Goal: Complete application form: Complete application form

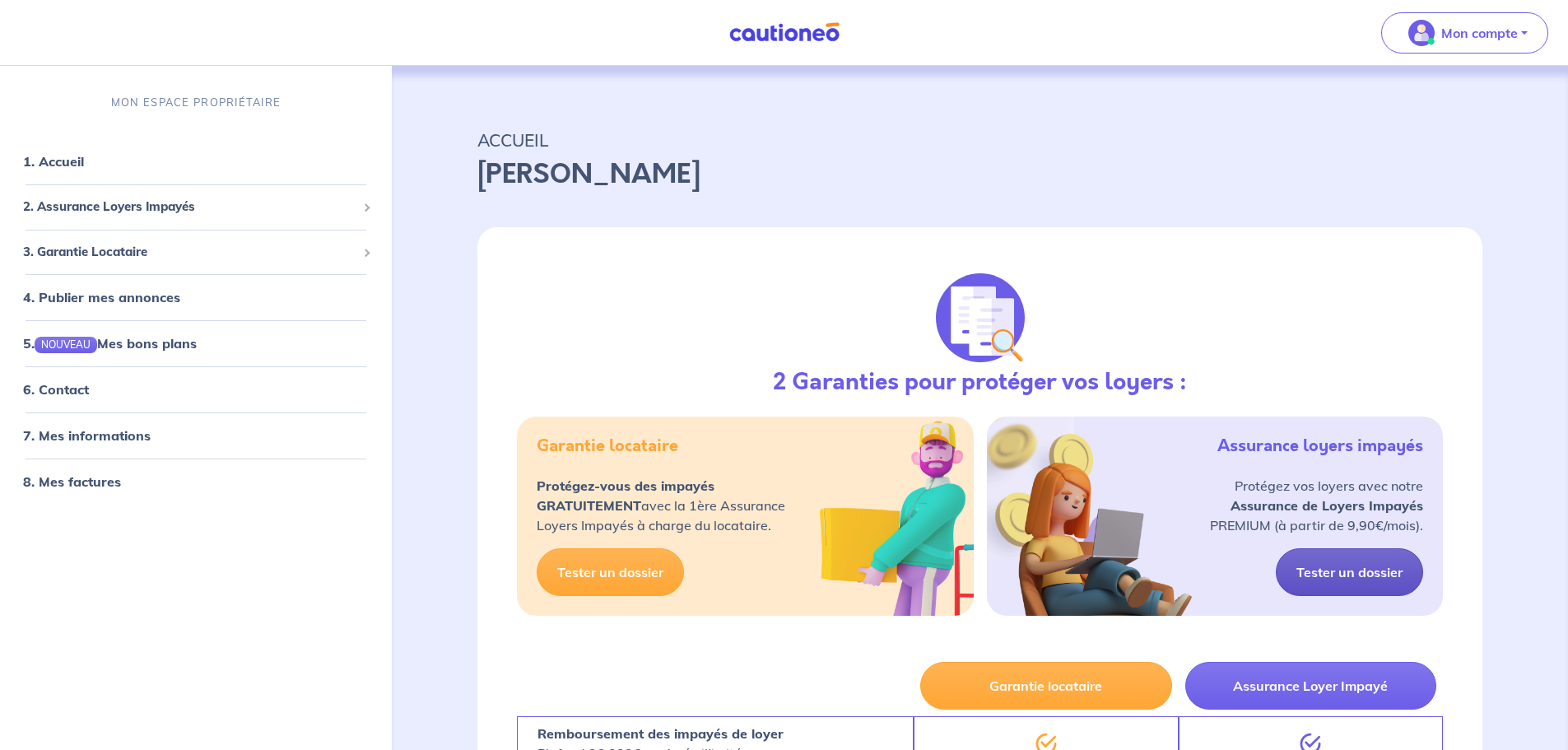
click at [1350, 577] on link "Tester un dossier" at bounding box center [1350, 572] width 147 height 48
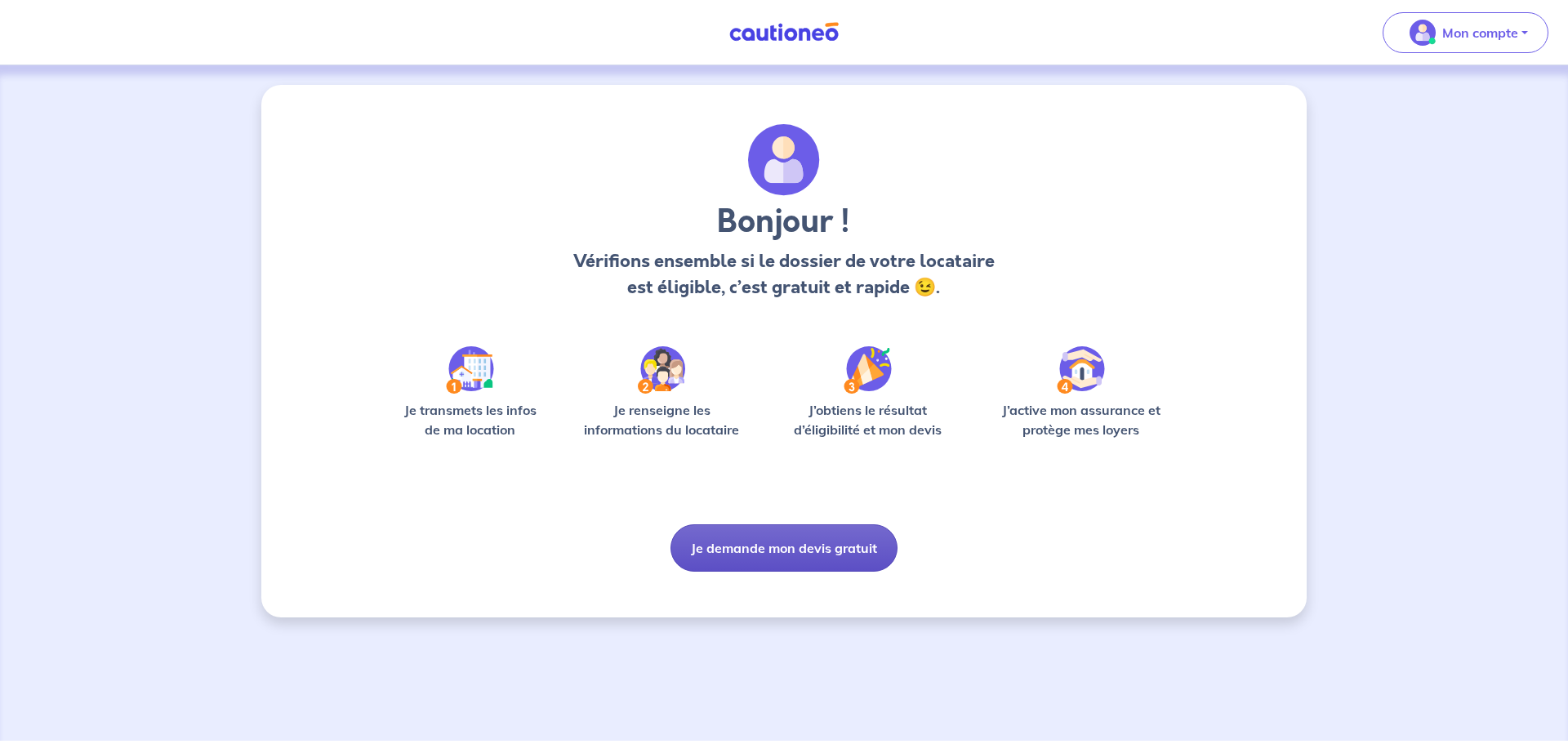
click at [781, 552] on button "Je demande mon devis gratuit" at bounding box center [784, 548] width 227 height 47
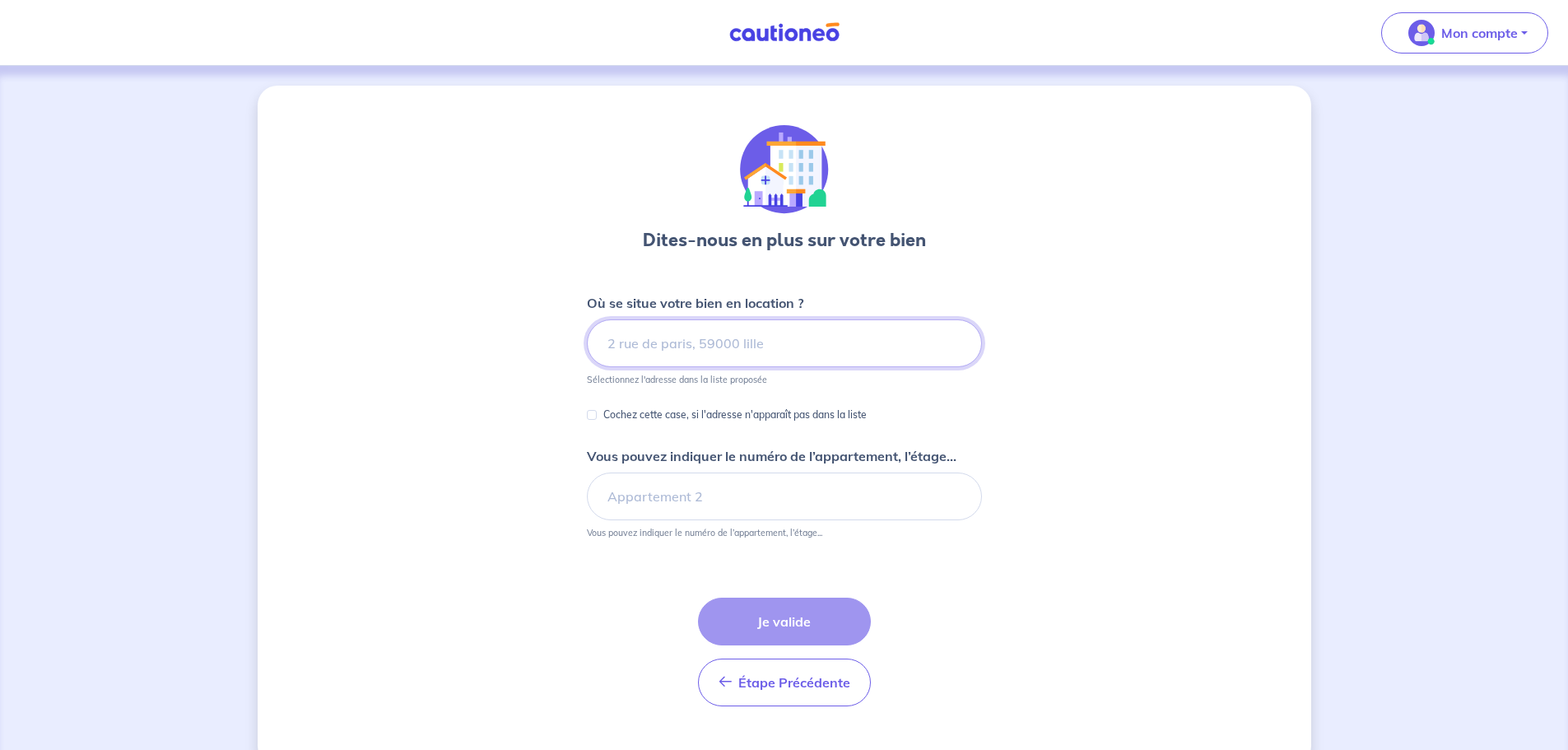
click at [687, 343] on input at bounding box center [784, 343] width 395 height 48
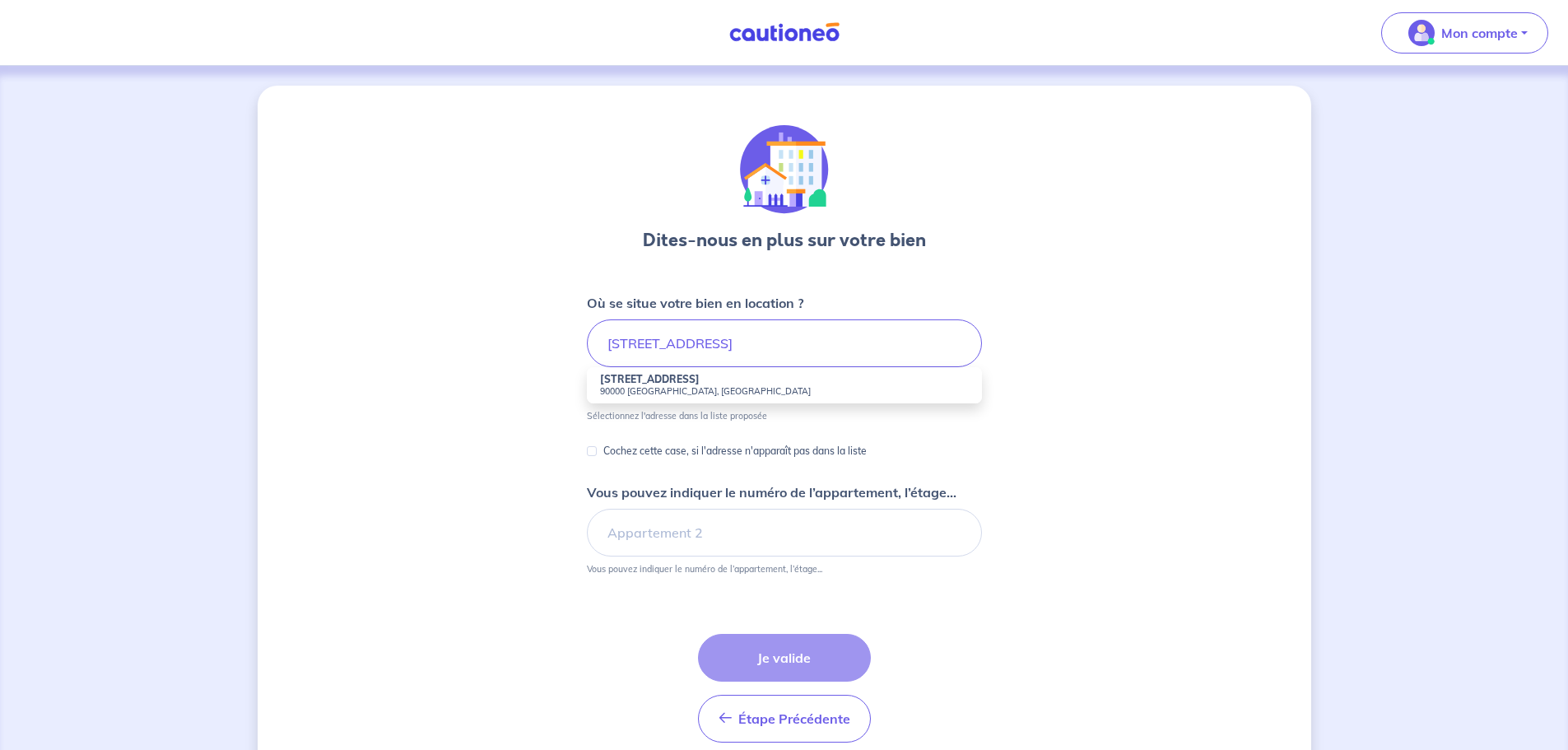
click at [680, 384] on li "[STREET_ADDRESS]" at bounding box center [784, 384] width 395 height 36
type input "[STREET_ADDRESS]"
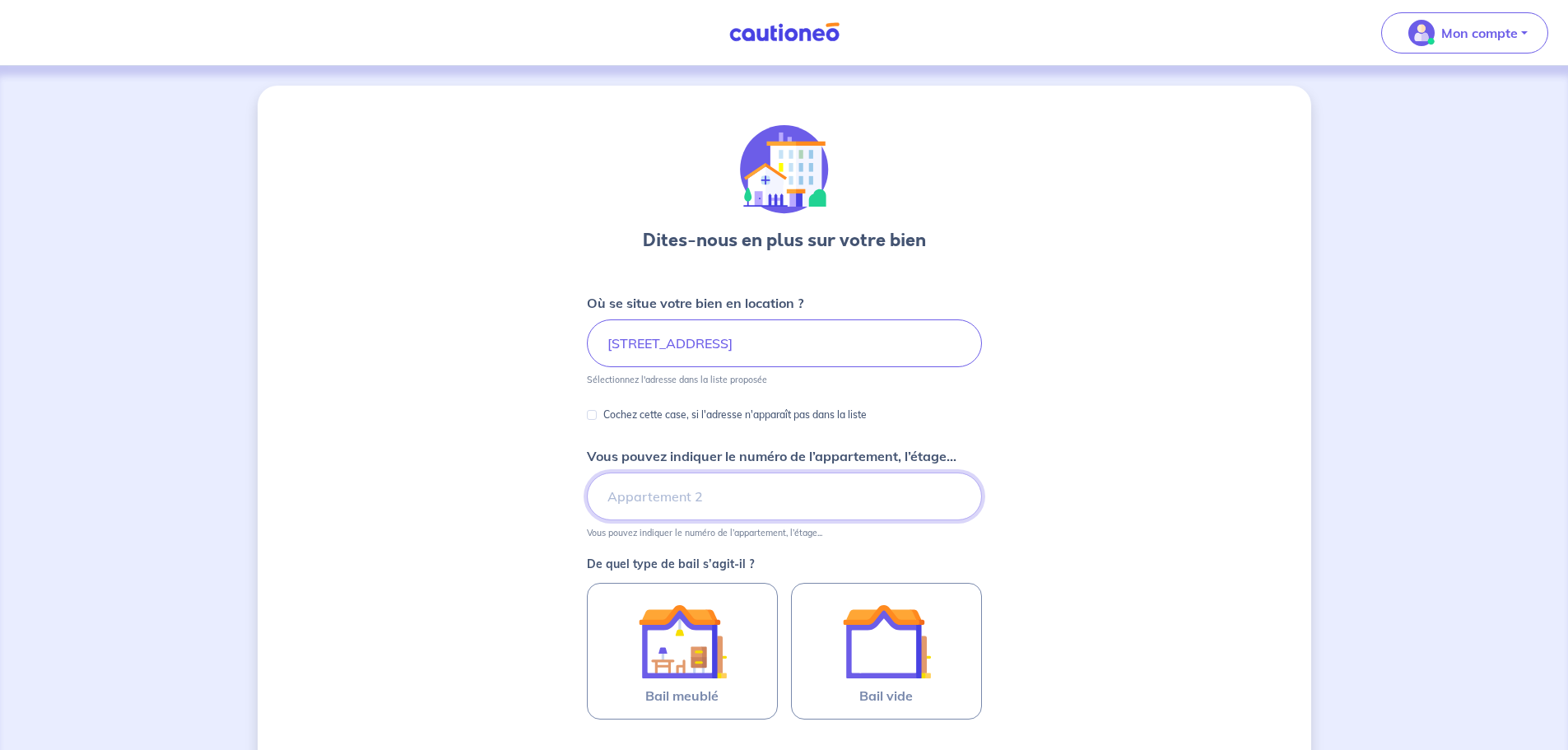
click at [690, 493] on input "Vous pouvez indiquer le numéro de l’appartement, l’étage..." at bounding box center [784, 496] width 395 height 48
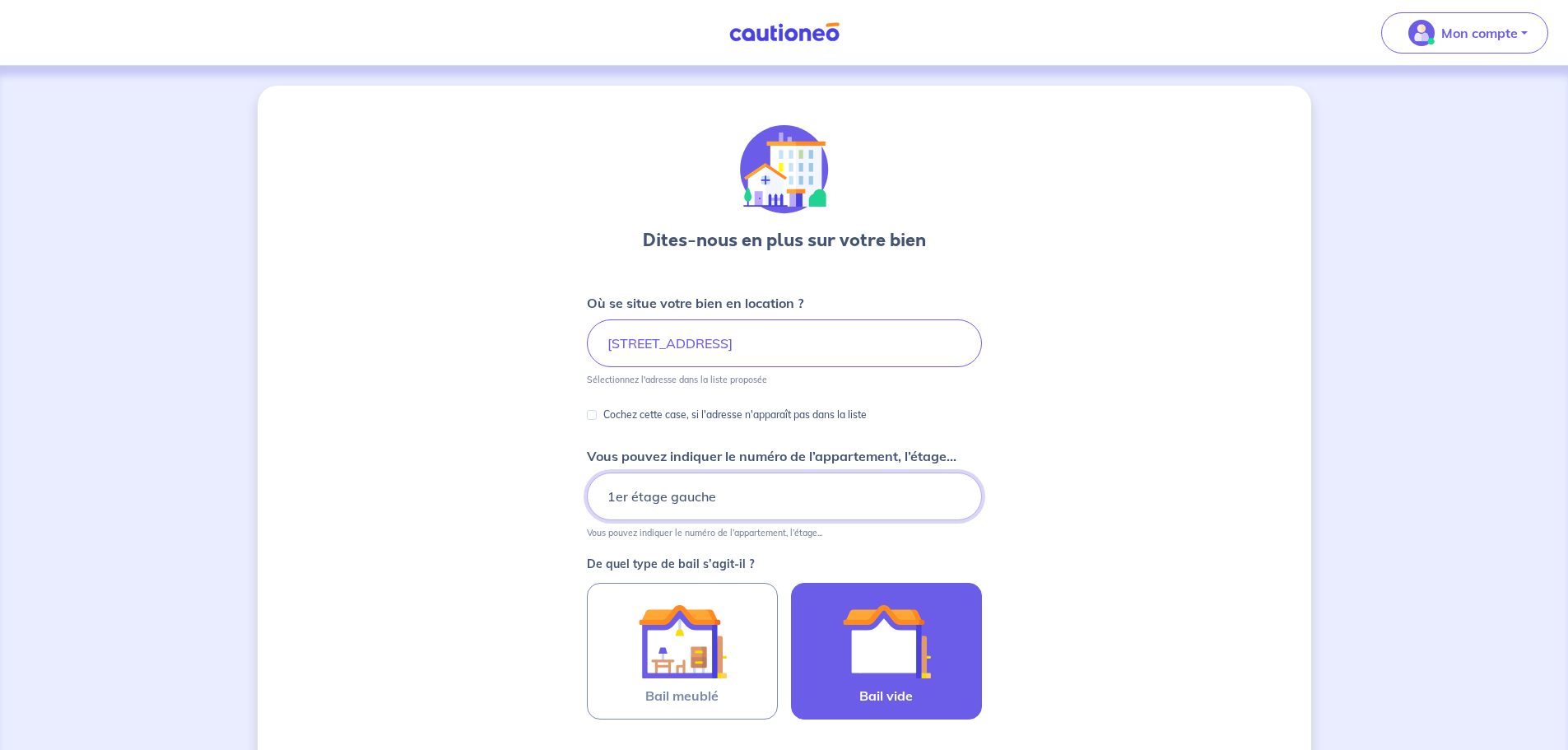
type input "1er étage gauche"
click at [850, 641] on img at bounding box center [887, 641] width 89 height 89
click at [0, 0] on input "Bail vide" at bounding box center [0, 0] width 0 height 0
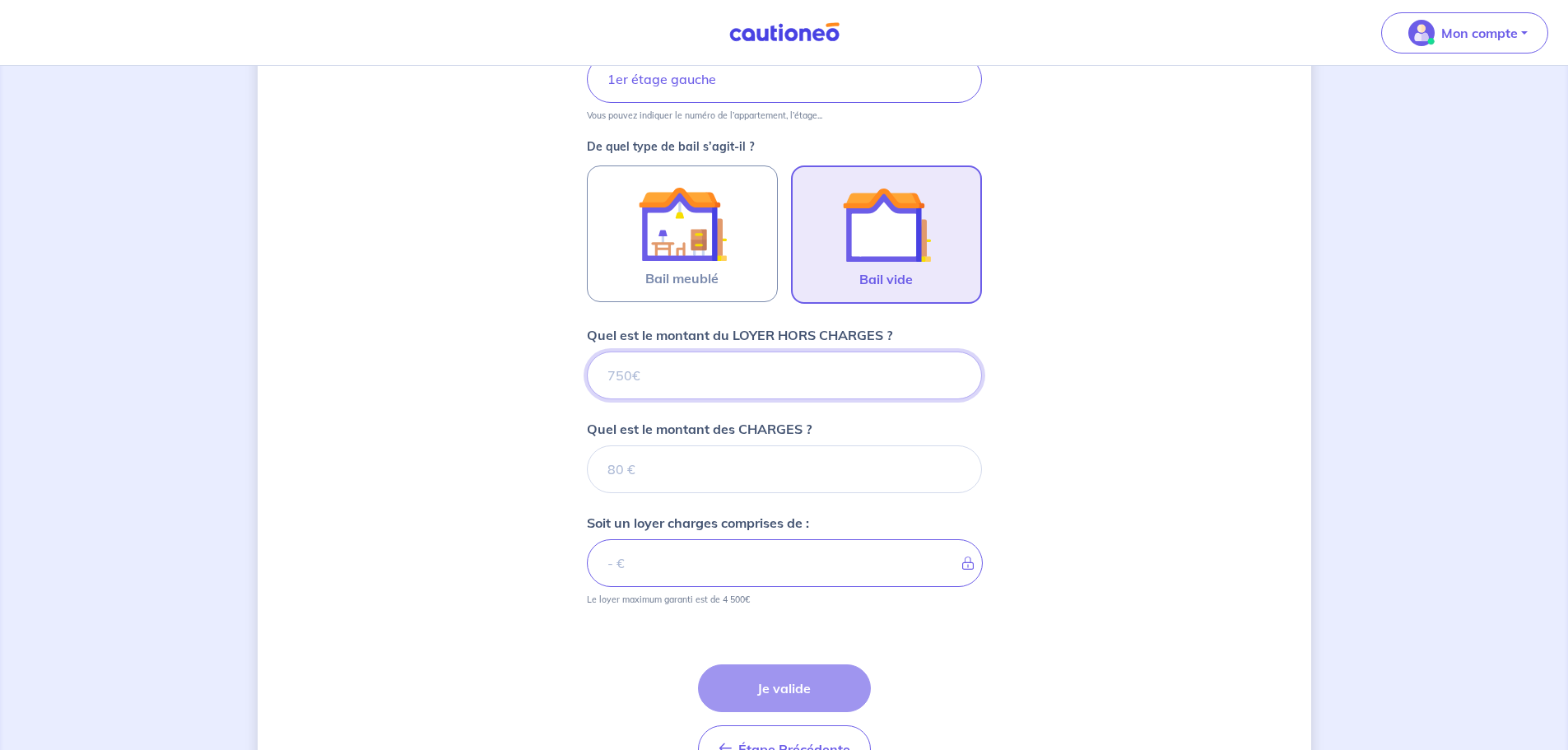
scroll to position [418, 0]
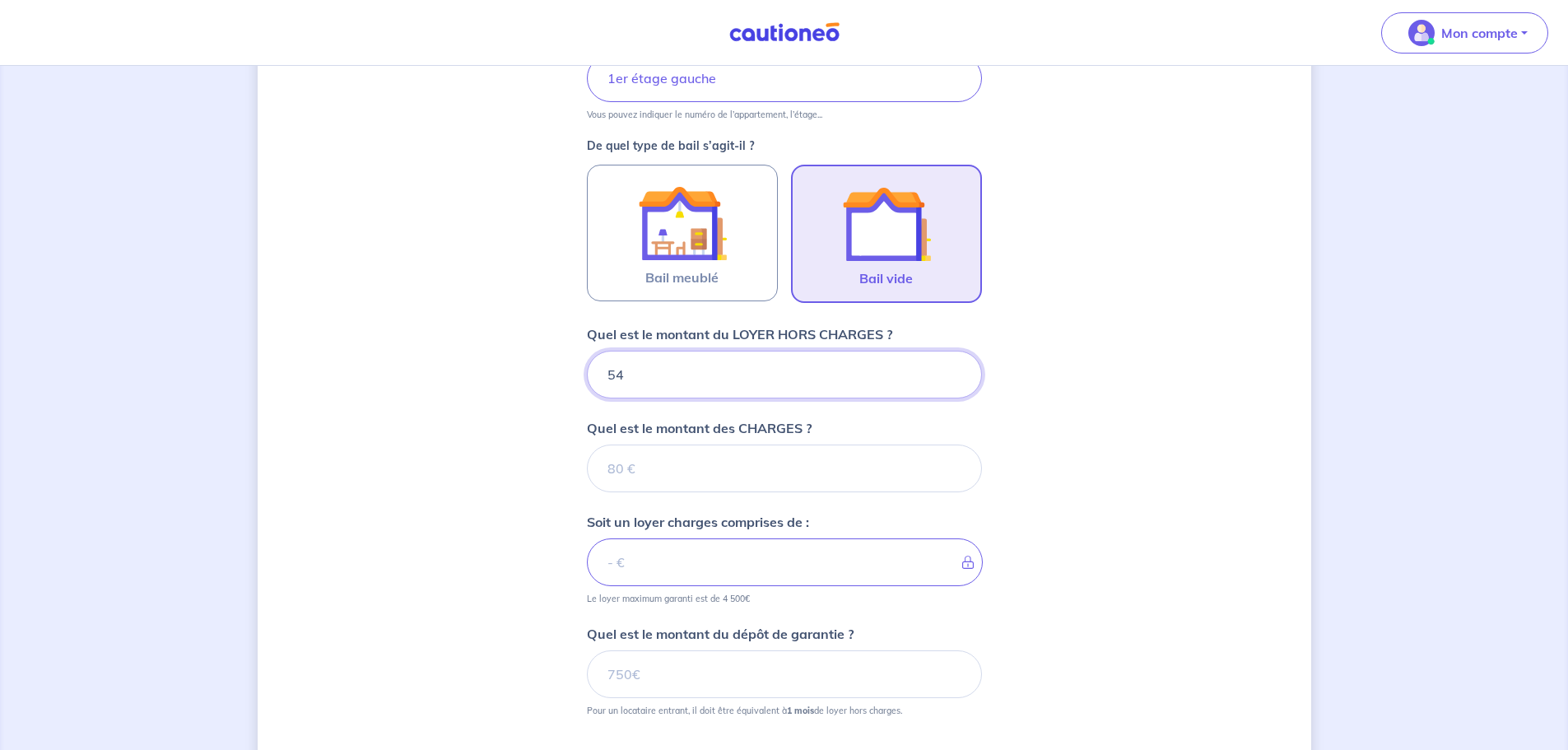
type input "540"
click at [762, 456] on input "Quel est le montant des CHARGES ?" at bounding box center [784, 468] width 395 height 48
type input "135"
type input "675"
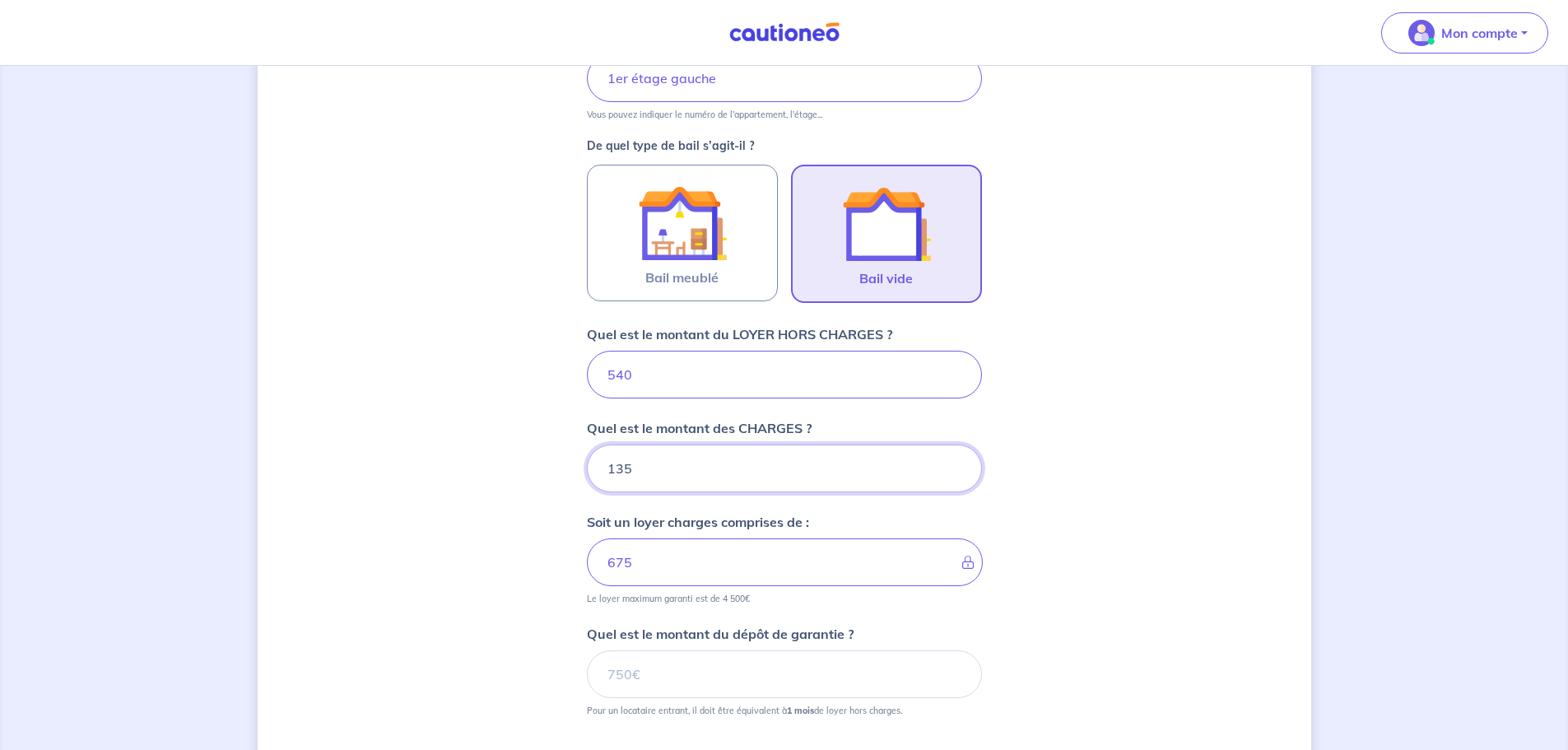
type input "135"
click at [715, 676] on input "Quel est le montant du dépôt de garantie ?" at bounding box center [784, 674] width 395 height 48
type input "540"
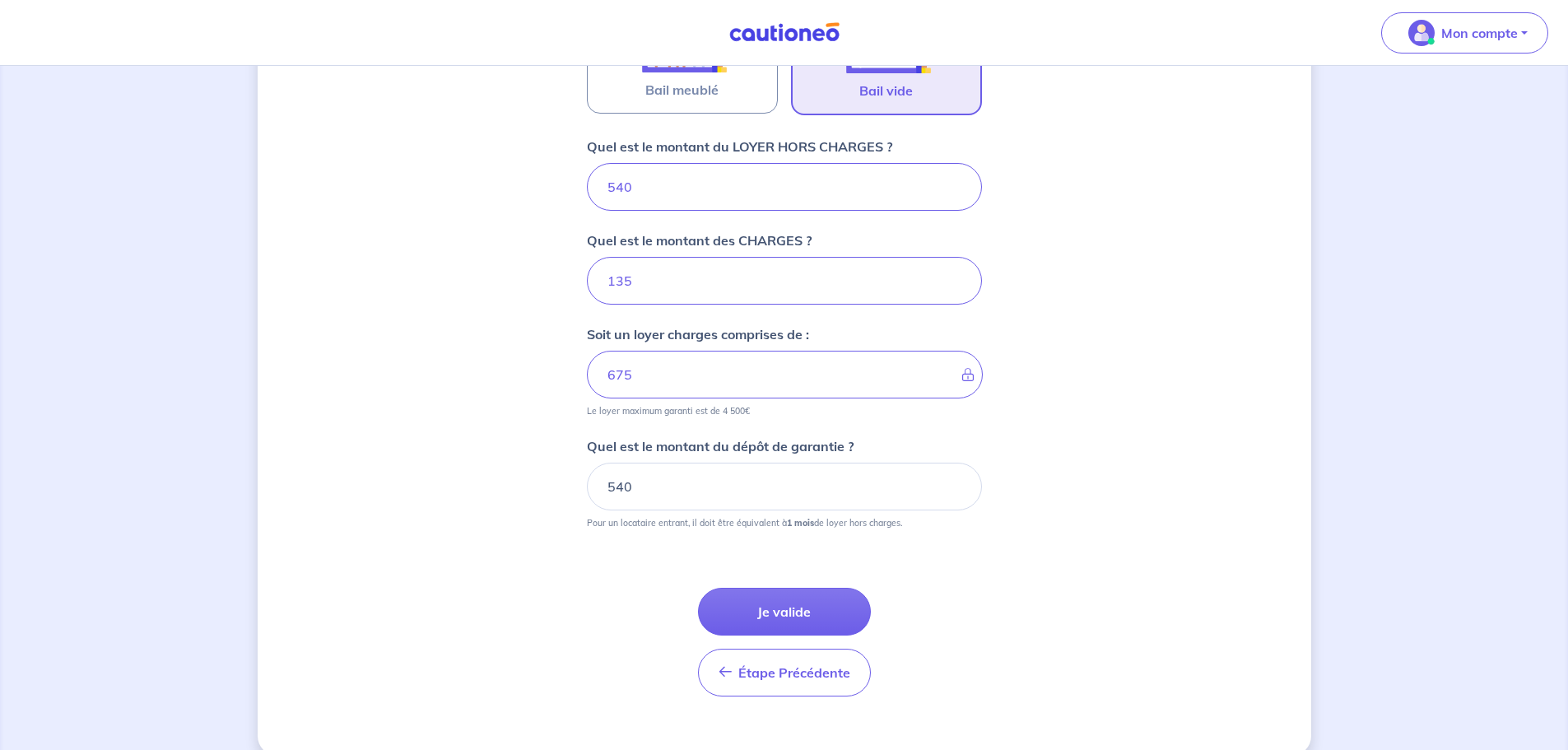
scroll to position [631, 0]
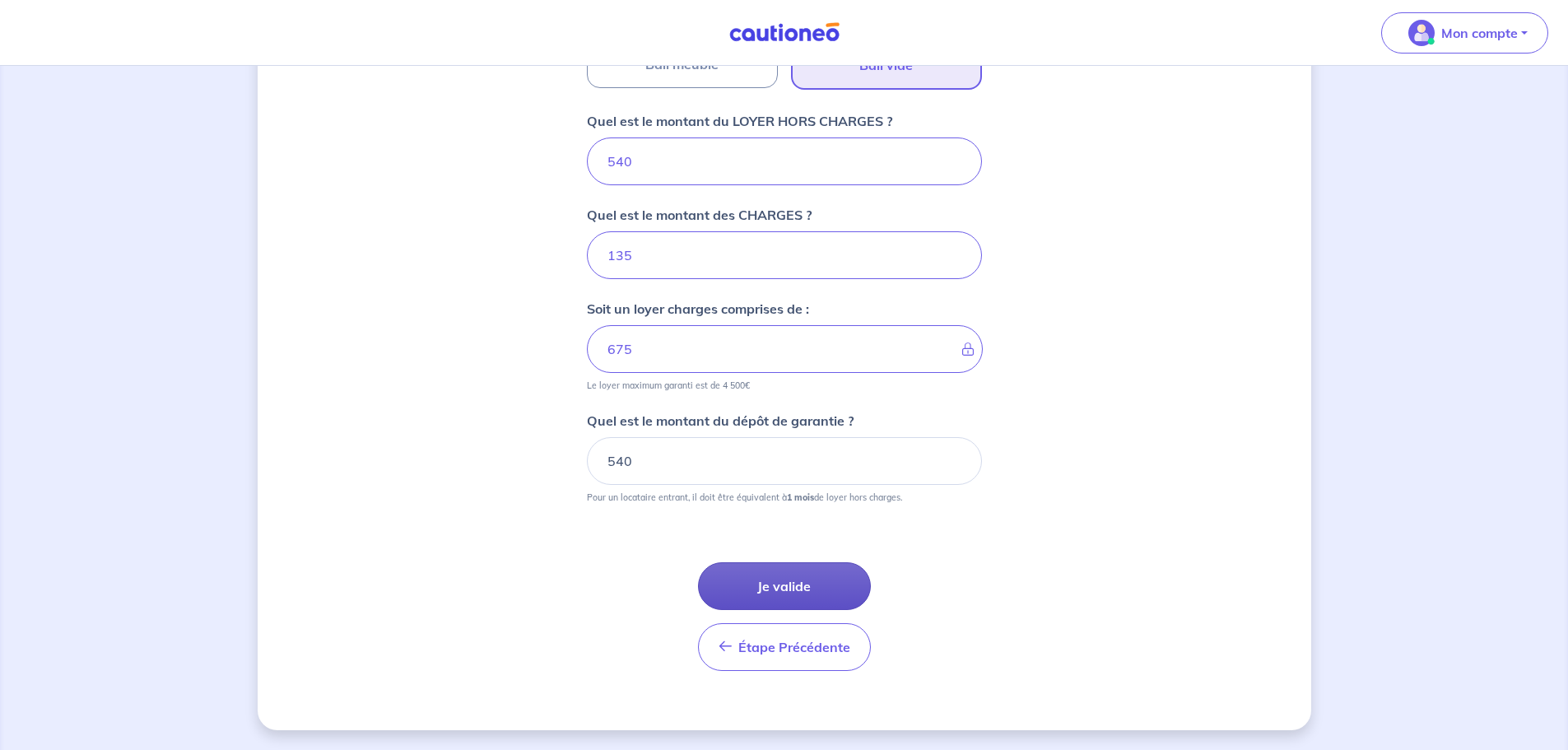
click at [786, 592] on button "Je valide" at bounding box center [784, 585] width 173 height 48
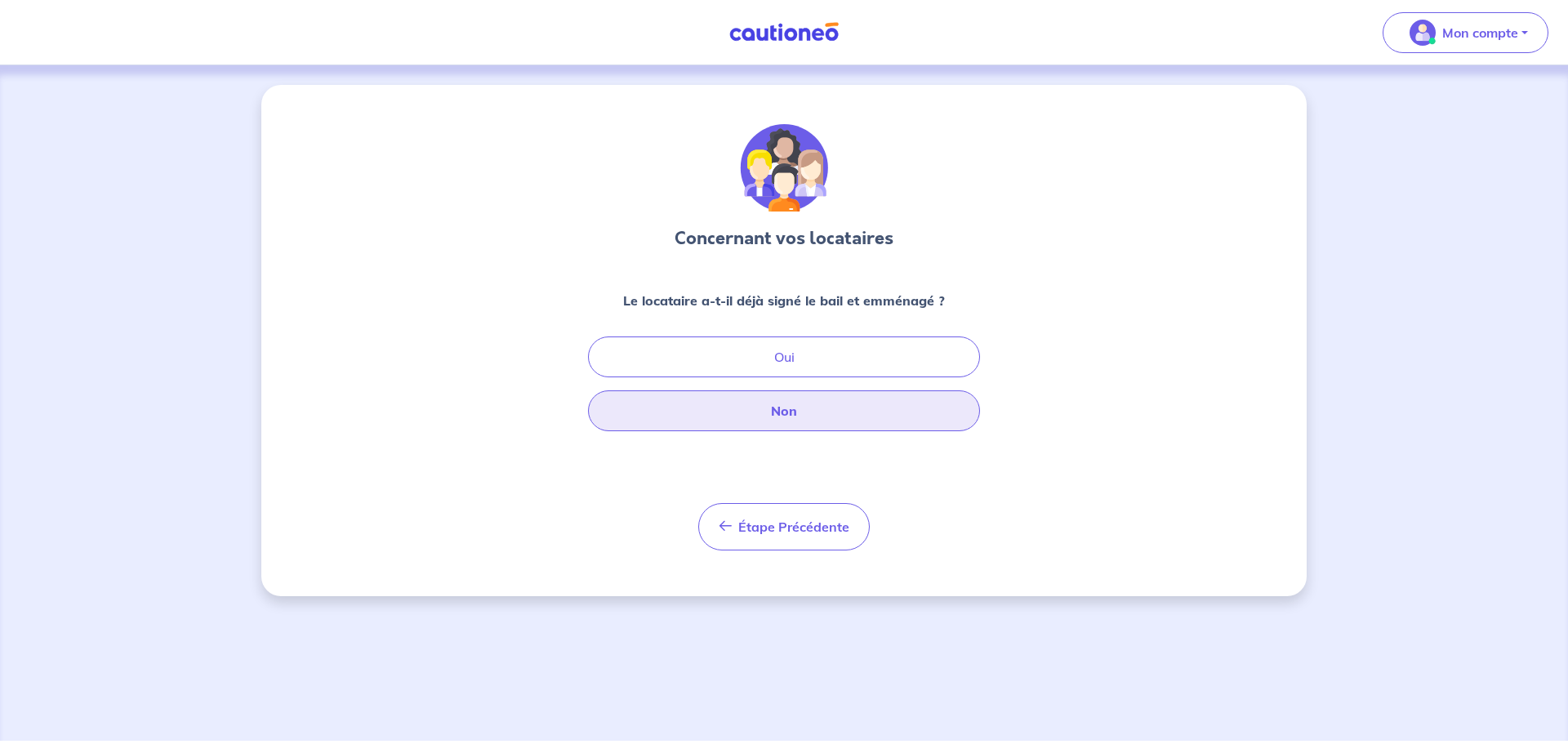
click at [791, 418] on button "Non" at bounding box center [784, 410] width 392 height 41
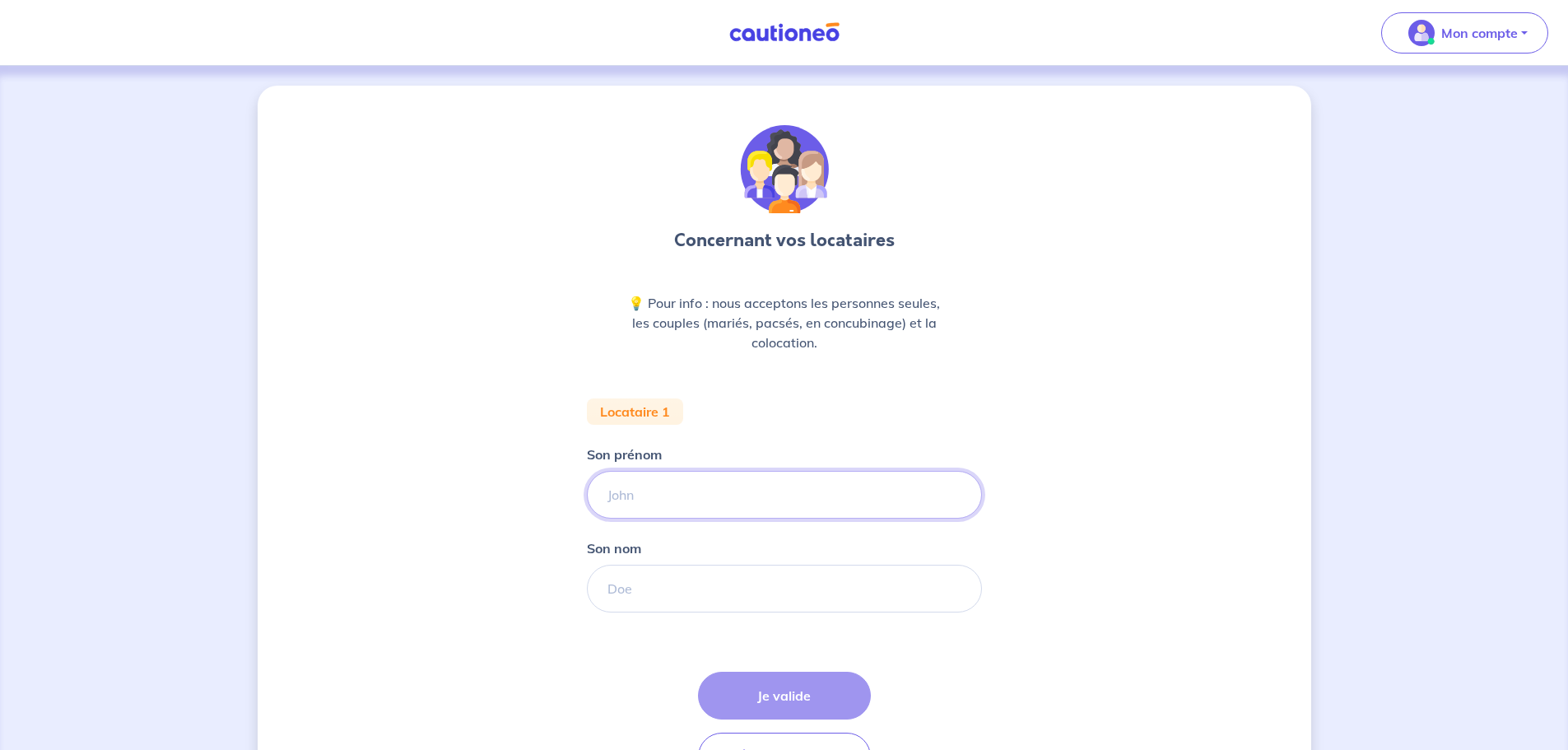
click at [659, 481] on input "Son prénom" at bounding box center [784, 494] width 395 height 48
type input "[PERSON_NAME]"
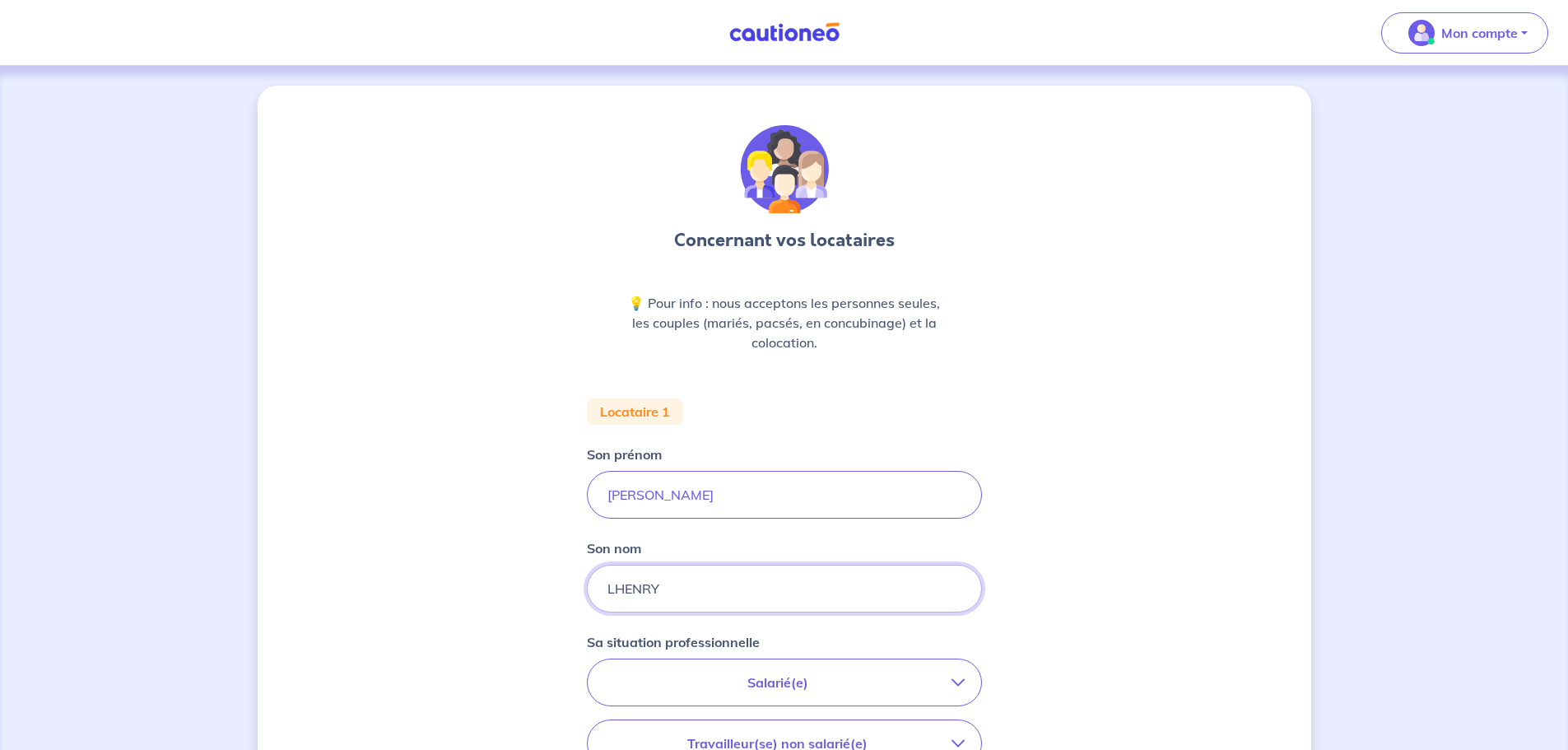
scroll to position [395, 0]
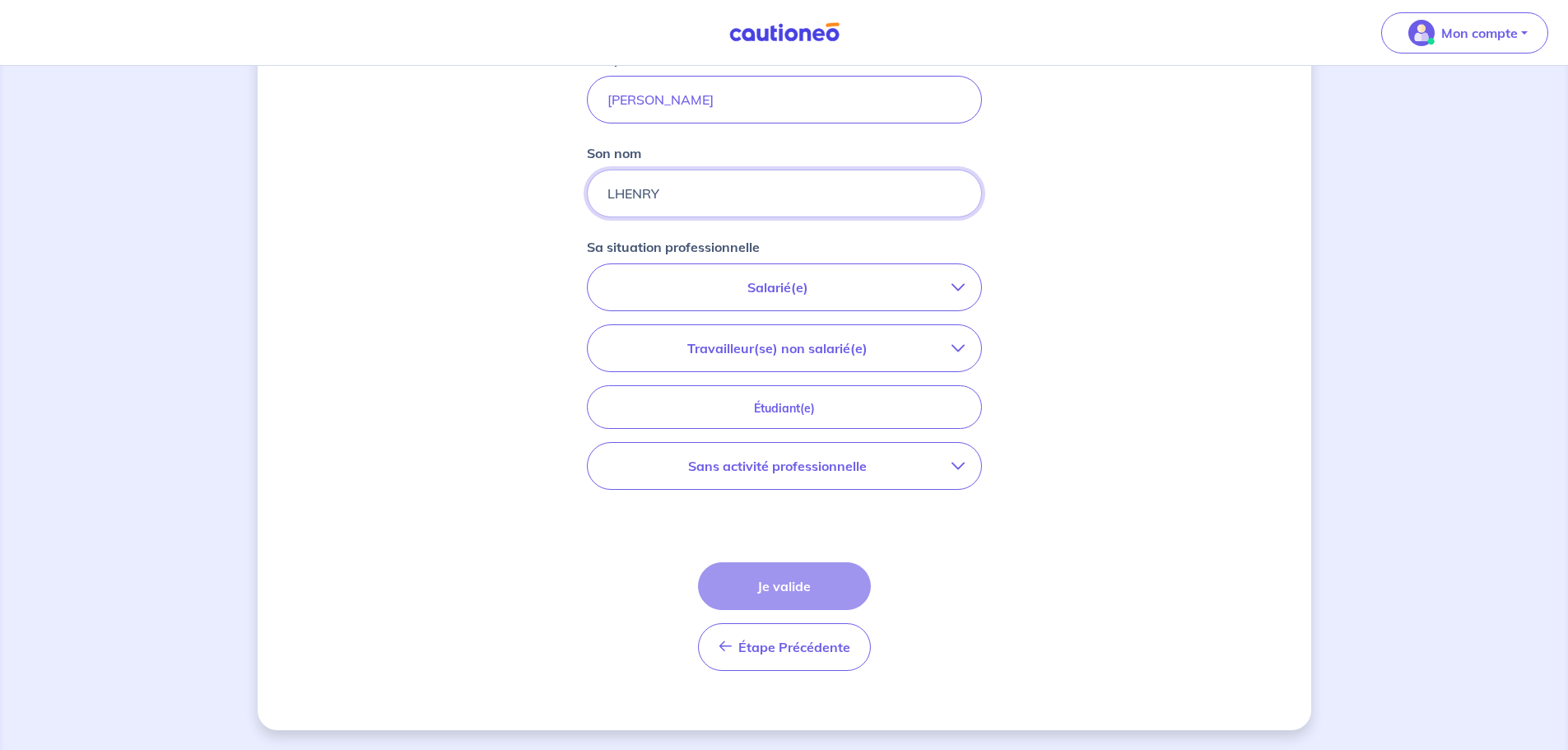
type input "LHENRY"
click at [787, 298] on button "Salarié(e)" at bounding box center [784, 287] width 394 height 46
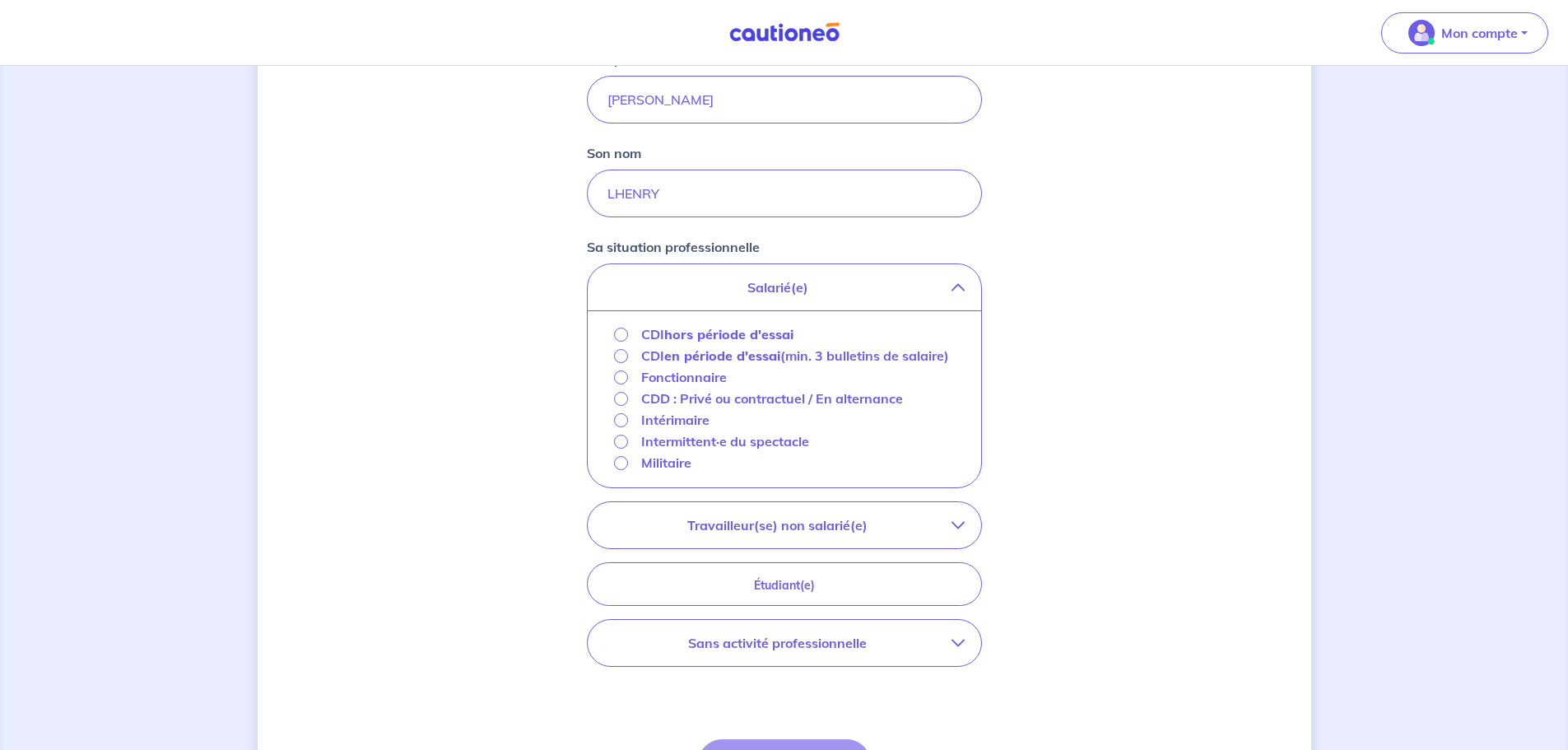
click at [724, 336] on strong "hors période d'essai" at bounding box center [728, 335] width 130 height 17
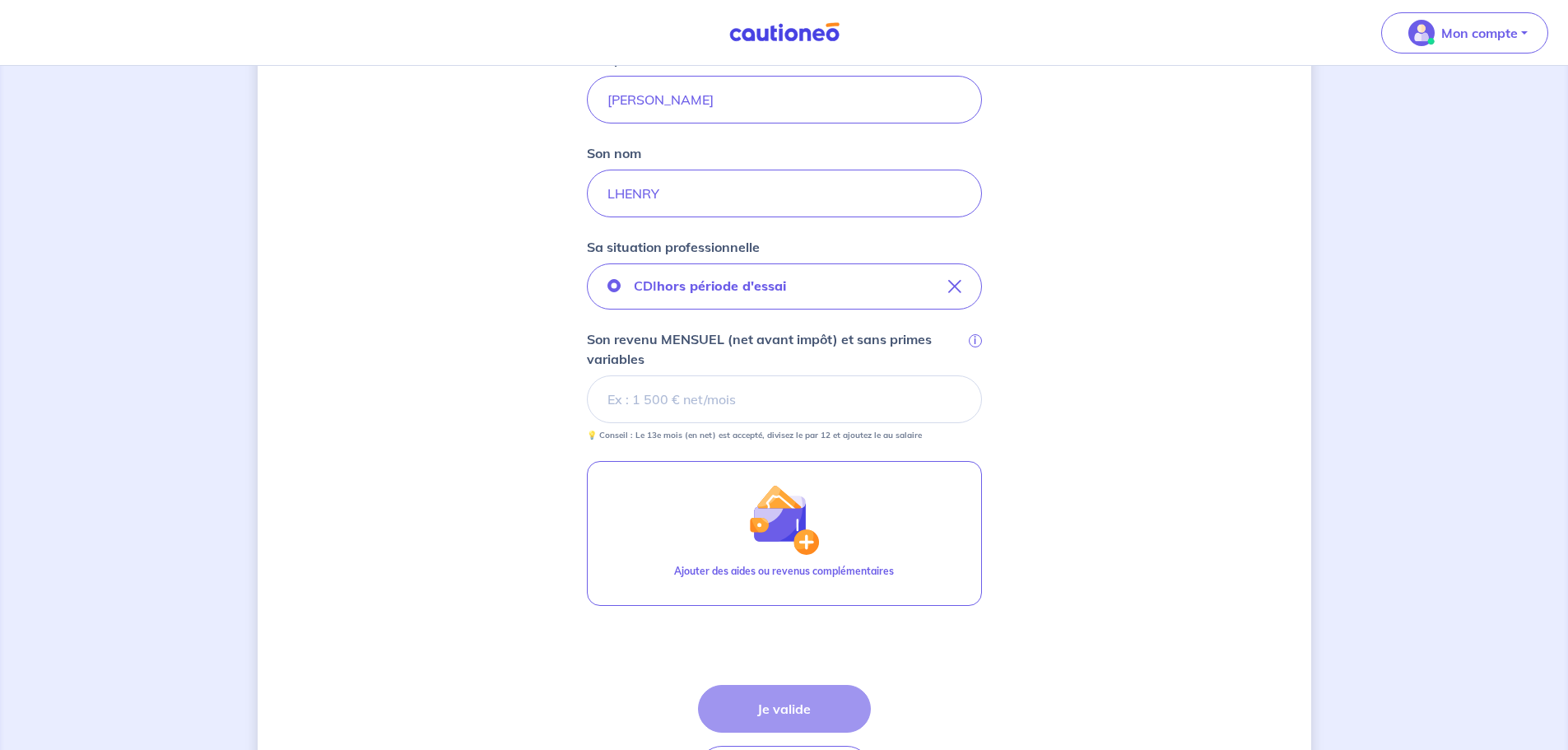
click at [714, 403] on input "Son revenu MENSUEL (net avant impôt) et sans primes variables i" at bounding box center [784, 399] width 395 height 48
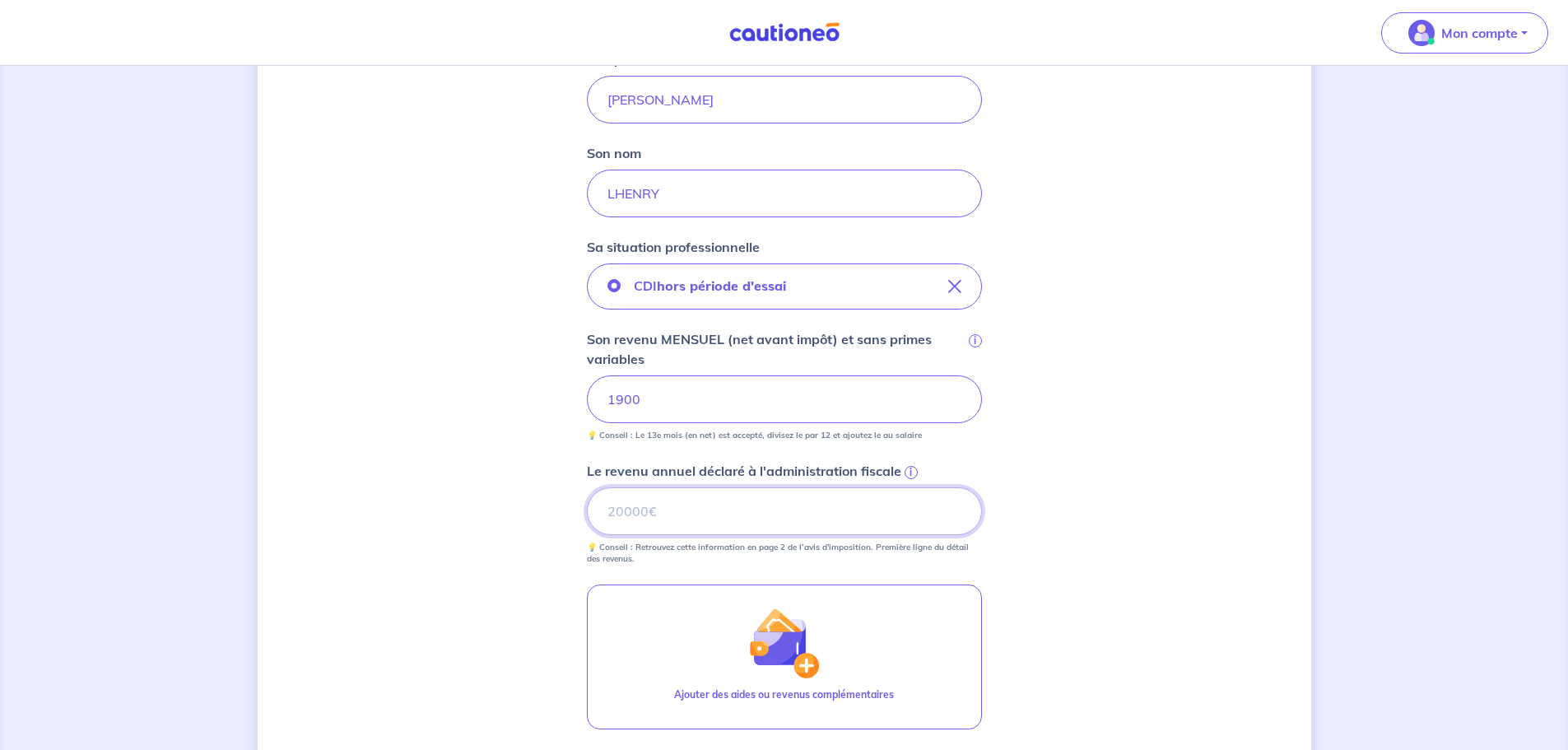
click at [651, 507] on input "Le revenu annuel déclaré à l'administration fiscale i" at bounding box center [784, 511] width 395 height 48
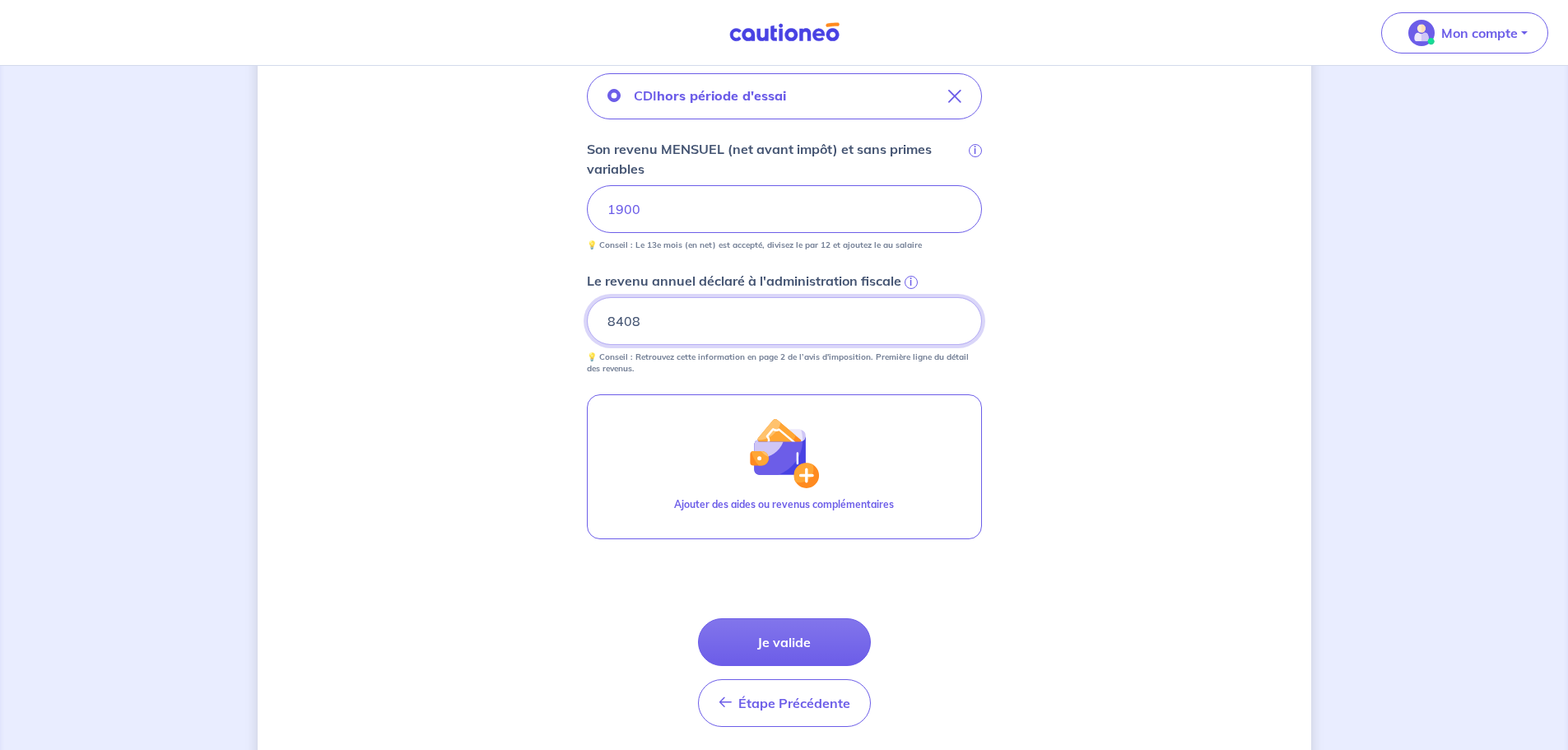
scroll to position [641, 0]
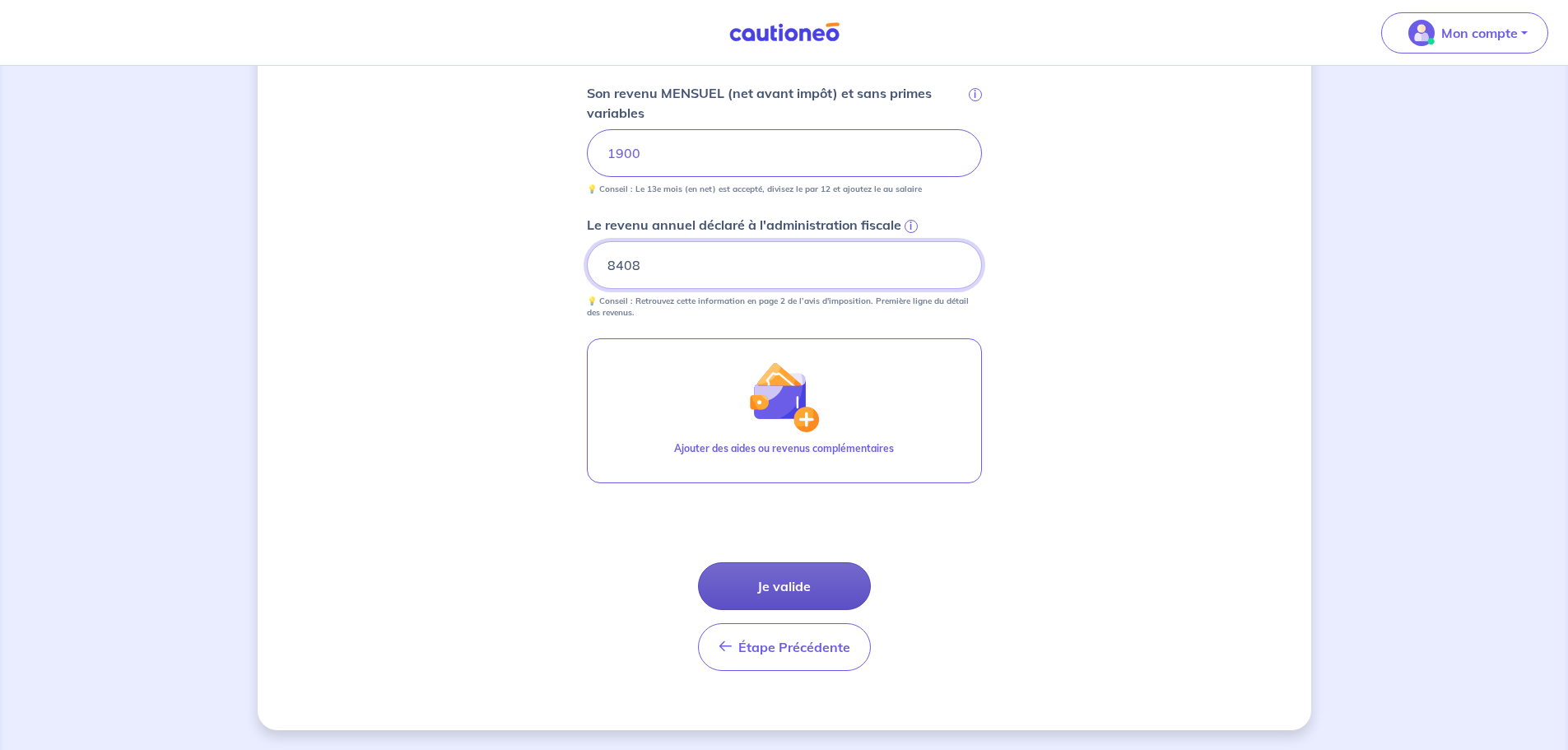
type input "8408"
click at [809, 588] on button "Je valide" at bounding box center [784, 585] width 173 height 48
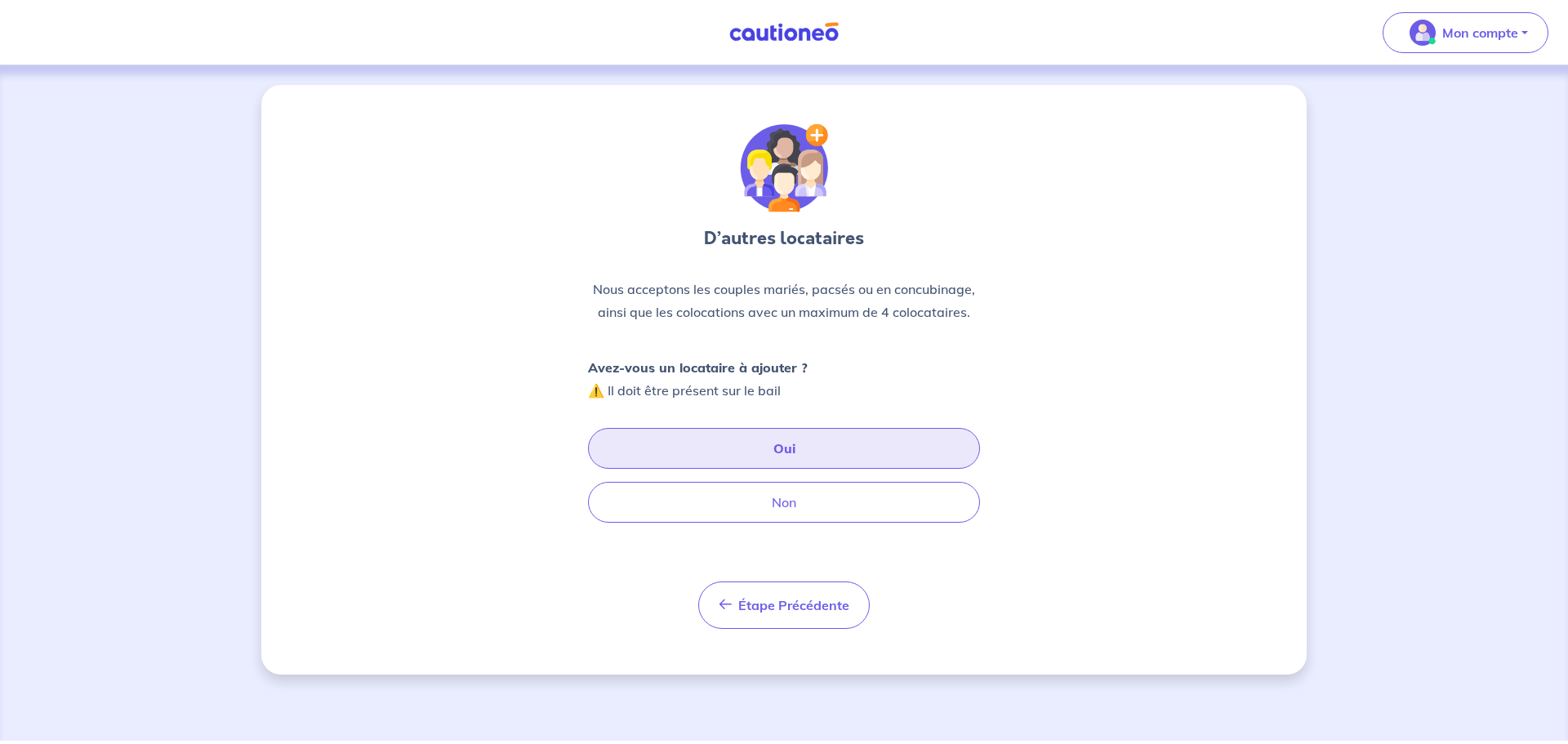
click at [716, 456] on button "Oui" at bounding box center [784, 448] width 392 height 41
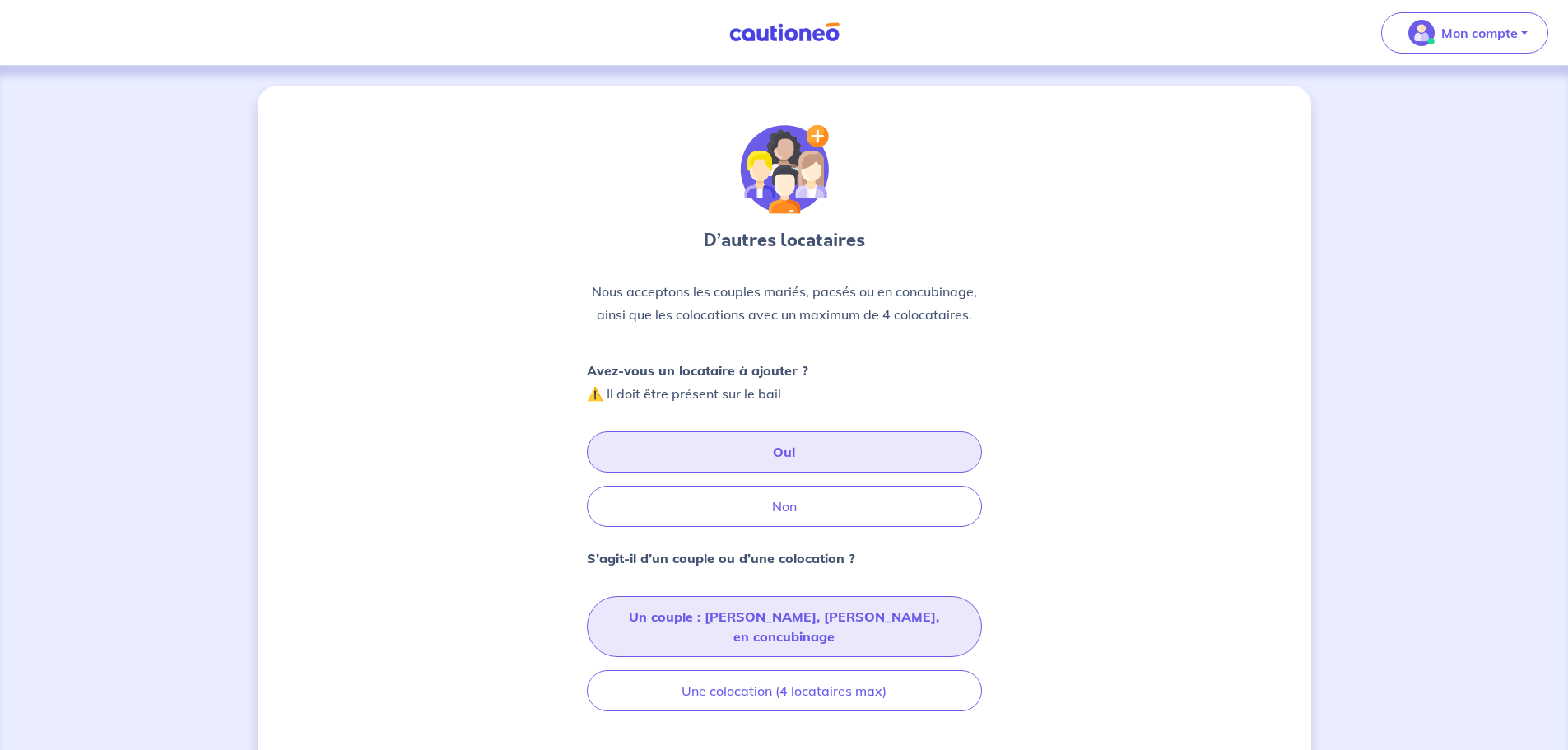
click at [774, 613] on button "Un couple : [PERSON_NAME], [PERSON_NAME], en concubinage" at bounding box center [784, 626] width 395 height 61
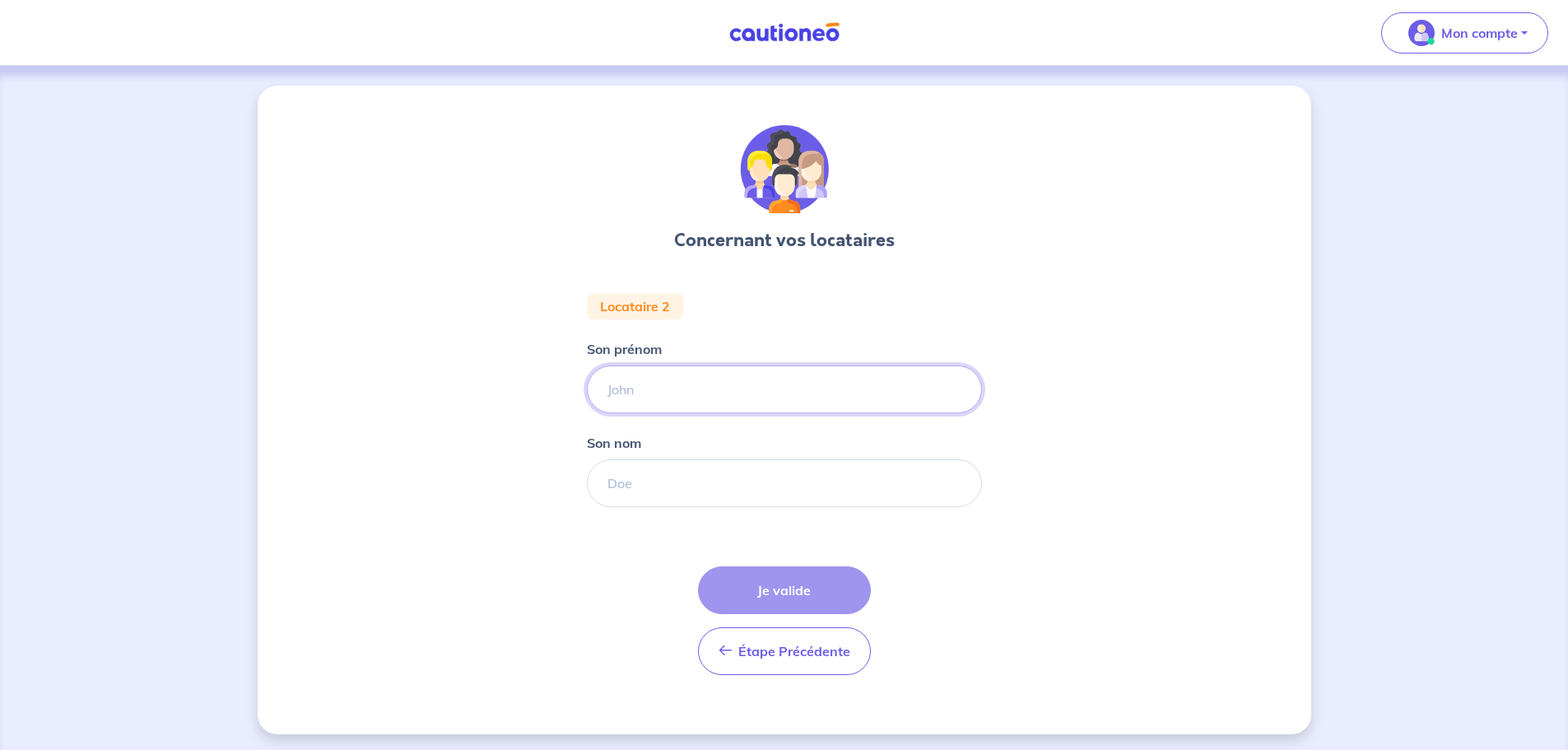
click at [654, 387] on input "Son prénom" at bounding box center [784, 389] width 395 height 48
type input "[PERSON_NAME]"
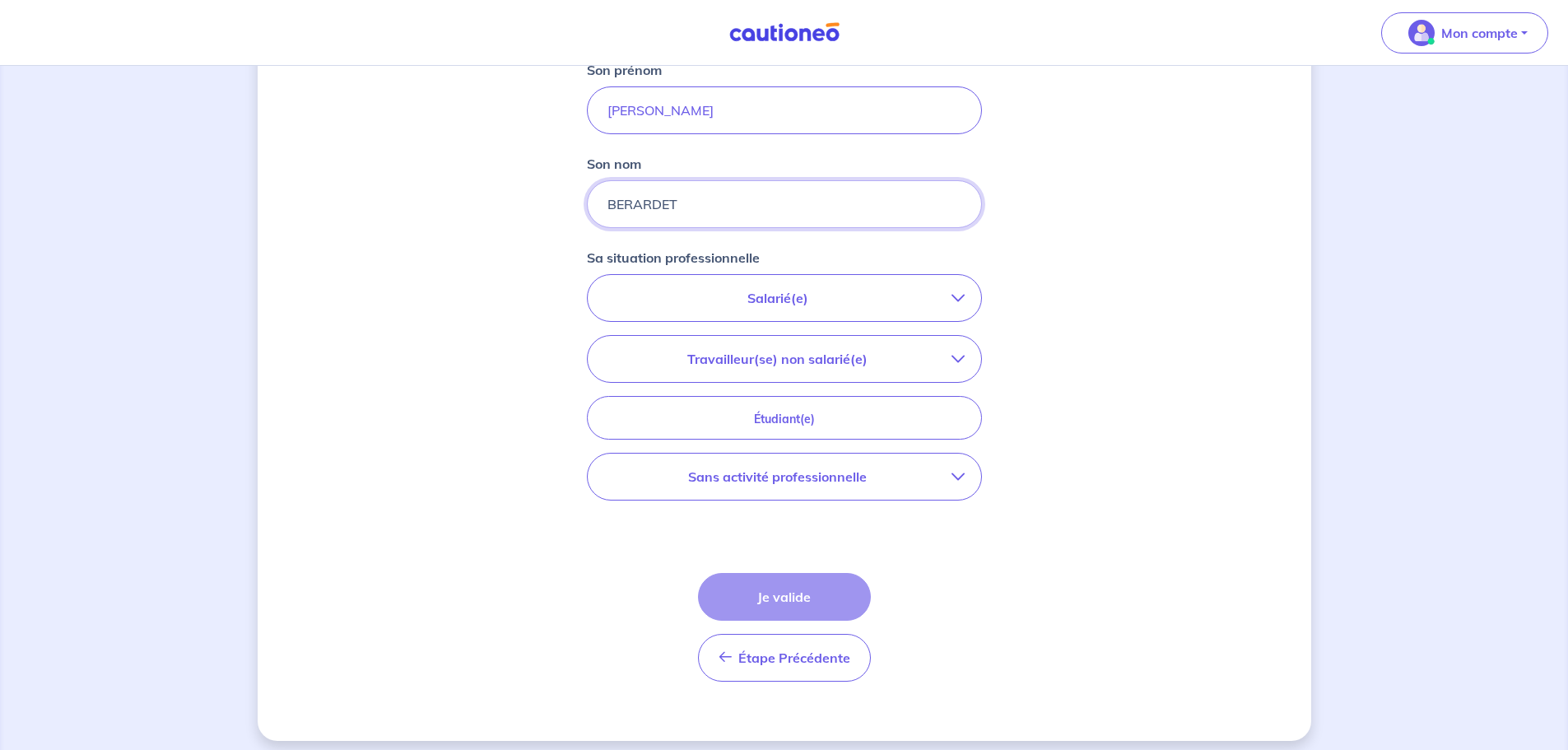
scroll to position [290, 0]
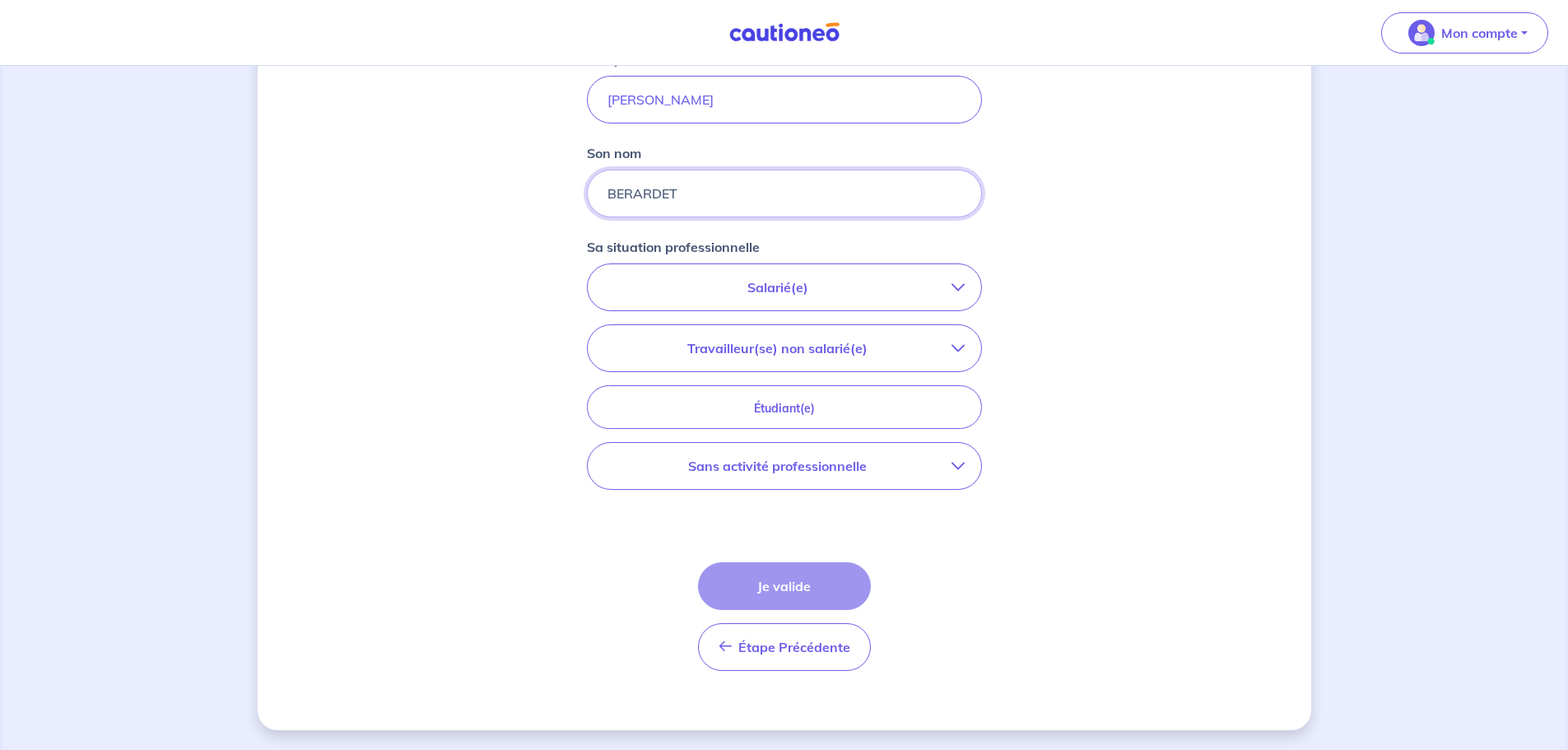
type input "BERARDET"
click at [761, 459] on p "Sans activité professionnelle" at bounding box center [778, 465] width 348 height 19
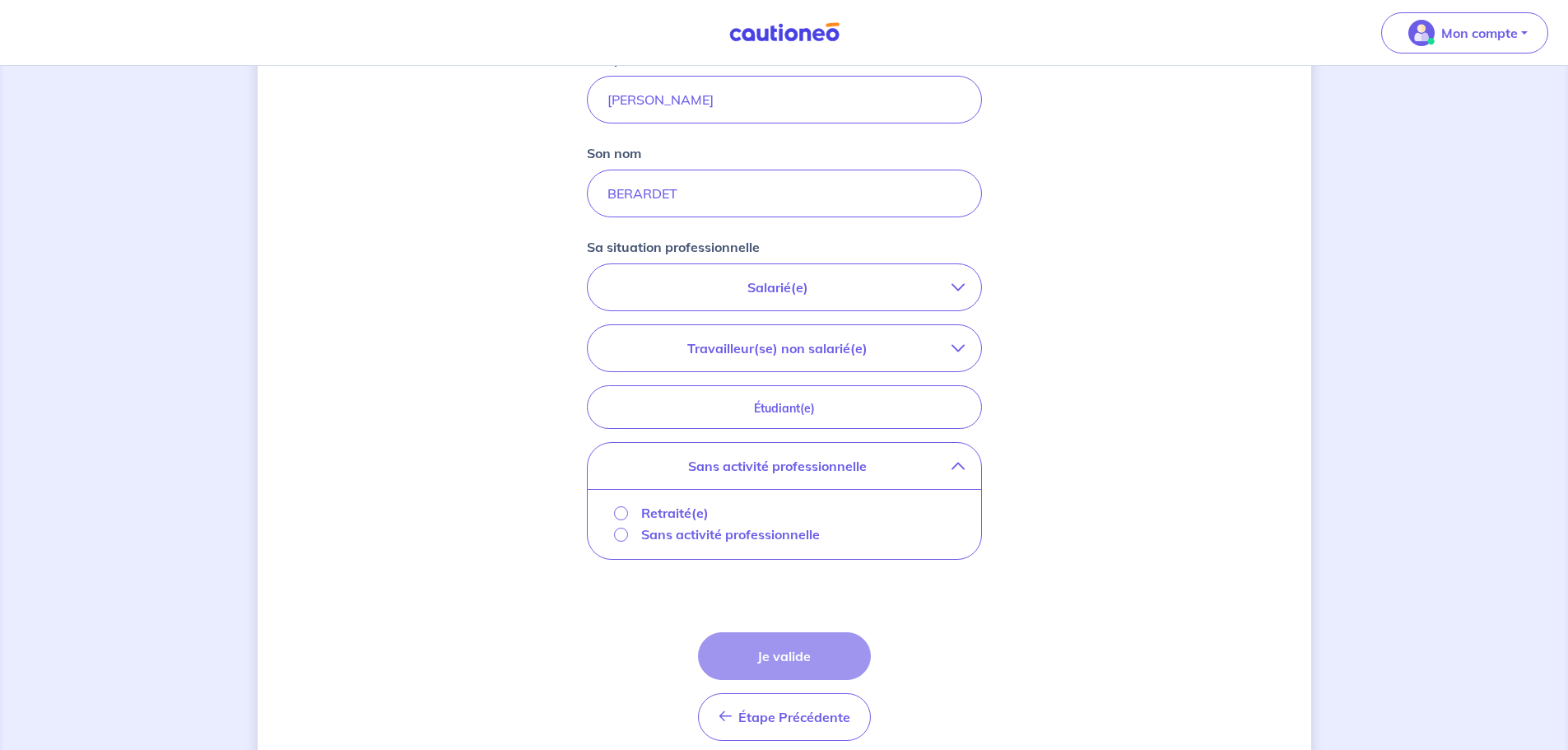
click at [692, 530] on p "Sans activité professionnelle" at bounding box center [730, 533] width 178 height 19
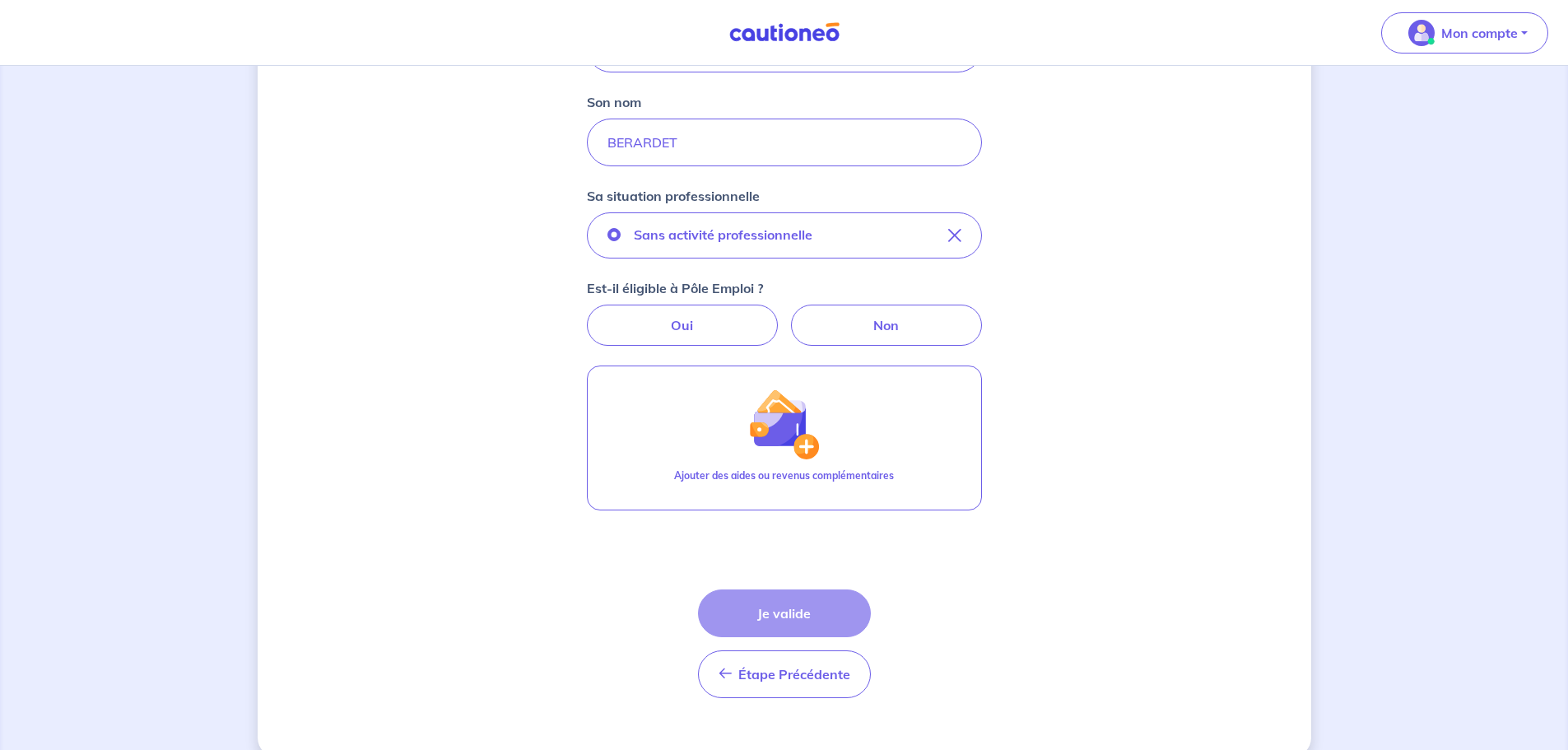
scroll to position [368, 0]
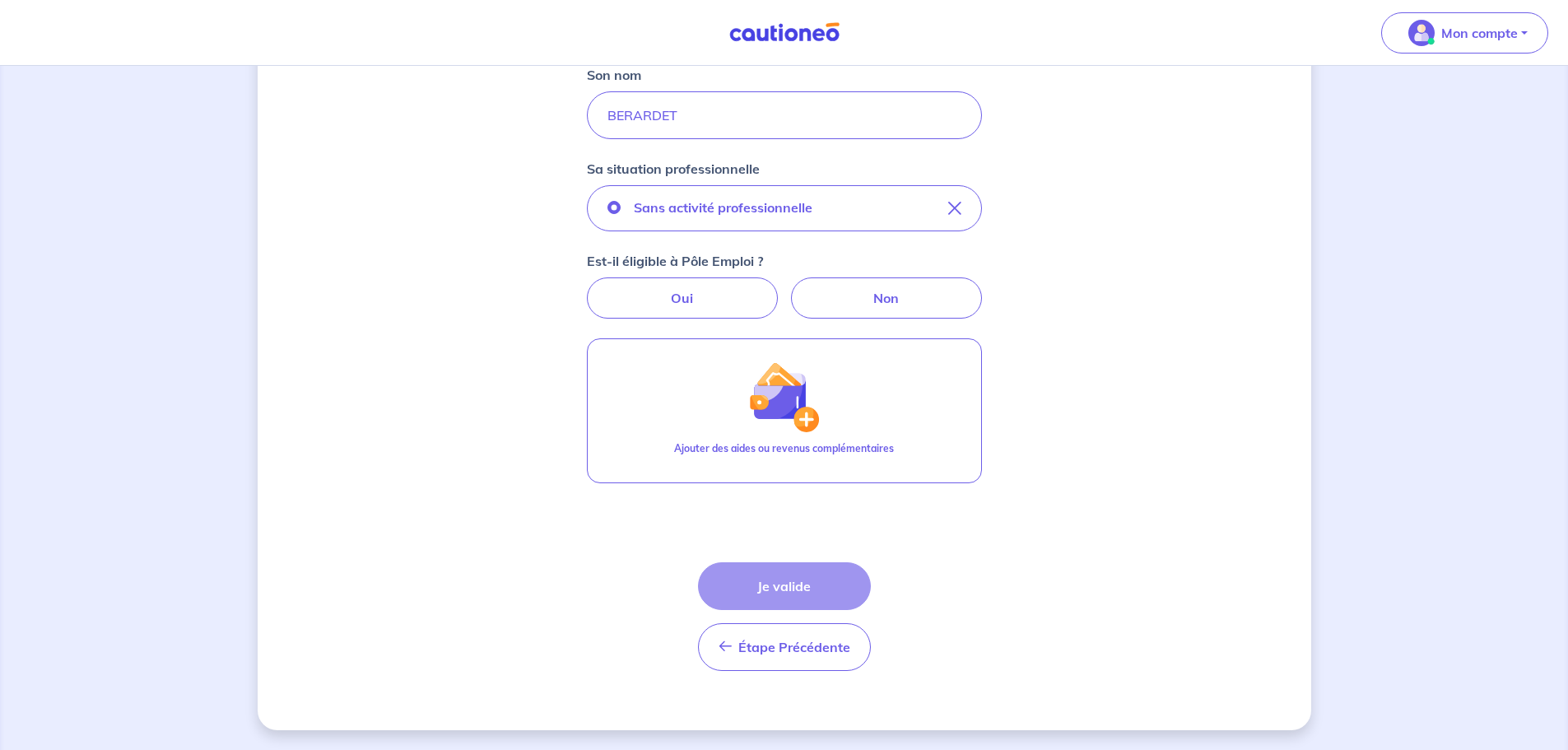
click at [984, 573] on div "Concernant vos locataires Locataire 2 Son prénom [PERSON_NAME] nom BERARDET Sa …" at bounding box center [784, 223] width 1054 height 1012
click at [866, 297] on label "Non" at bounding box center [887, 298] width 191 height 41
click at [790, 288] on input "Non" at bounding box center [784, 283] width 11 height 11
radio input "true"
click at [889, 295] on label "Non" at bounding box center [887, 298] width 191 height 41
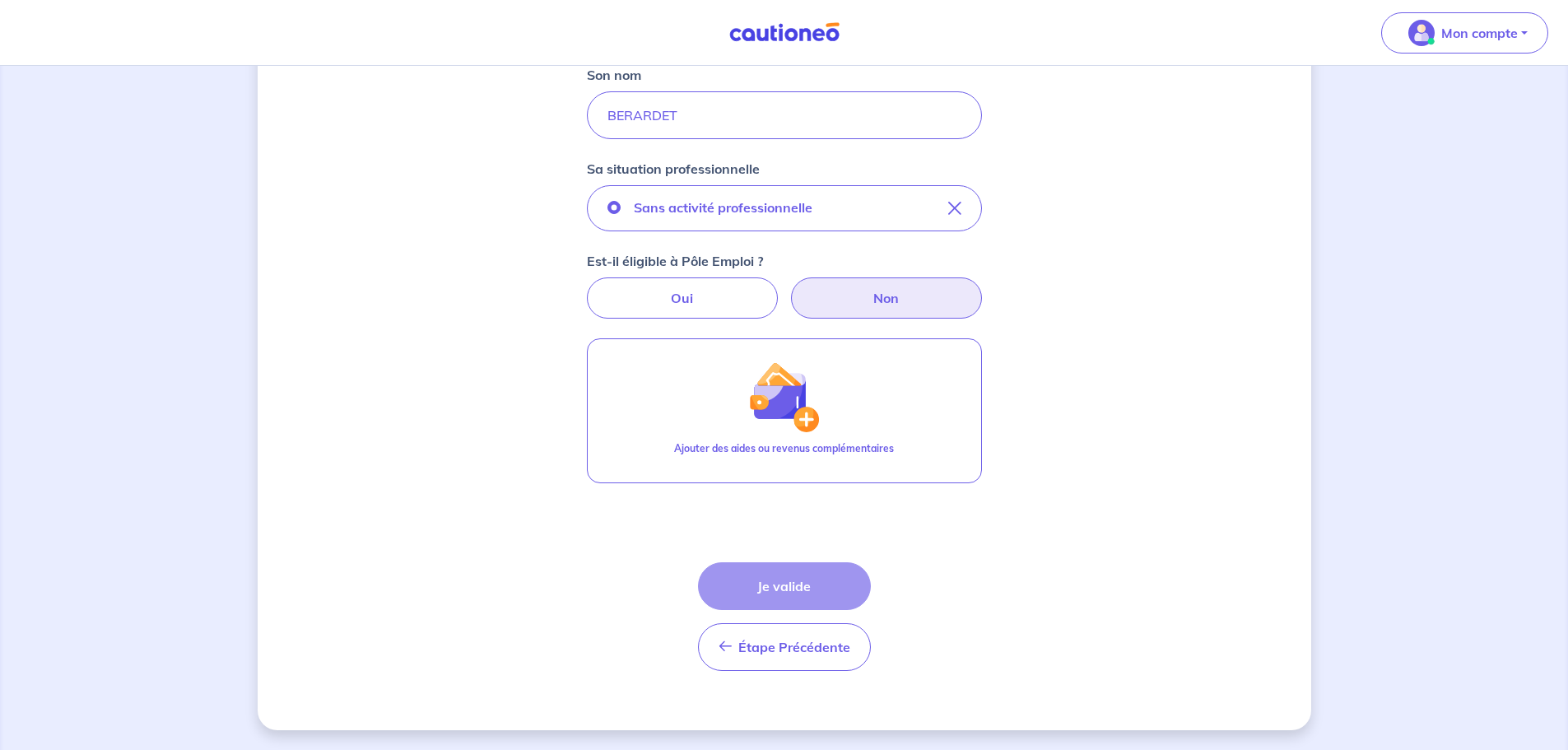
click at [790, 288] on input "Non" at bounding box center [784, 283] width 11 height 11
click at [1152, 316] on div "Concernant vos locataires Locataire 2 Son prénom [PERSON_NAME] nom BERARDET Sa …" at bounding box center [784, 223] width 1054 height 1012
click at [726, 299] on label "Oui" at bounding box center [682, 298] width 191 height 41
click at [779, 288] on input "Oui" at bounding box center [784, 283] width 11 height 11
radio input "true"
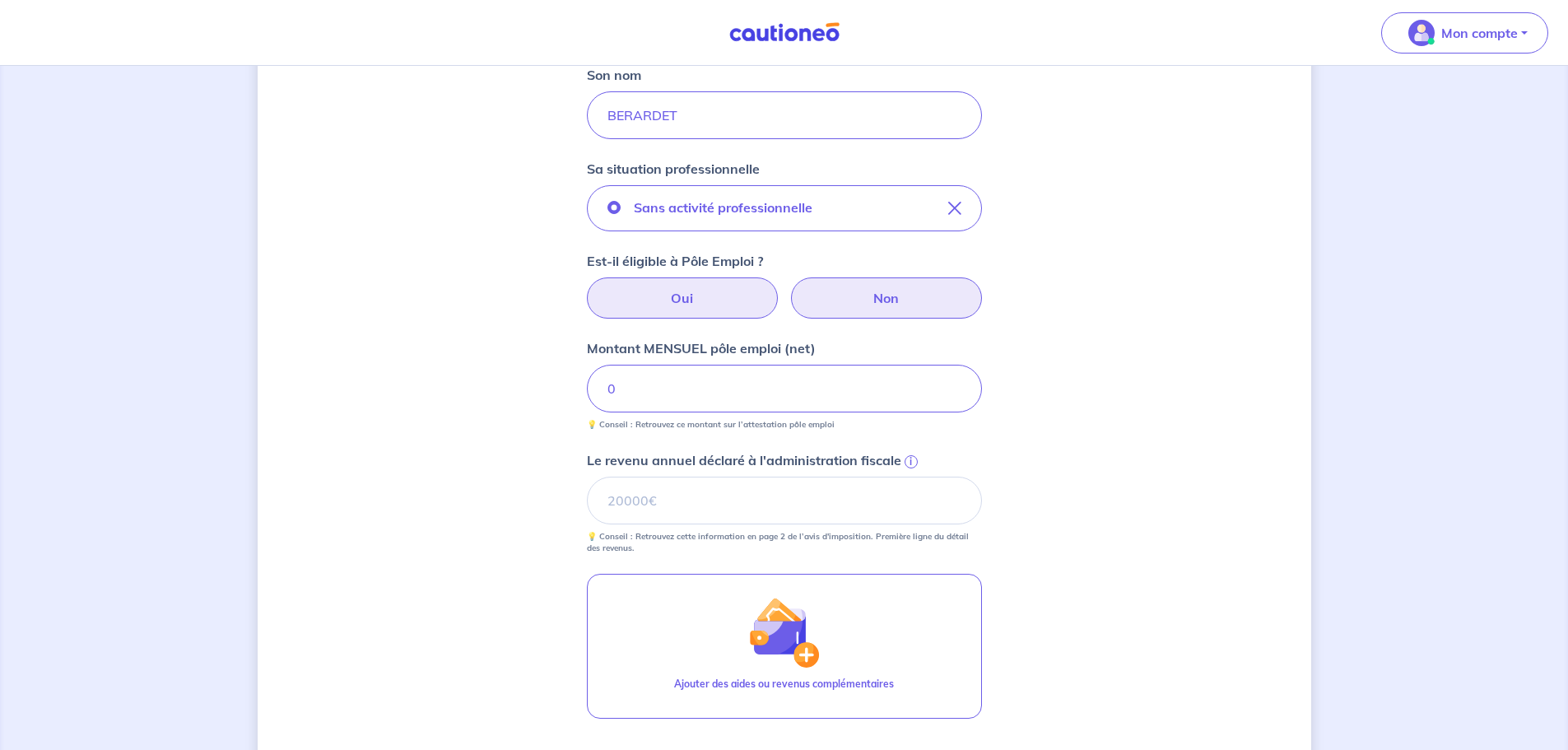
click at [883, 302] on label "Non" at bounding box center [887, 298] width 191 height 41
click at [790, 288] on input "Non" at bounding box center [784, 283] width 11 height 11
radio input "true"
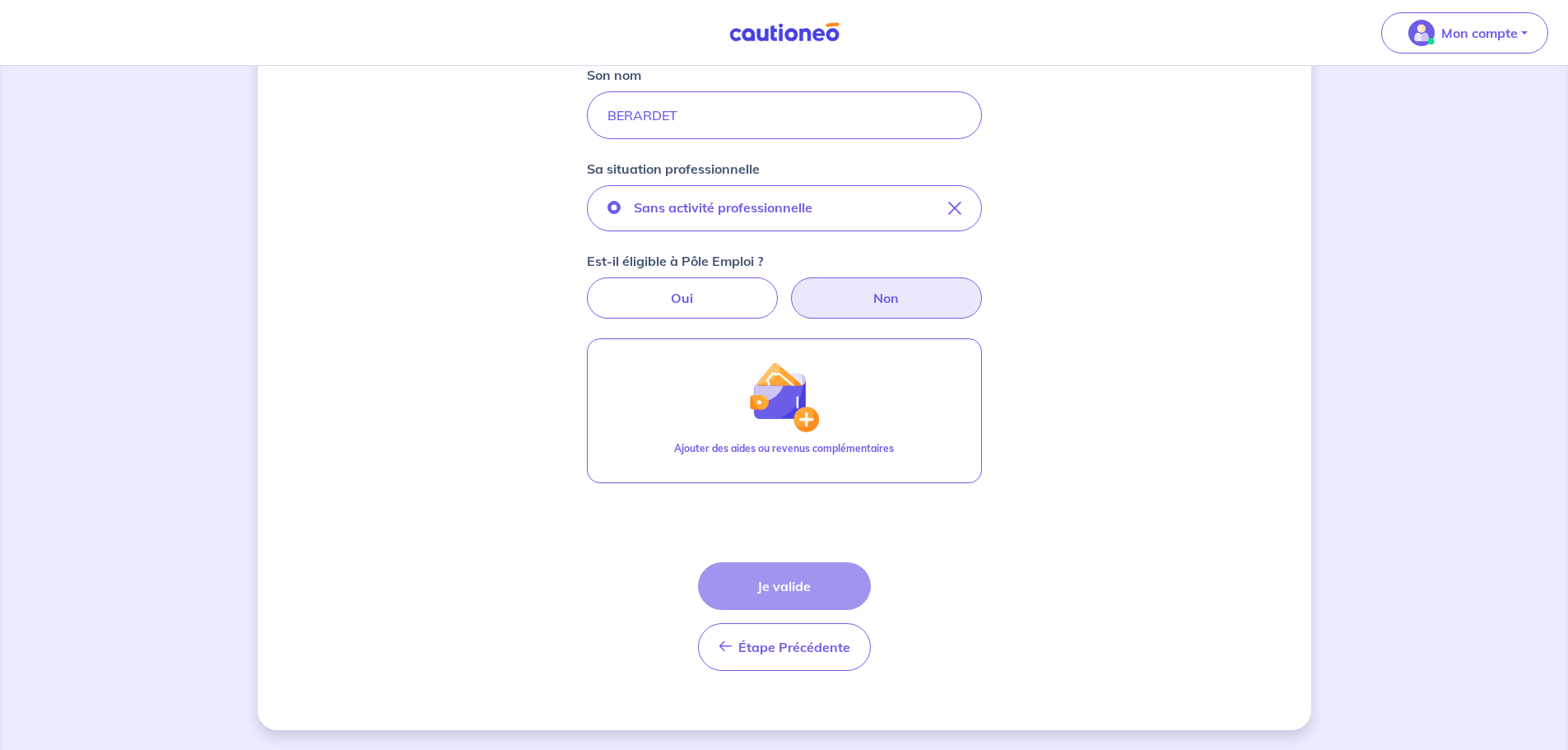
click at [898, 302] on label "Non" at bounding box center [887, 298] width 191 height 41
click at [790, 288] on input "Non" at bounding box center [784, 283] width 11 height 11
click at [785, 581] on div "Étape Précédente Précédent Je valide Je valide" at bounding box center [784, 616] width 173 height 108
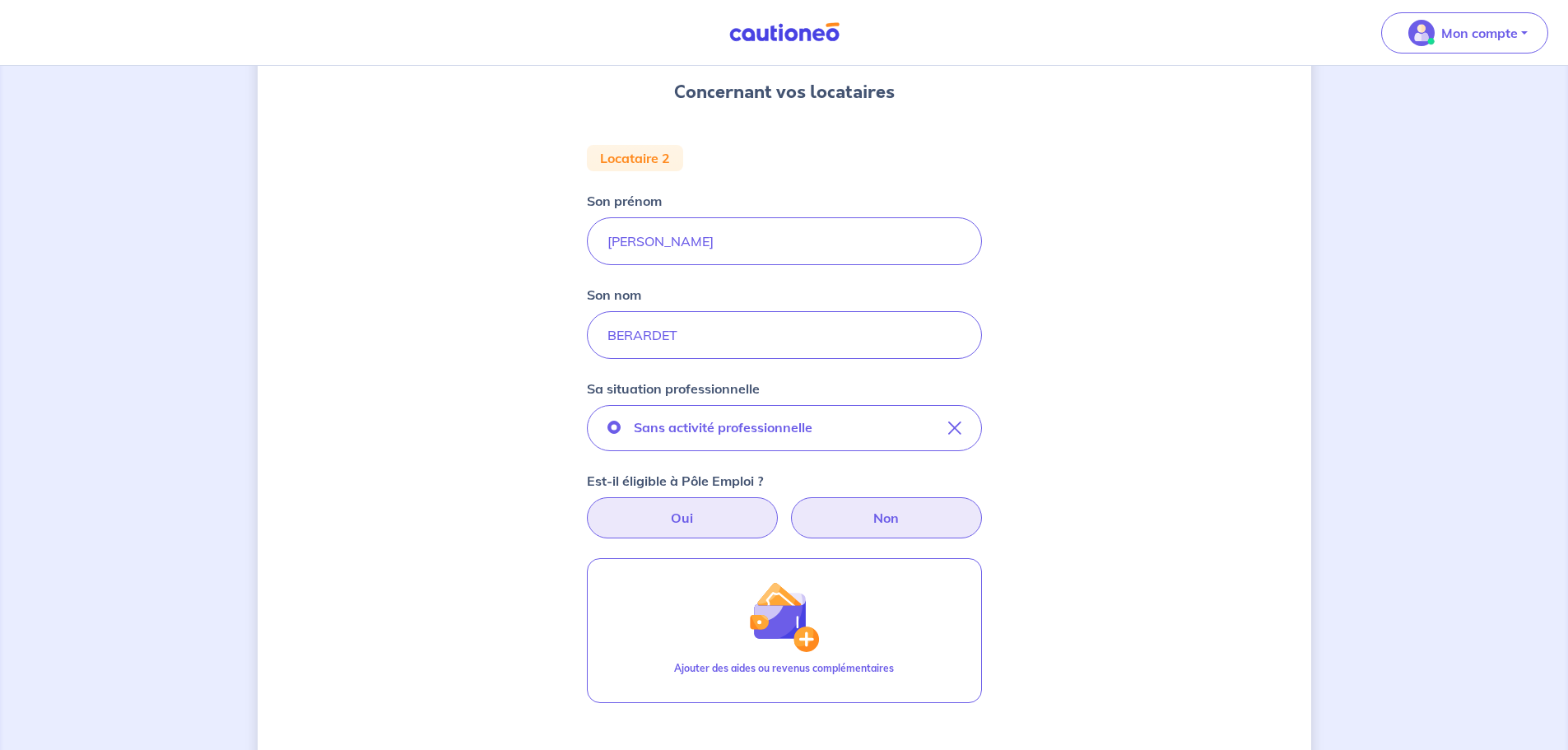
click at [704, 506] on label "Oui" at bounding box center [682, 517] width 191 height 41
click at [779, 506] on input "Oui" at bounding box center [784, 503] width 11 height 11
radio input "true"
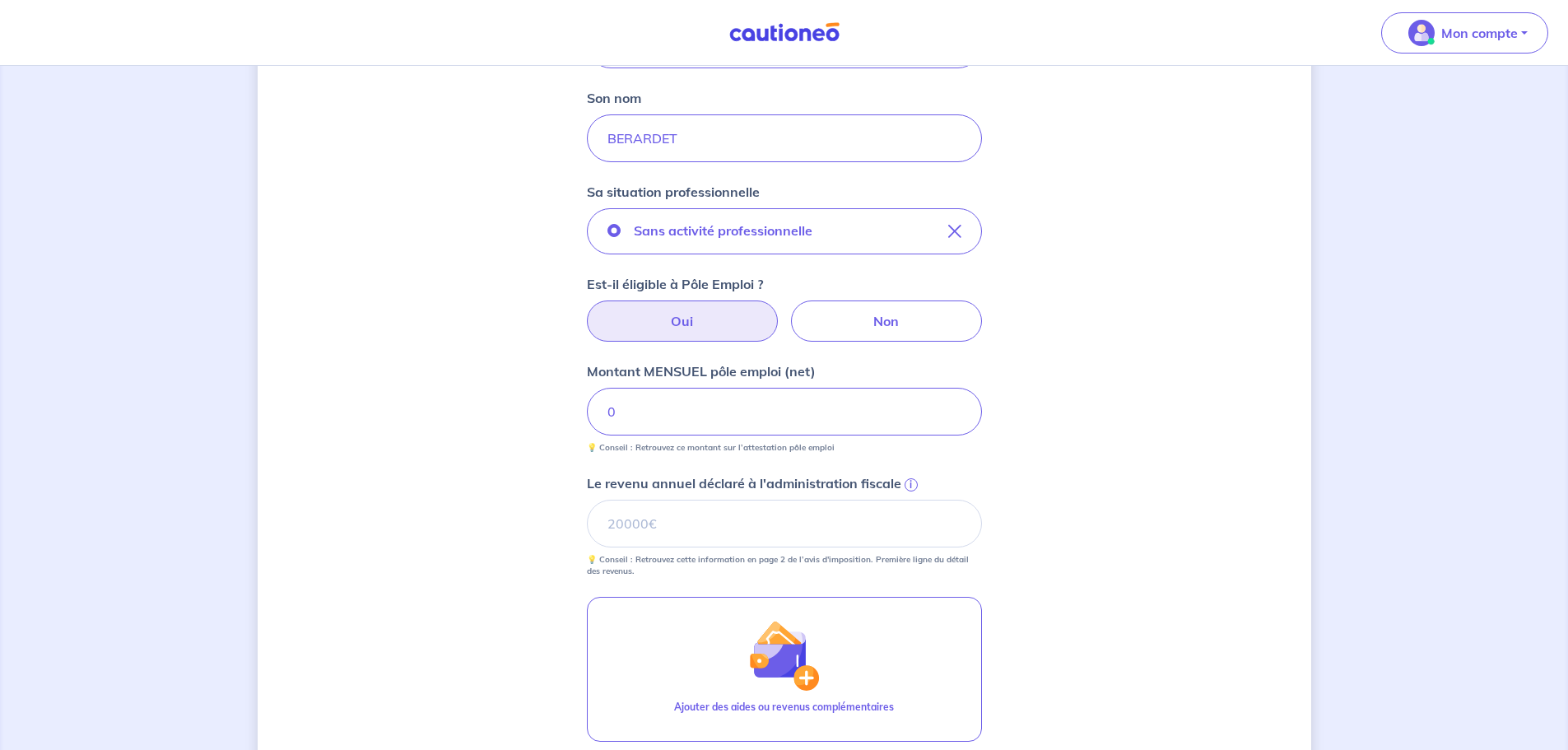
scroll to position [368, 0]
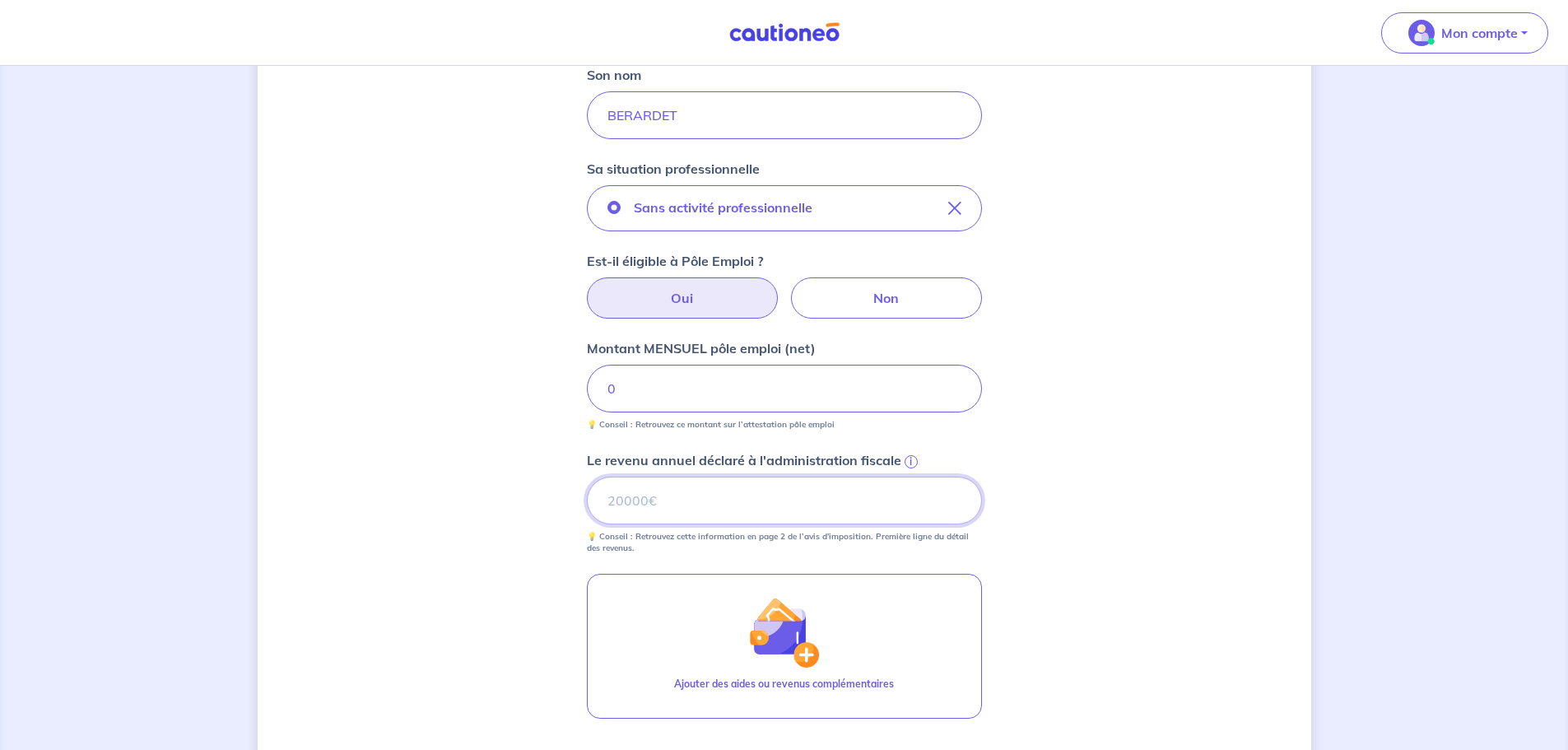
click at [677, 495] on input "Le revenu annuel déclaré à l'administration fiscale i" at bounding box center [784, 500] width 395 height 48
type input "0"
click at [670, 399] on input "0" at bounding box center [784, 389] width 395 height 48
click at [1008, 469] on div "Concernant vos locataires Locataire 2 Son prénom [PERSON_NAME] nom BERARDET Sa …" at bounding box center [784, 341] width 1054 height 1247
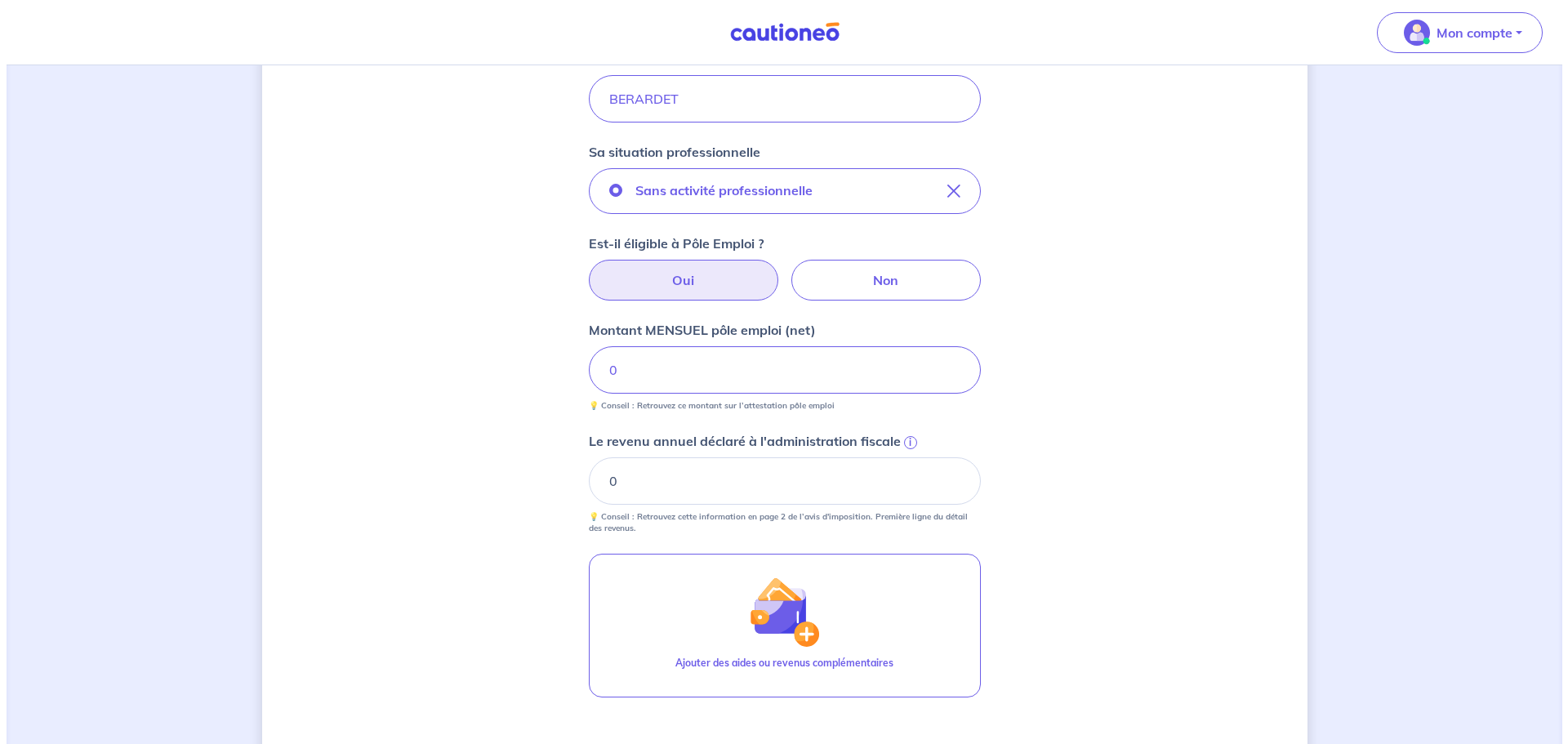
scroll to position [598, 0]
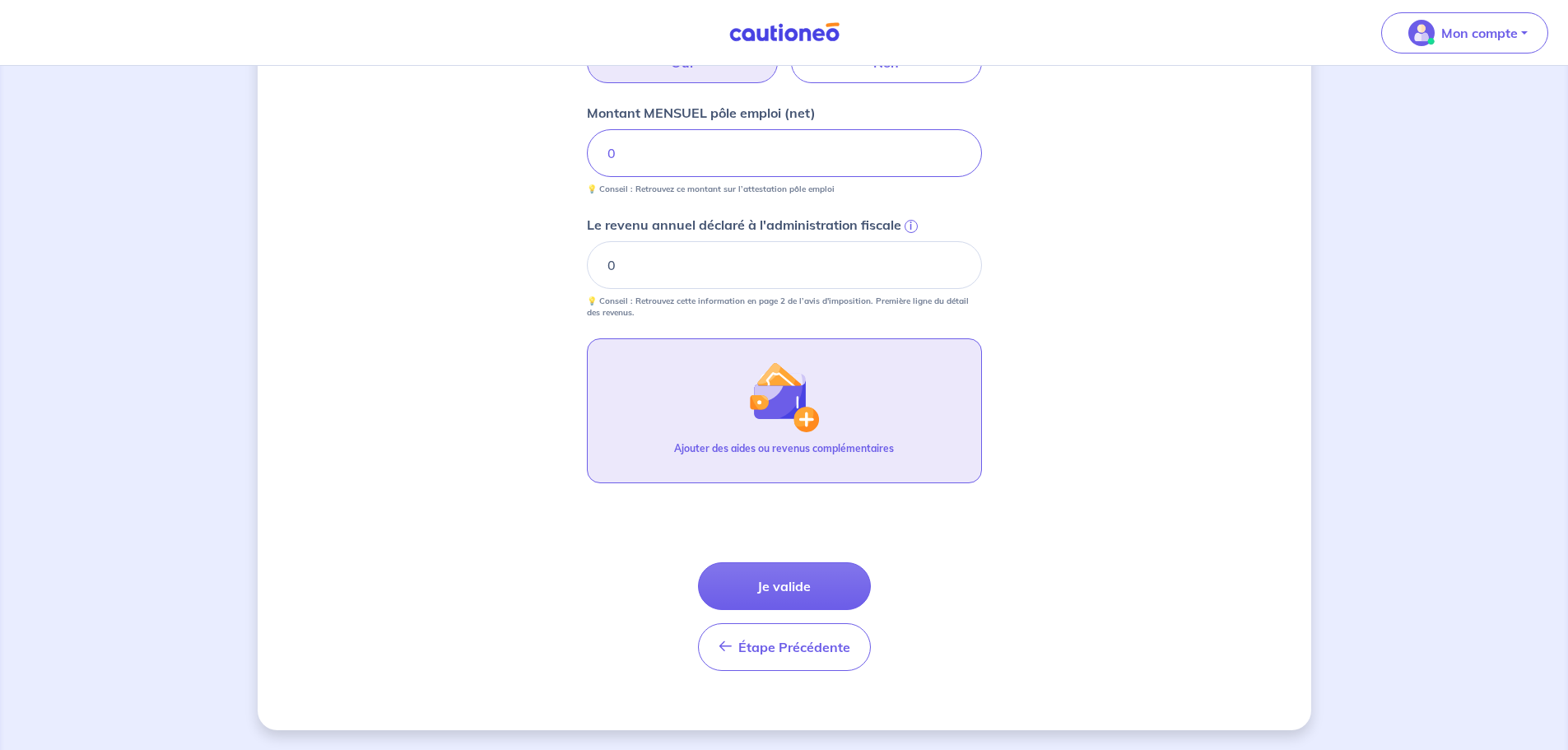
click at [775, 413] on img "button" at bounding box center [784, 396] width 71 height 71
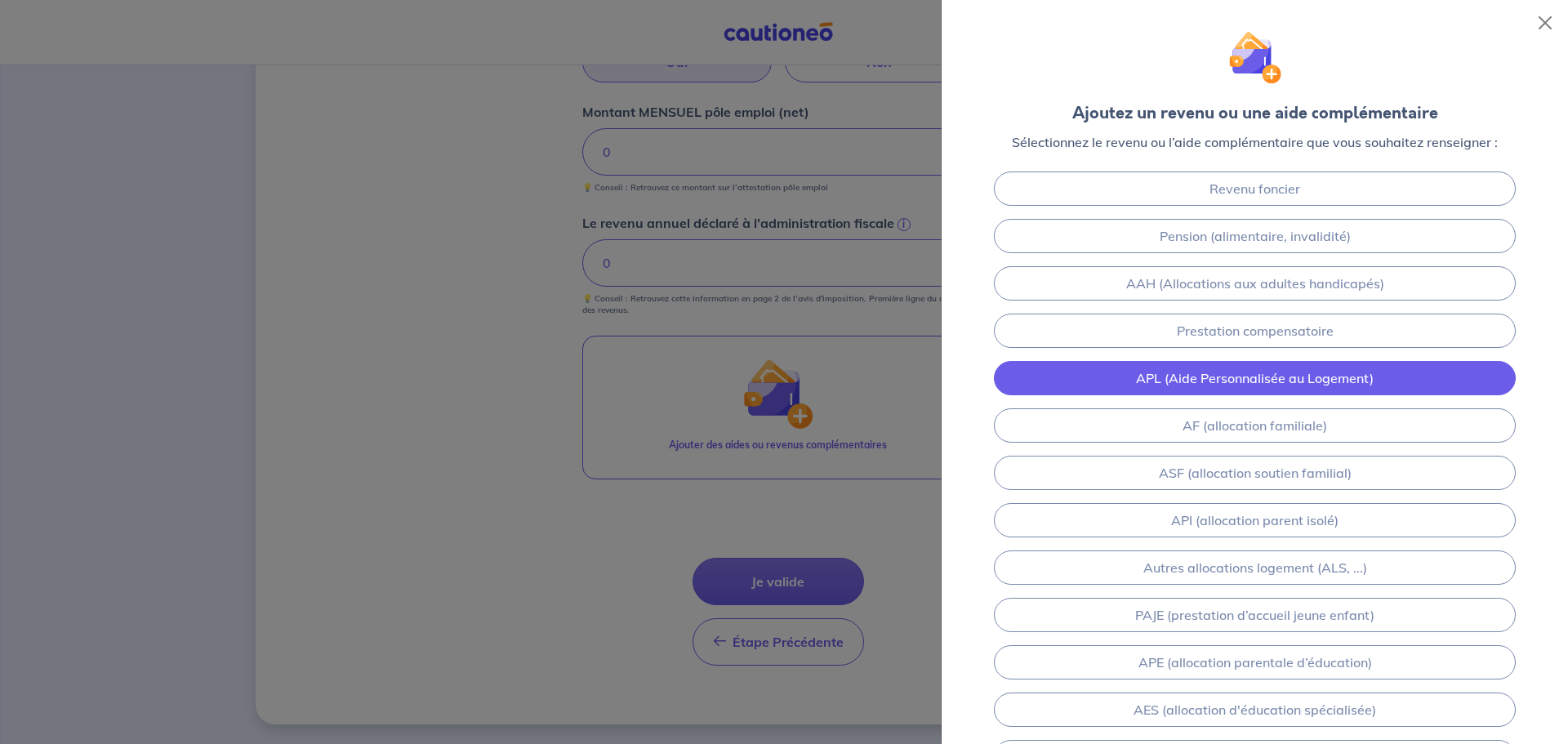
click at [1176, 379] on link "APL (Aide Personnalisée au Logement)" at bounding box center [1255, 378] width 522 height 35
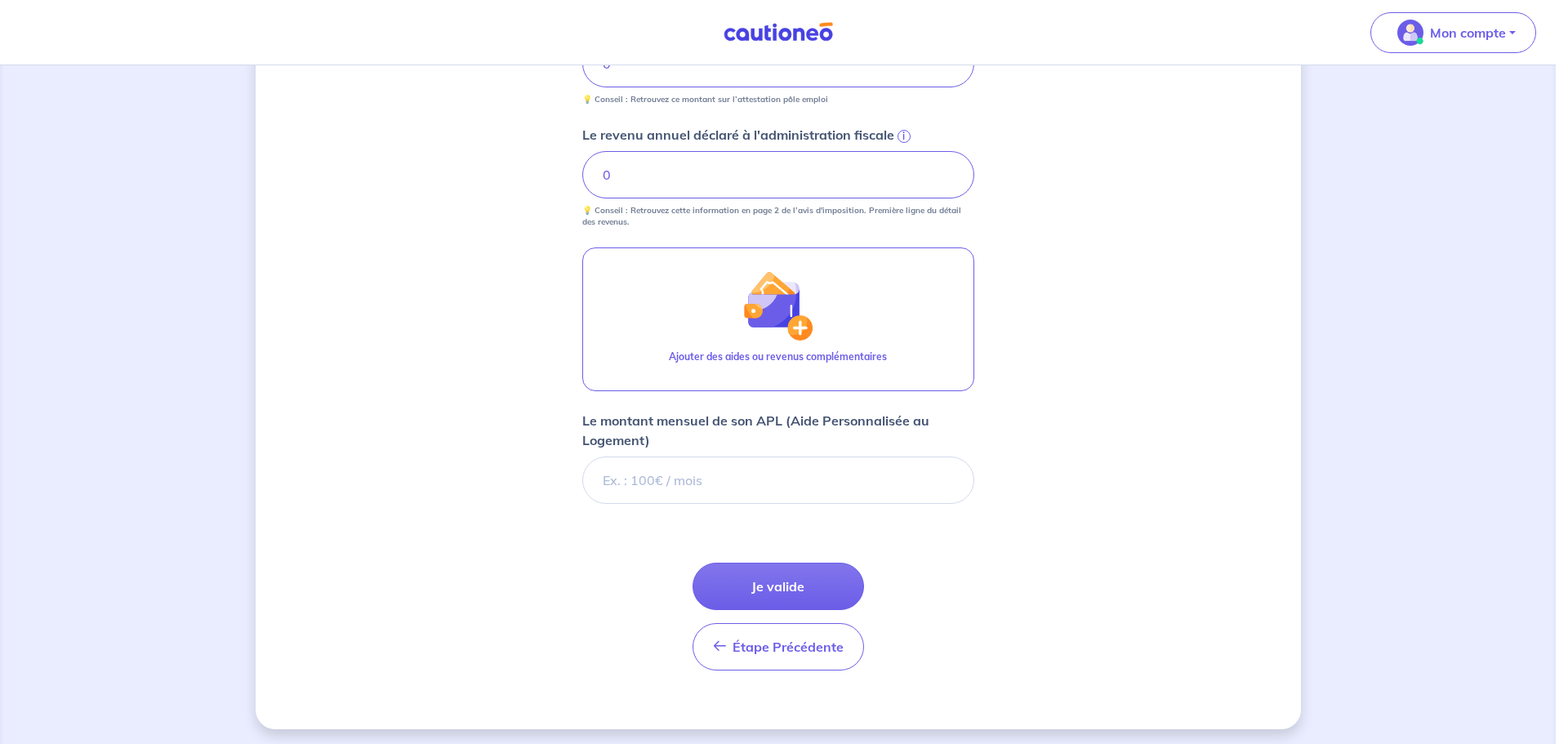
scroll to position [691, 0]
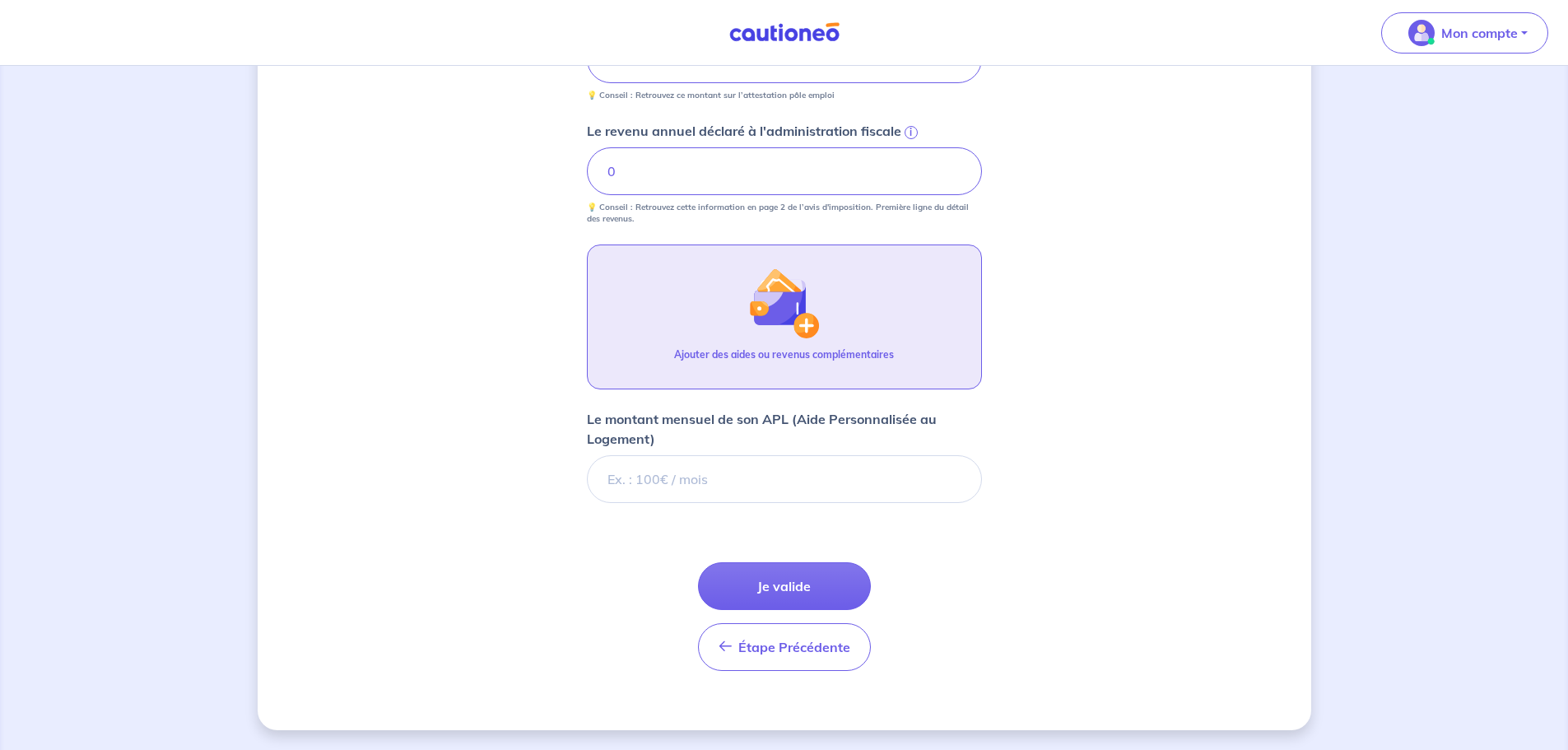
click at [801, 307] on img "button" at bounding box center [784, 302] width 71 height 71
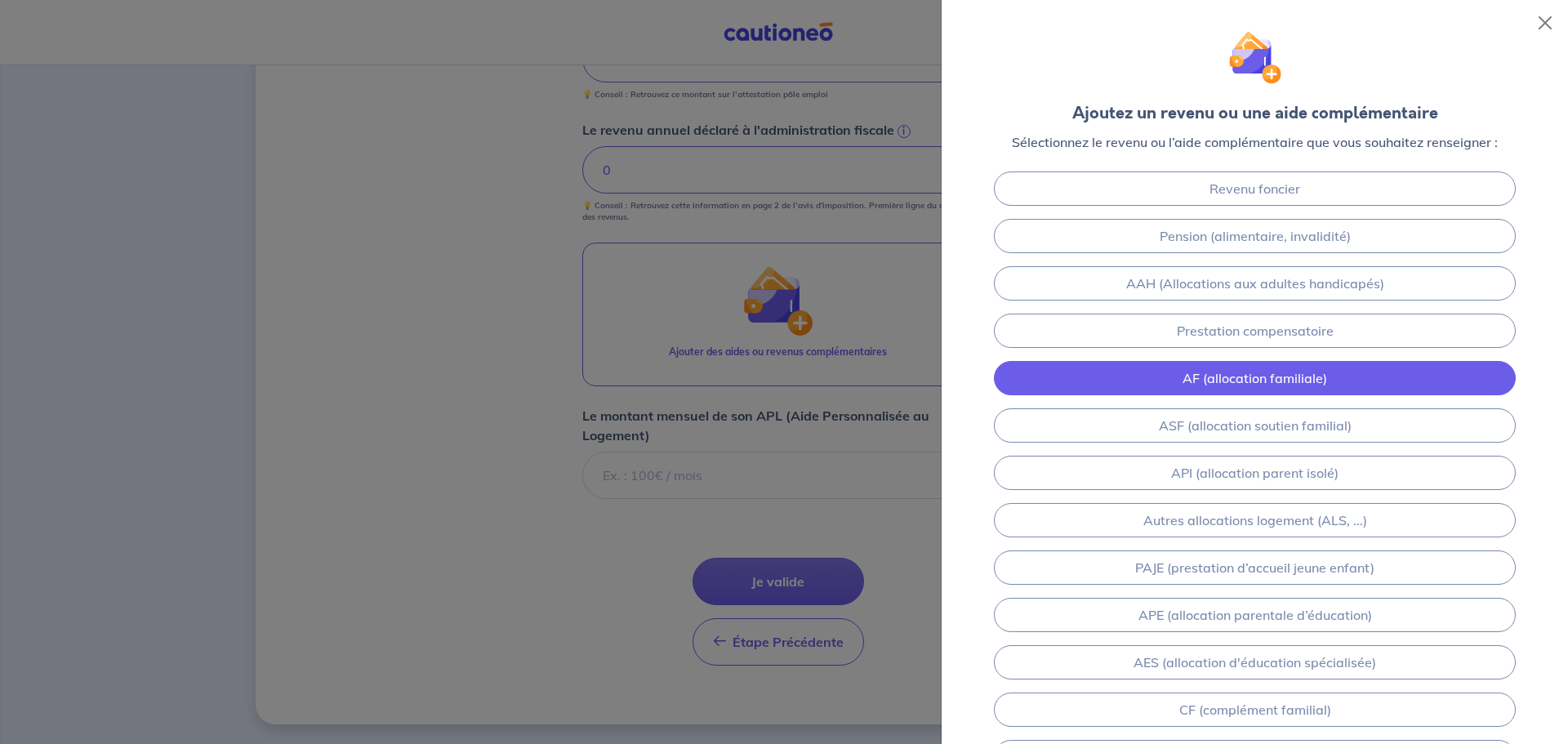
click at [1127, 370] on link "AF (allocation familiale)" at bounding box center [1255, 378] width 522 height 35
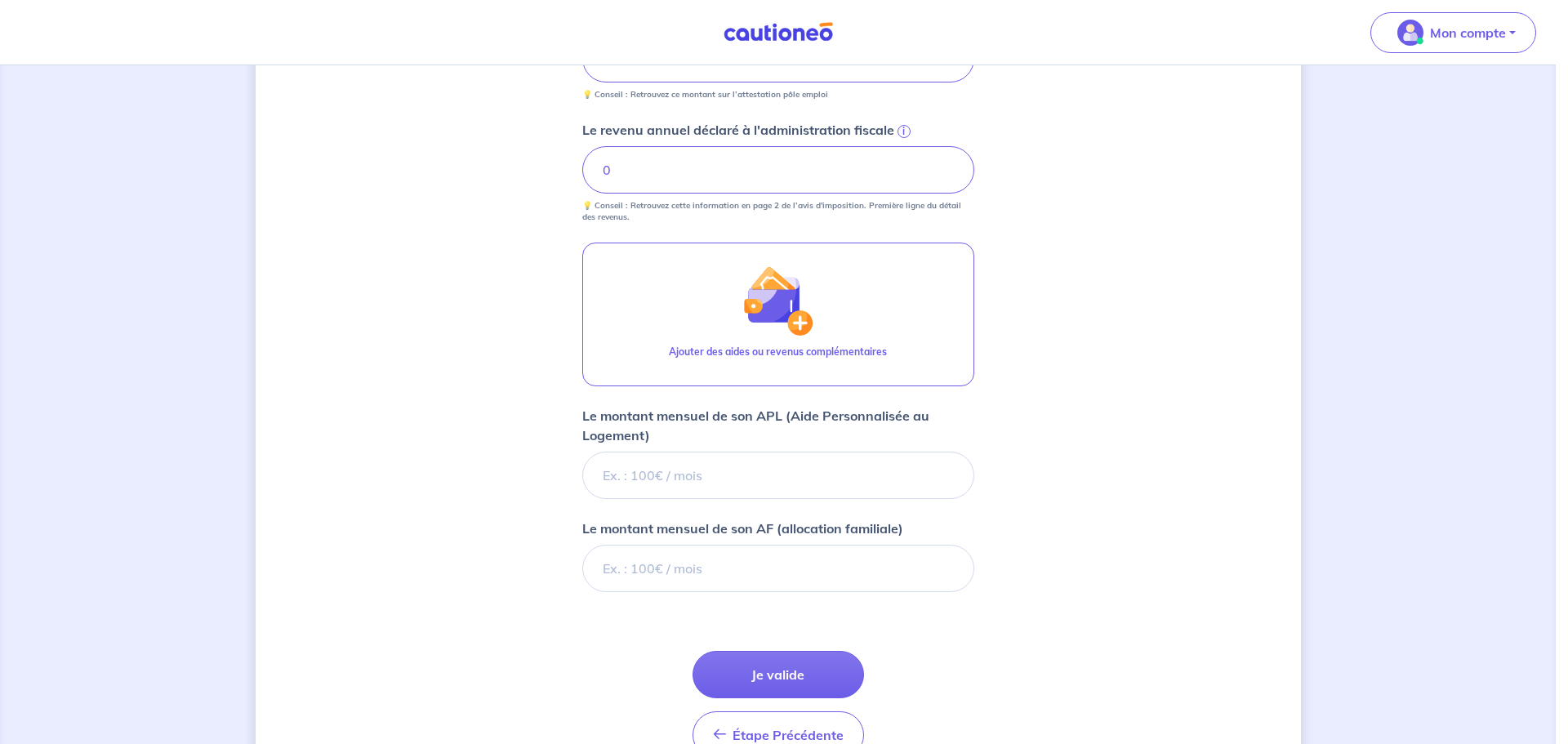
scroll to position [784, 0]
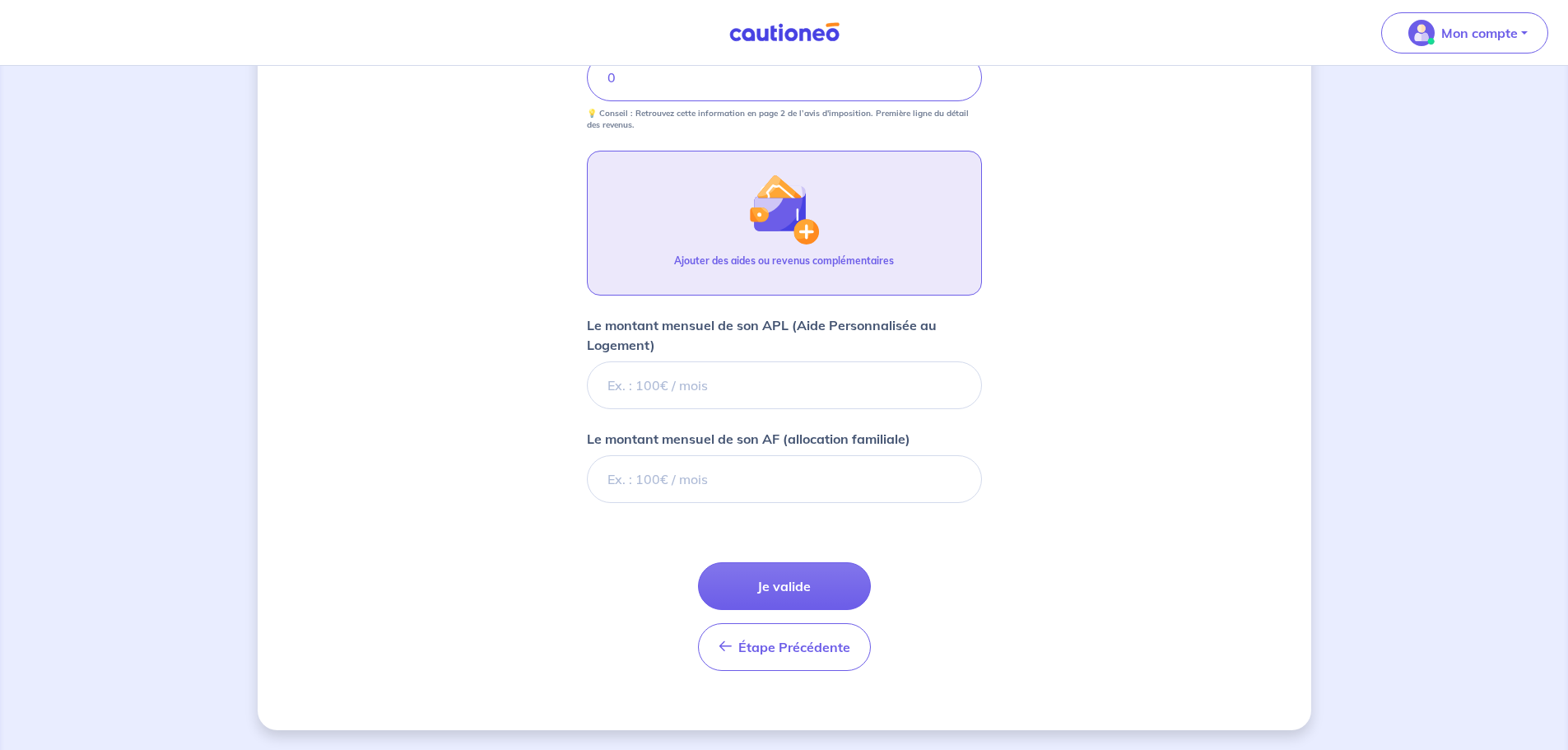
click at [736, 248] on button "Ajouter des aides ou revenus complémentaires" at bounding box center [784, 223] width 395 height 145
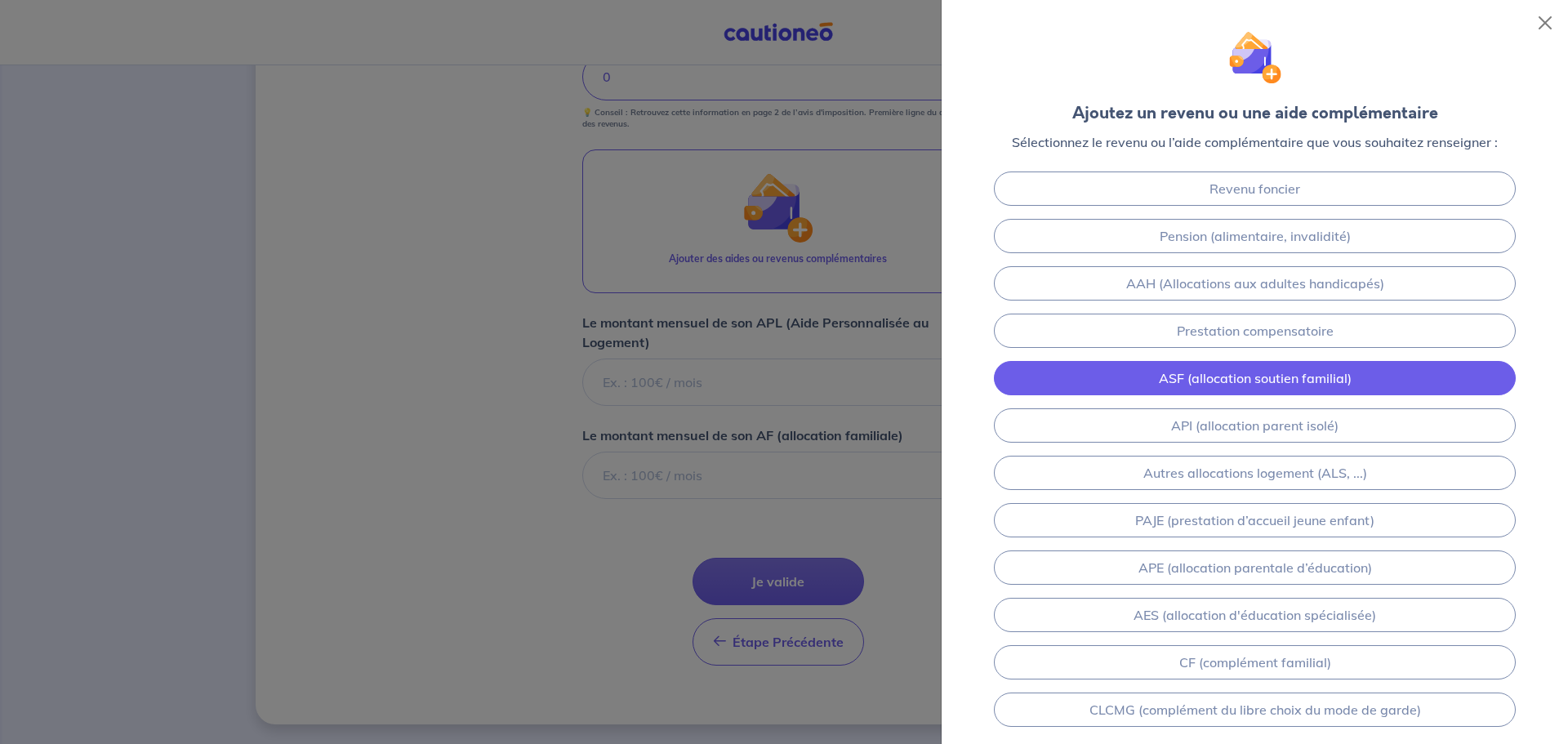
click at [1137, 386] on link "ASF (allocation soutien familial)" at bounding box center [1255, 378] width 522 height 35
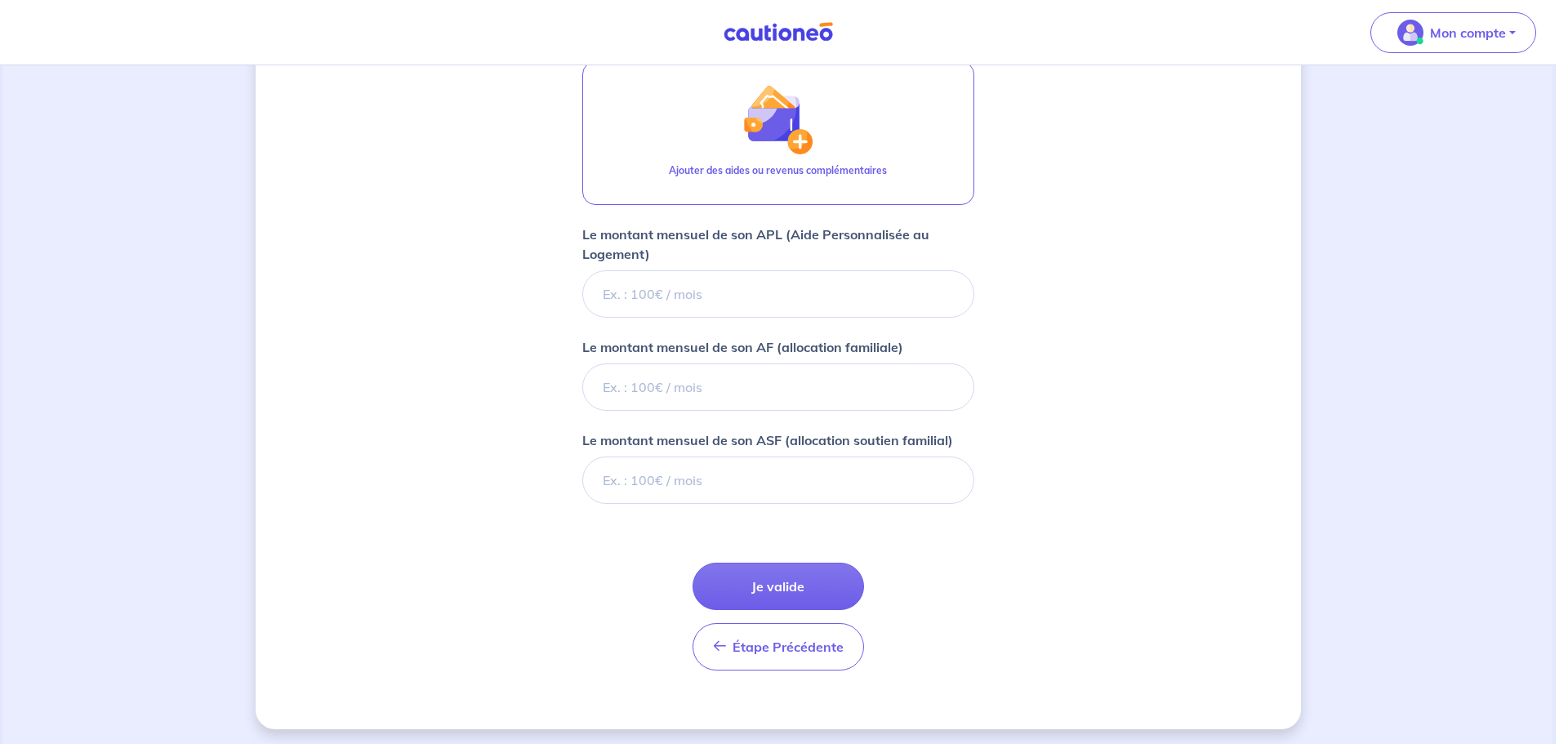
scroll to position [877, 0]
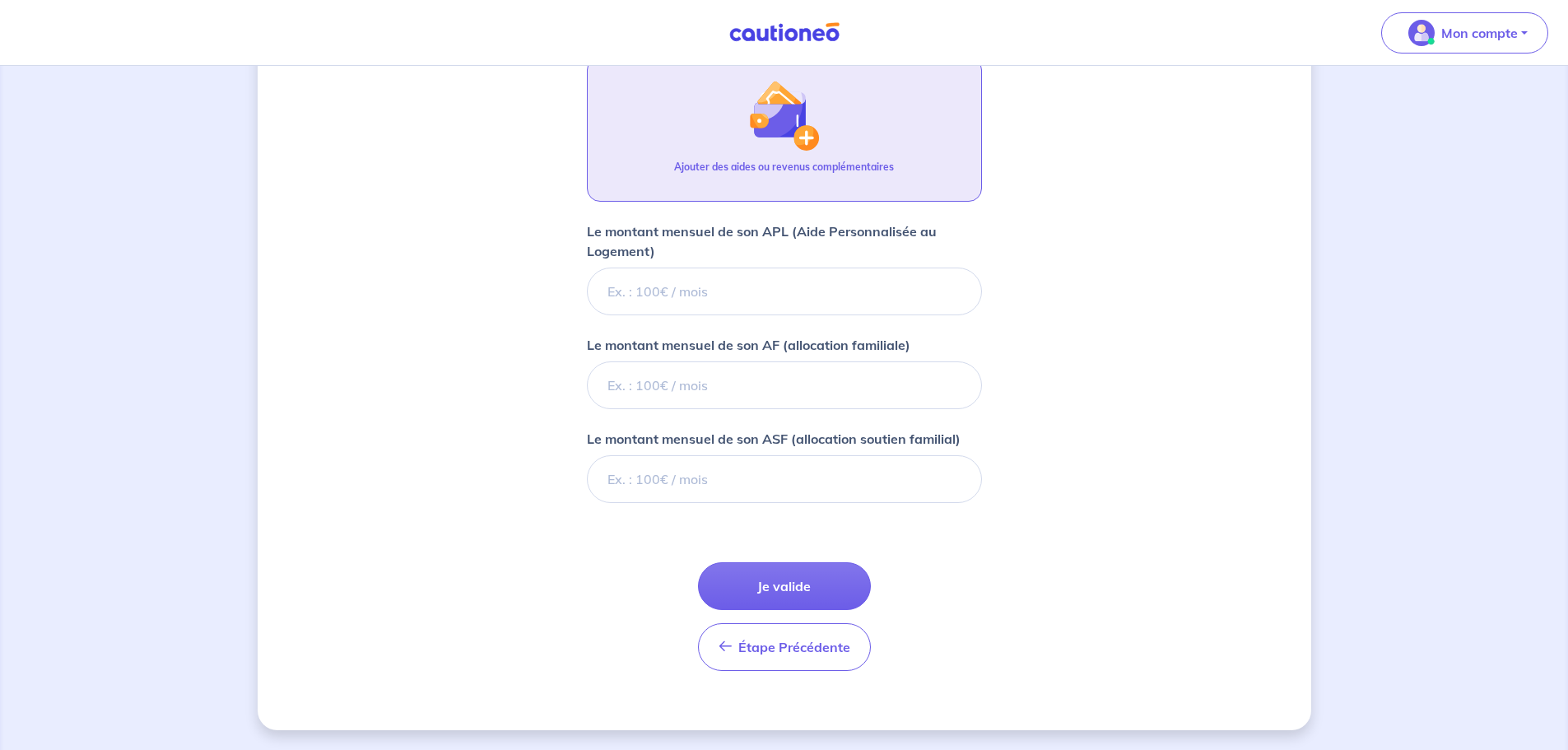
click at [787, 165] on p "Ajouter des aides ou revenus complémentaires" at bounding box center [784, 167] width 220 height 15
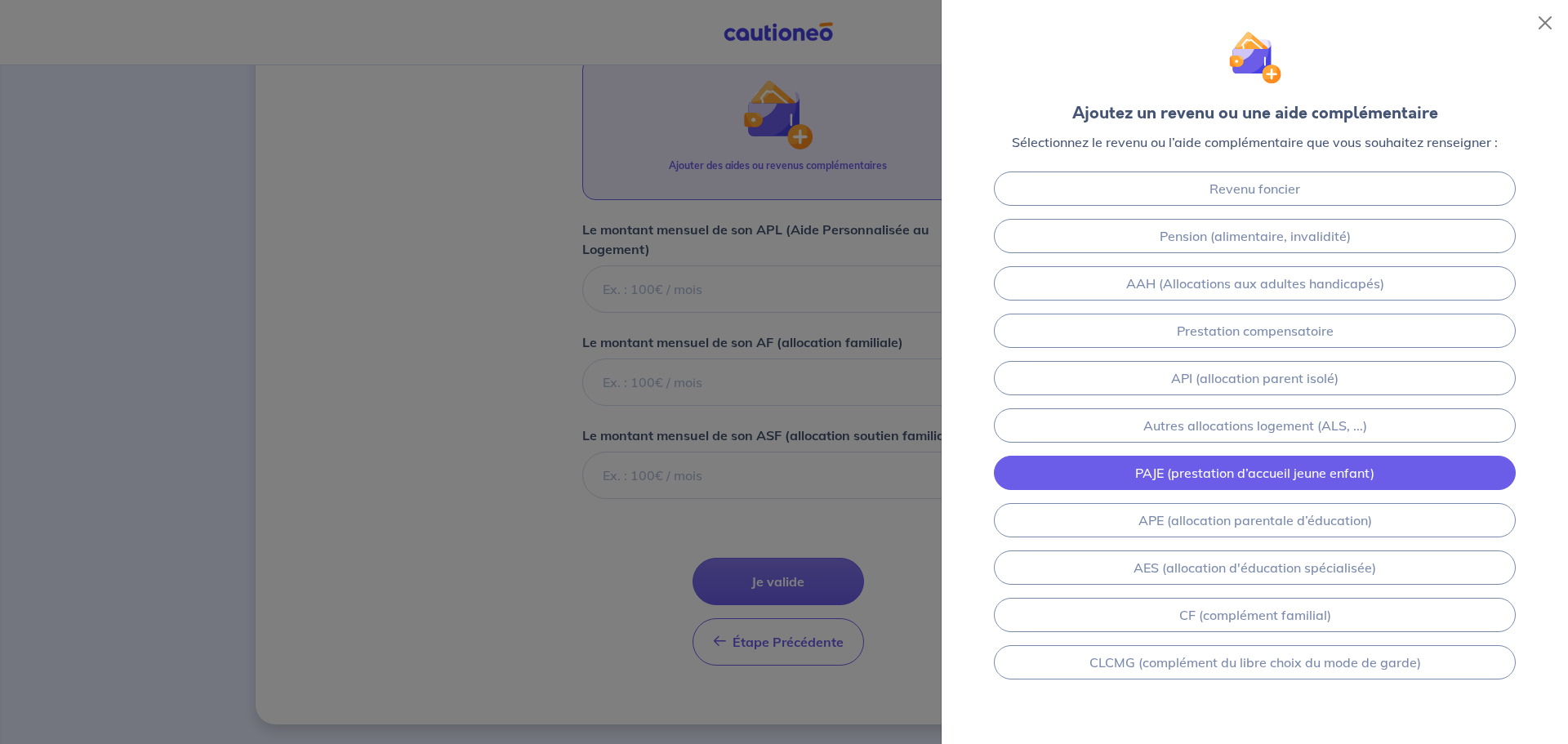
click at [1119, 466] on link "PAJE (prestation d’accueil jeune enfant)" at bounding box center [1255, 473] width 522 height 35
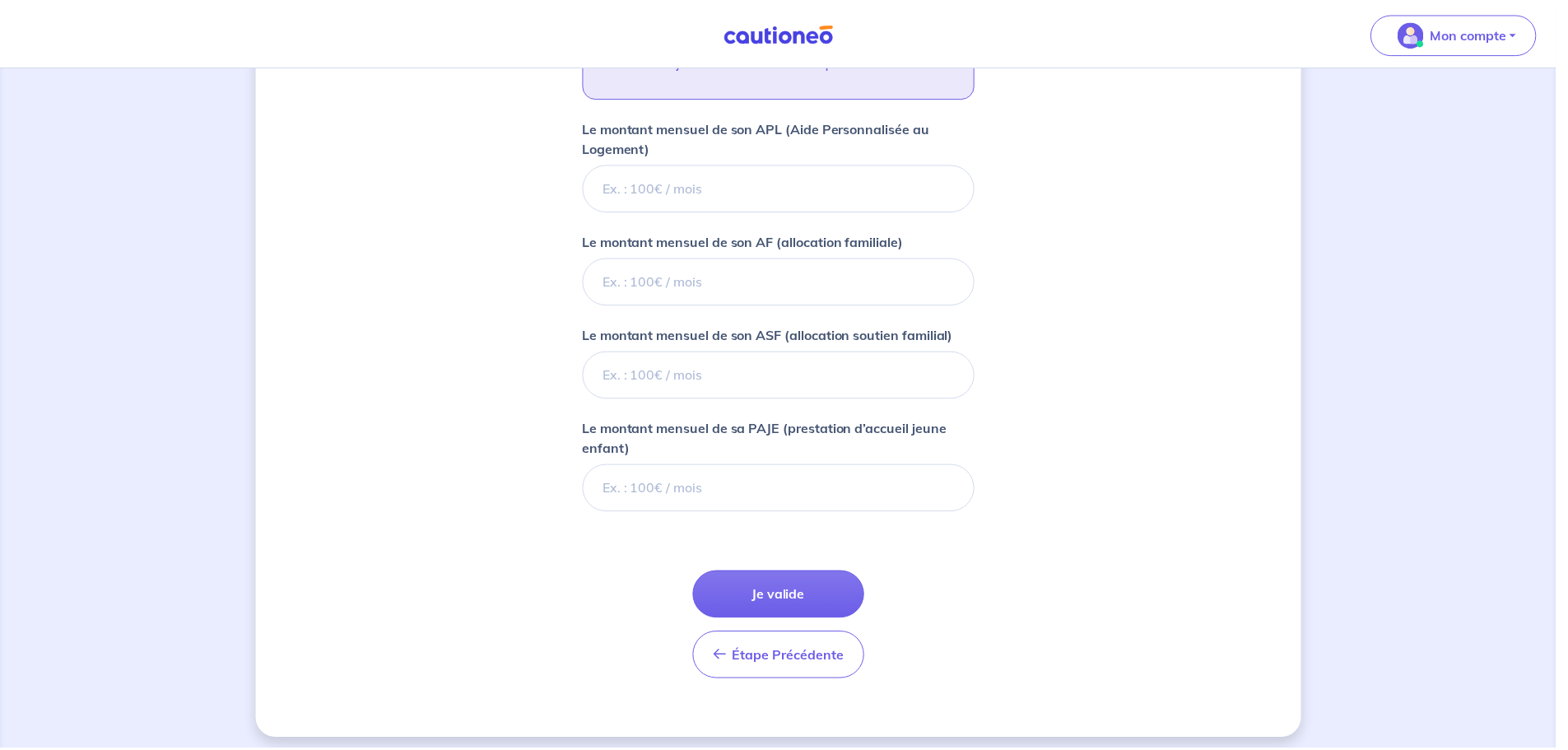
scroll to position [998, 0]
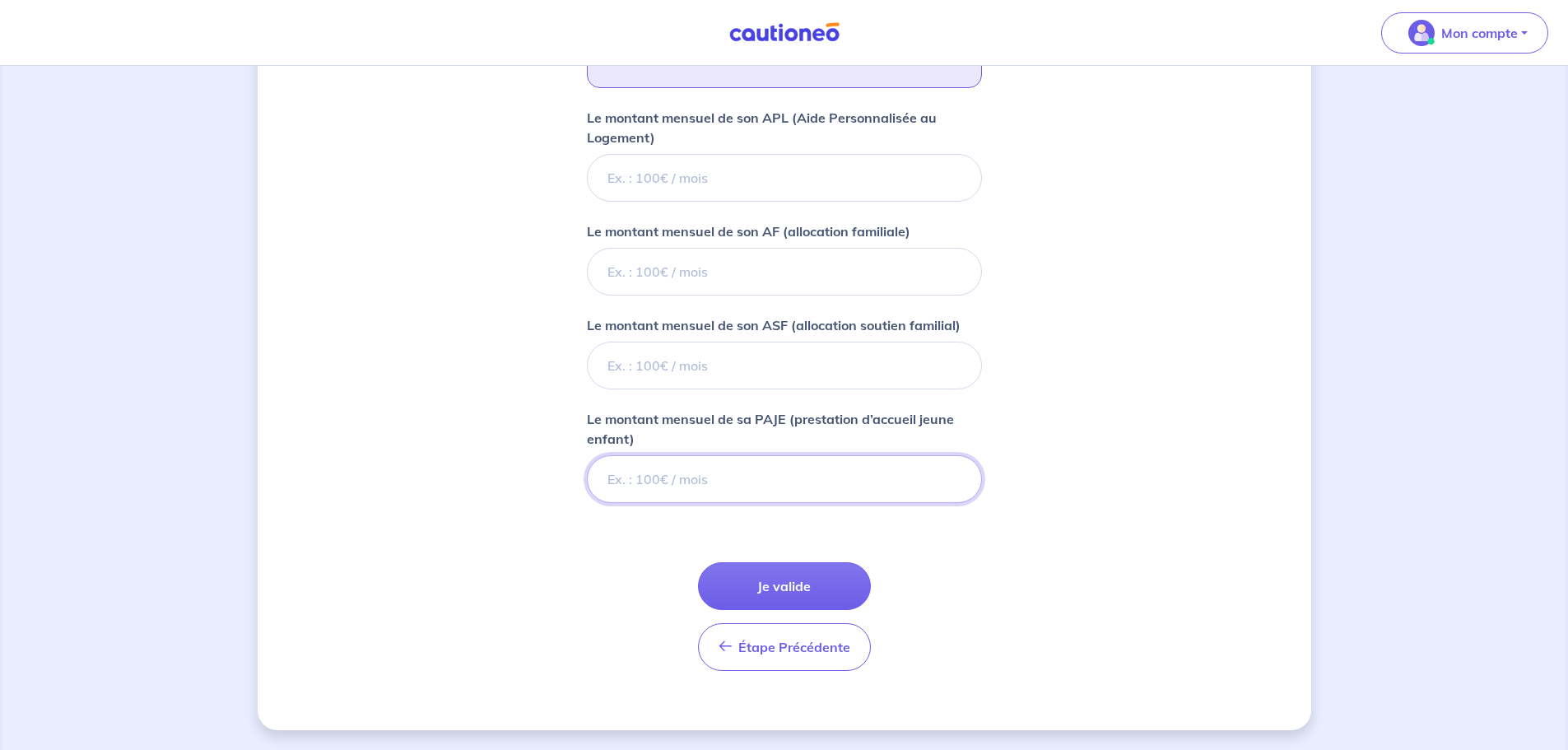
click at [710, 471] on input "Le montant mensuel de sa PAJE (prestation d’accueil jeune enfant)" at bounding box center [784, 479] width 395 height 48
type input "196"
type input "196.60"
click at [644, 368] on input "Le montant mensuel de son ASF (allocation soutien familial)" at bounding box center [784, 366] width 395 height 48
click at [695, 184] on input "Le montant mensuel de son APL (Aide Personnalisée au Logement)" at bounding box center [784, 177] width 395 height 48
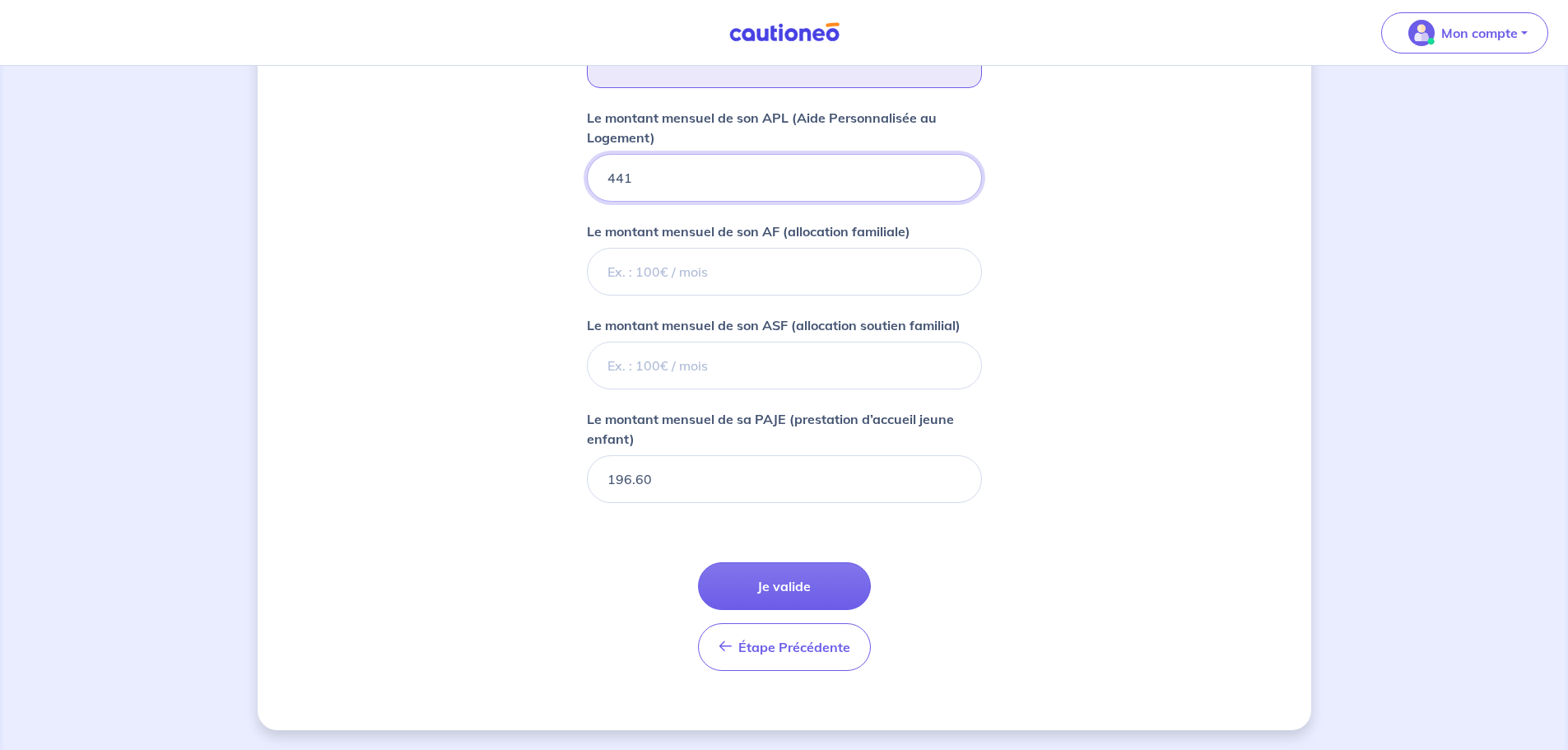
type input "441"
click at [695, 361] on input "Le montant mensuel de son ASF (allocation soutien familial)" at bounding box center [784, 366] width 395 height 48
type input "398"
type input "398.36"
click at [690, 280] on input "Le montant mensuel de son AF (allocation familiale)" at bounding box center [784, 271] width 395 height 48
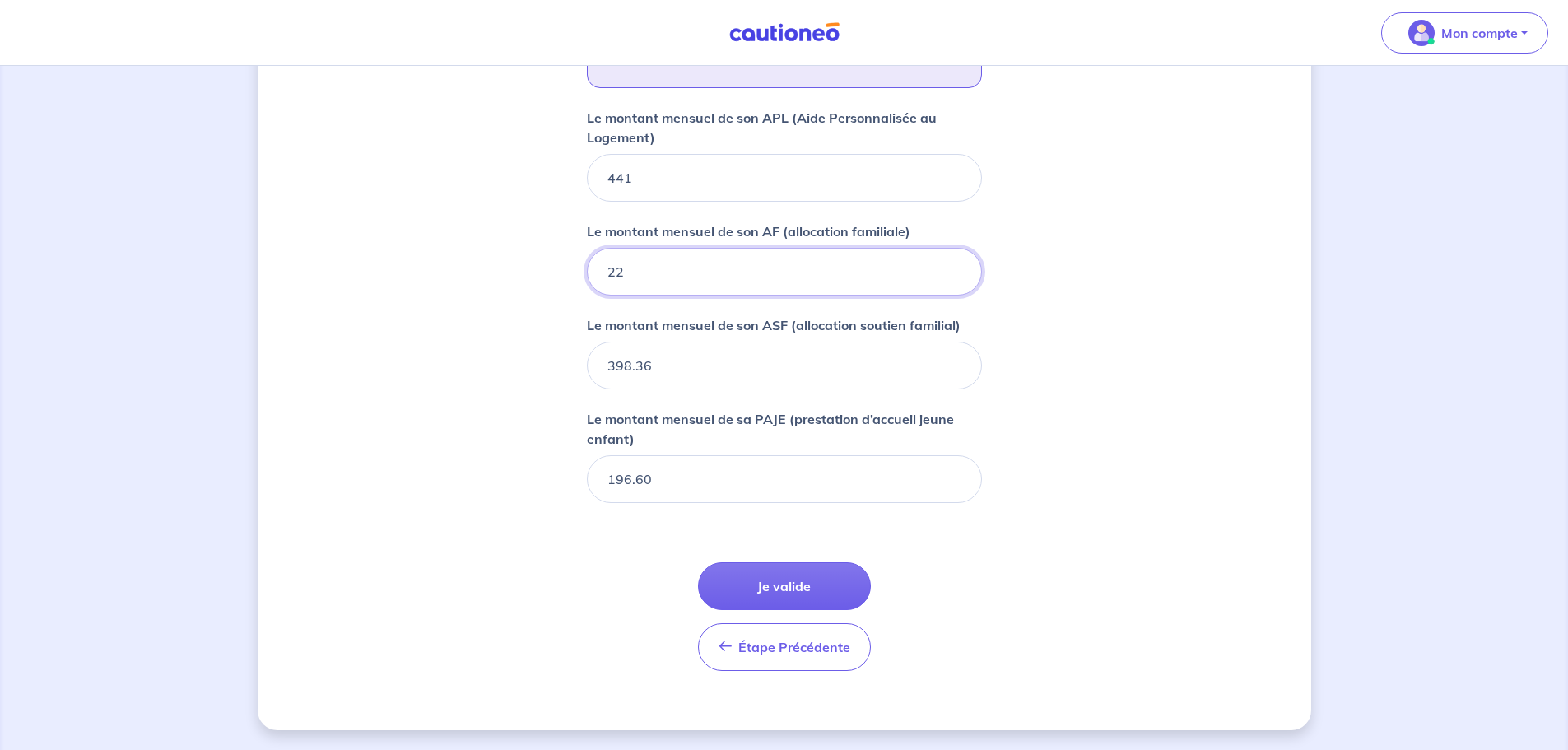
type input "229"
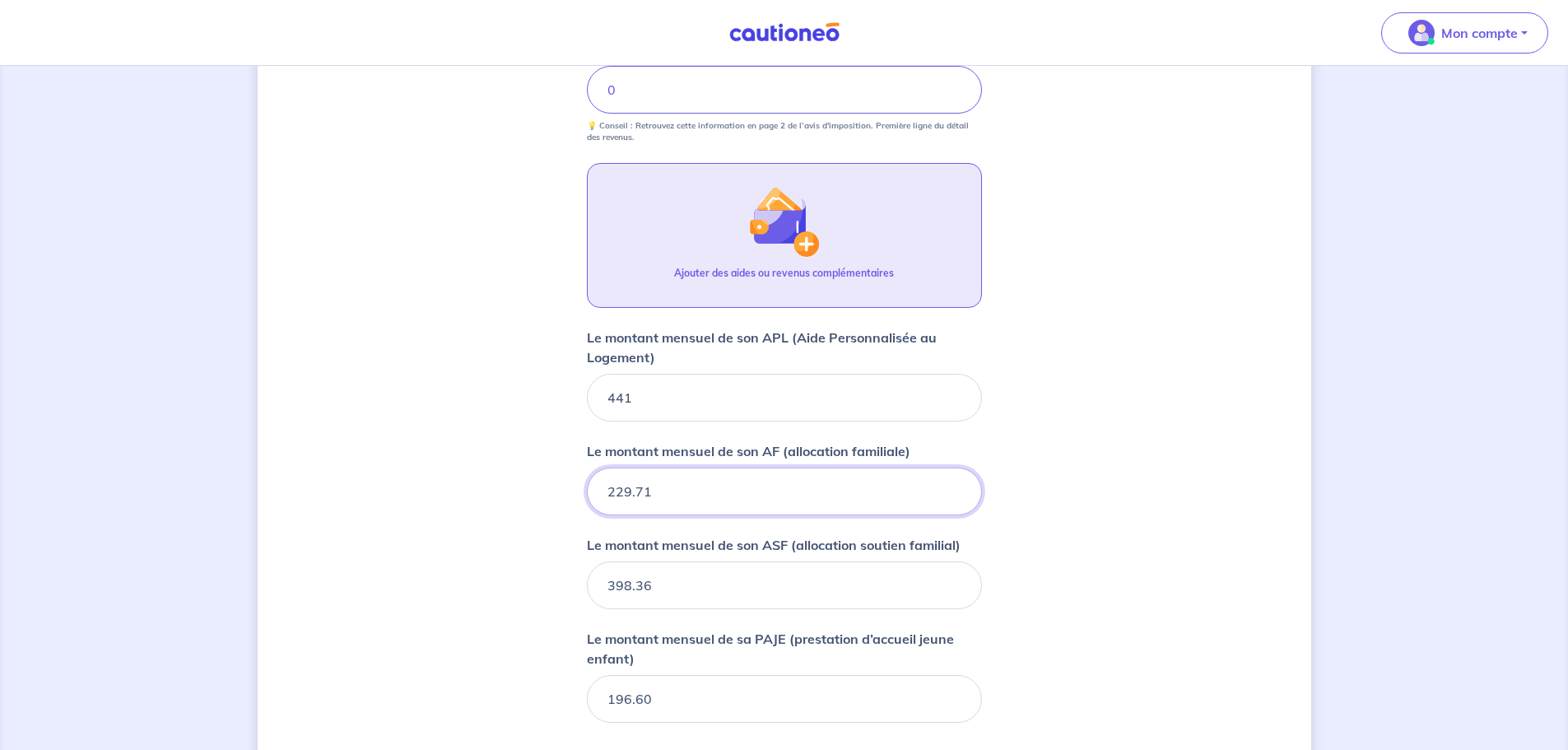
type input "229.71"
click at [783, 234] on img "button" at bounding box center [784, 221] width 71 height 71
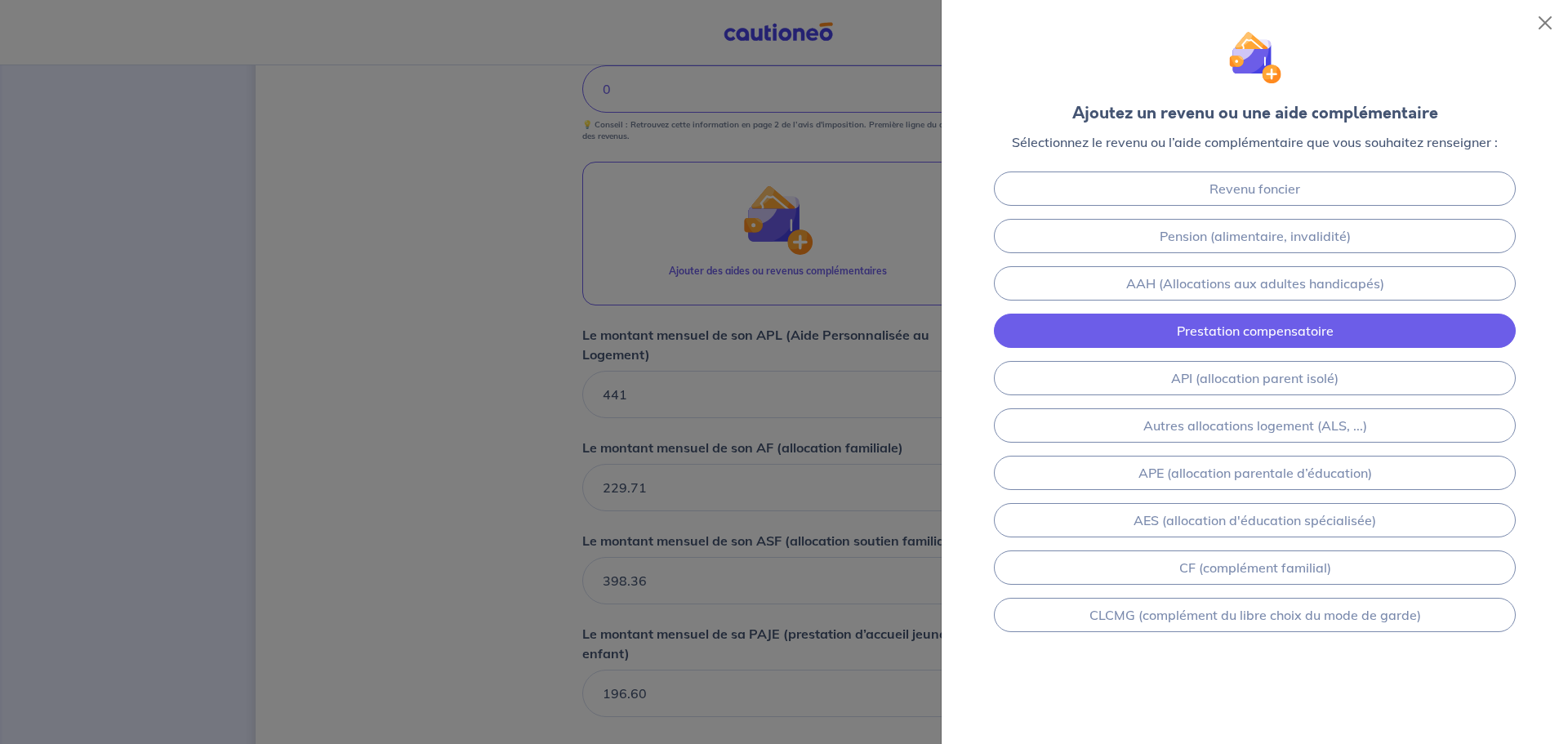
click at [1191, 337] on link "Prestation compensatoire" at bounding box center [1255, 331] width 522 height 35
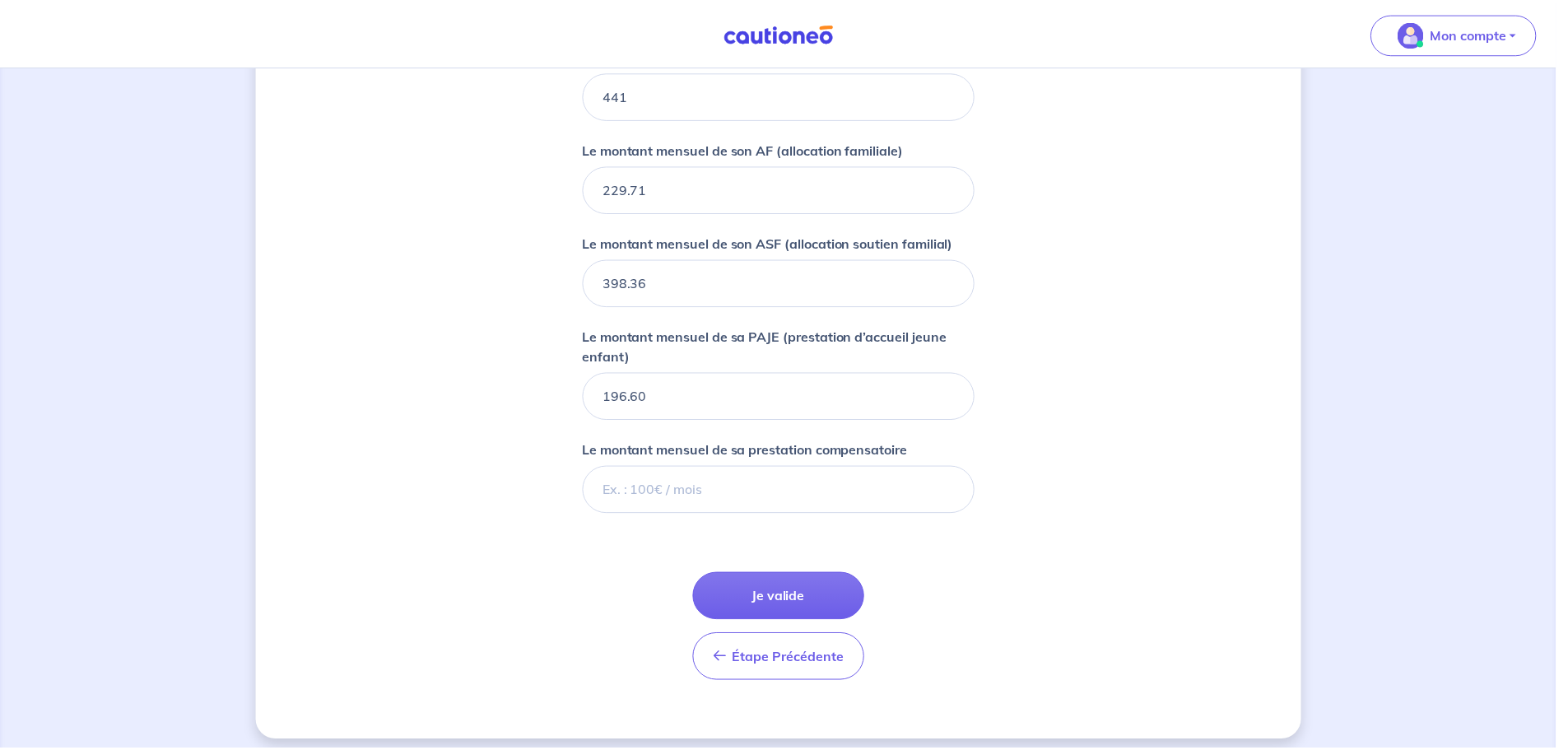
scroll to position [1092, 0]
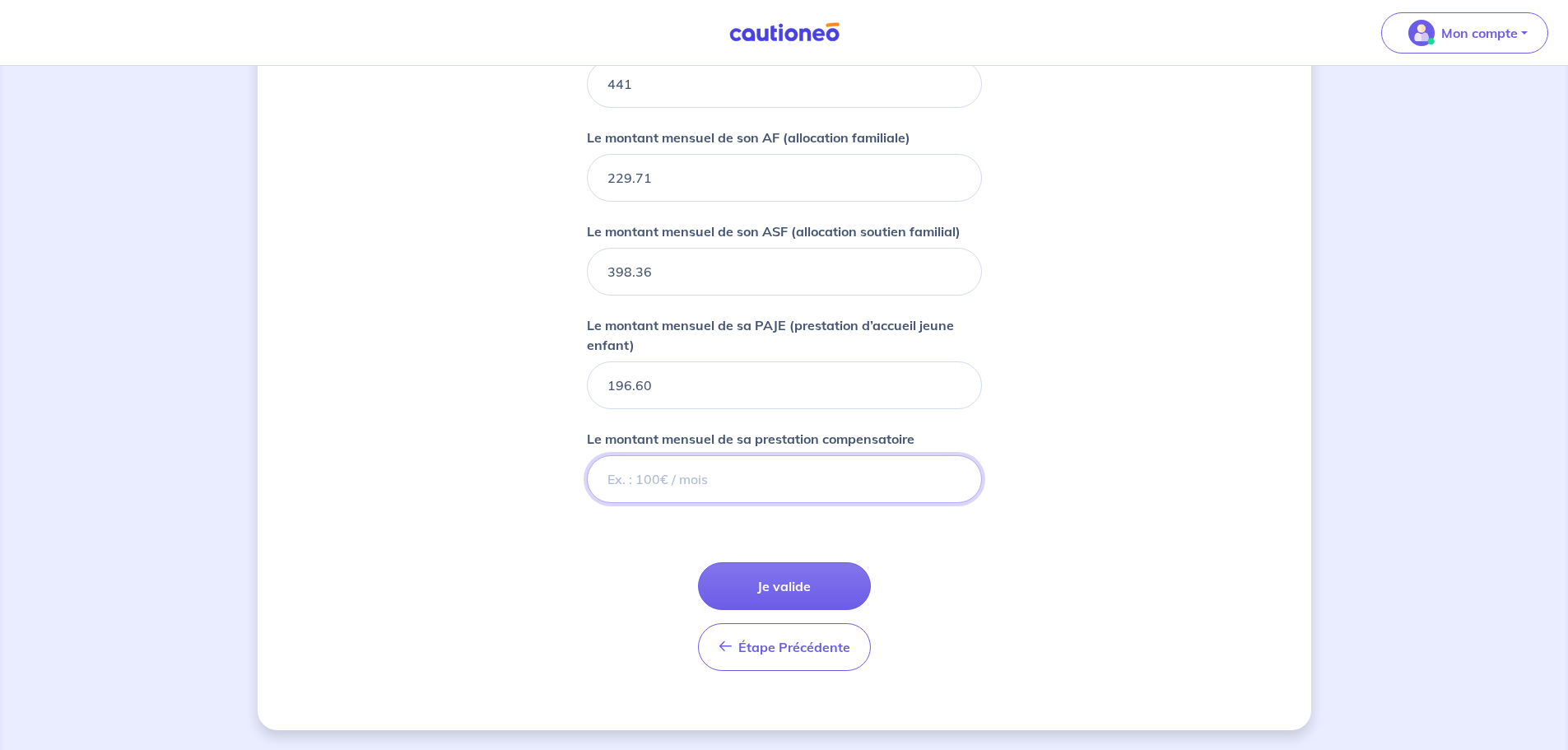
click at [718, 482] on input "Le montant mensuel de sa prestation compensatoire" at bounding box center [784, 479] width 395 height 48
type input "565"
type input "565.92"
click at [774, 571] on button "Je valide" at bounding box center [784, 585] width 173 height 48
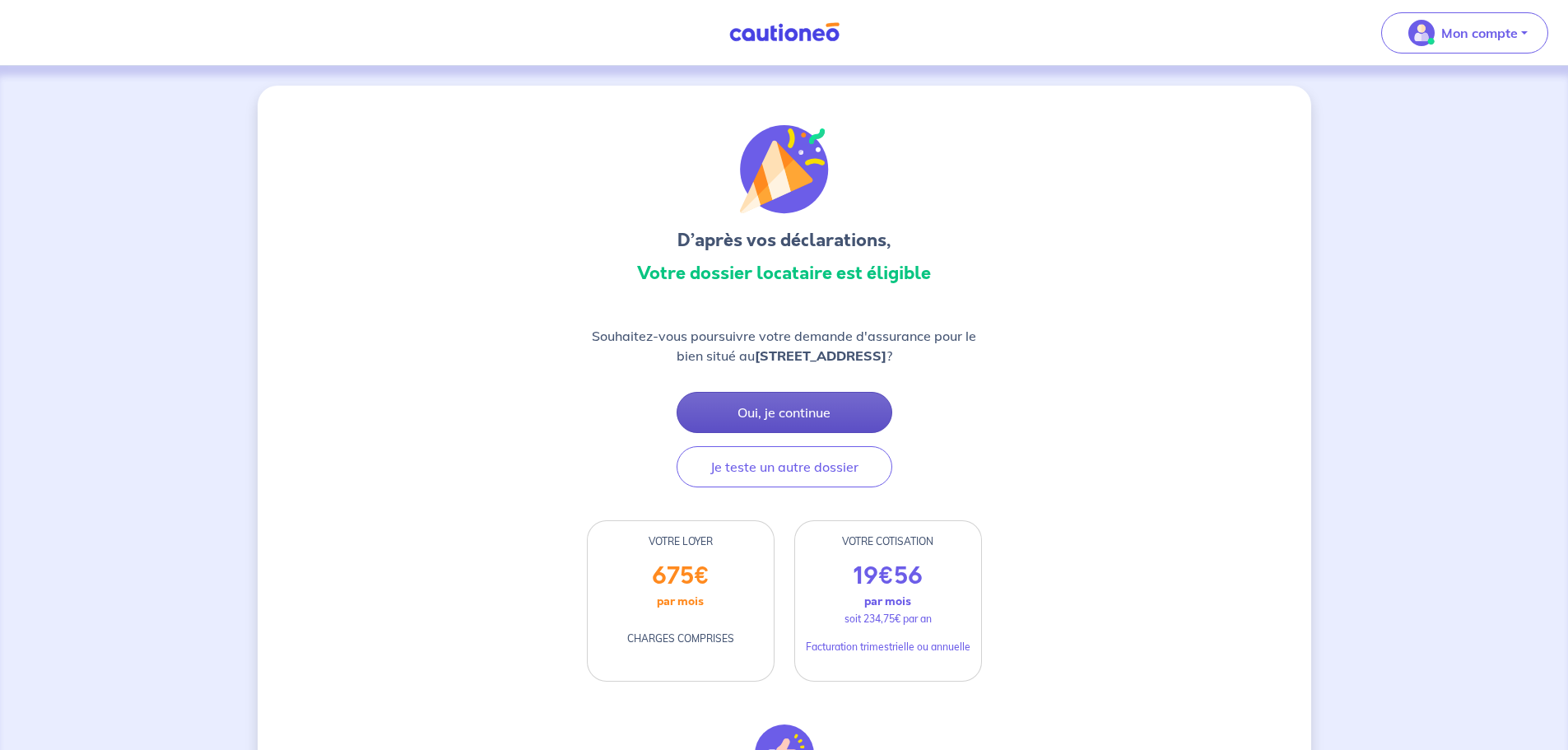
click at [782, 410] on button "Oui, je continue" at bounding box center [784, 412] width 216 height 41
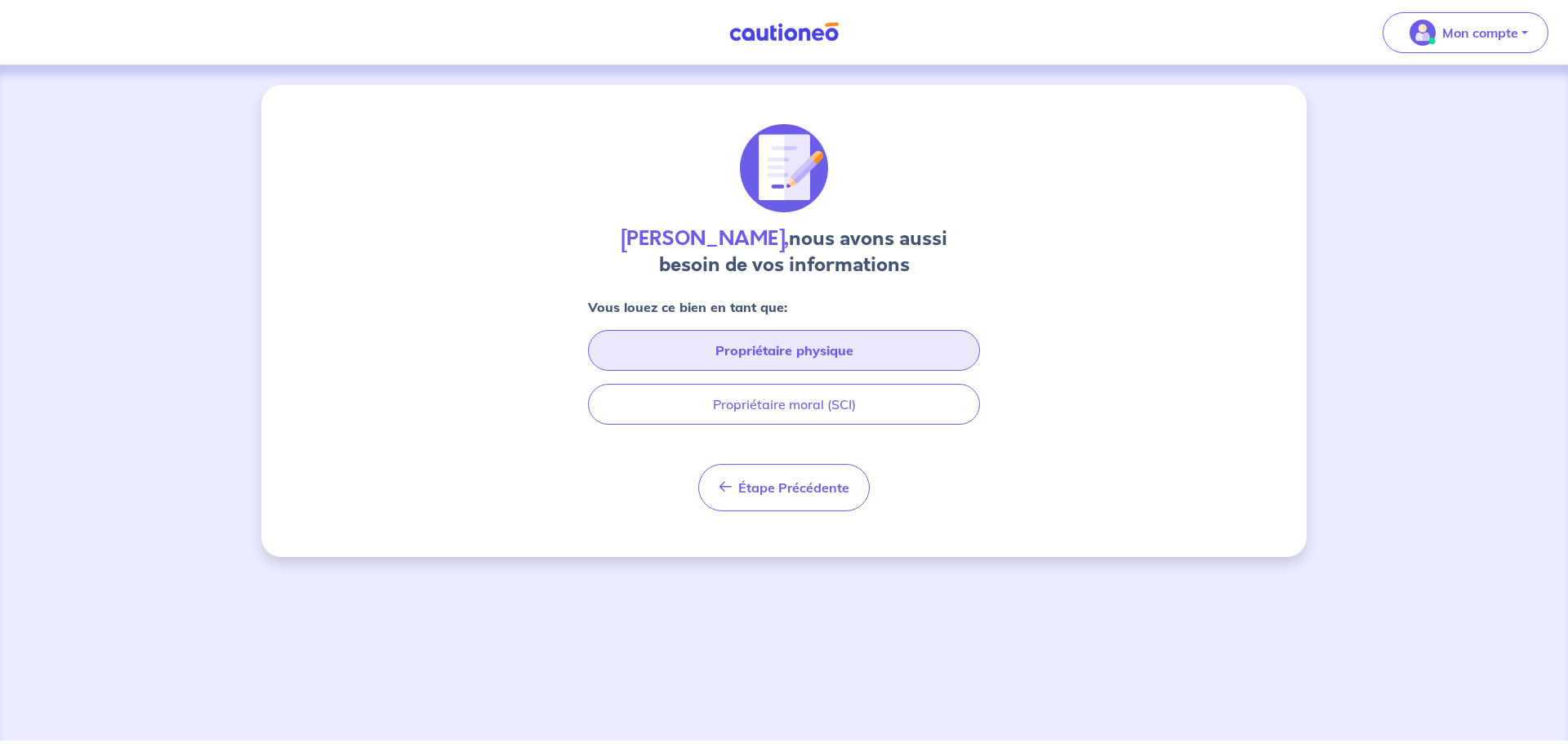
click at [776, 355] on button "Propriétaire physique" at bounding box center [784, 350] width 392 height 41
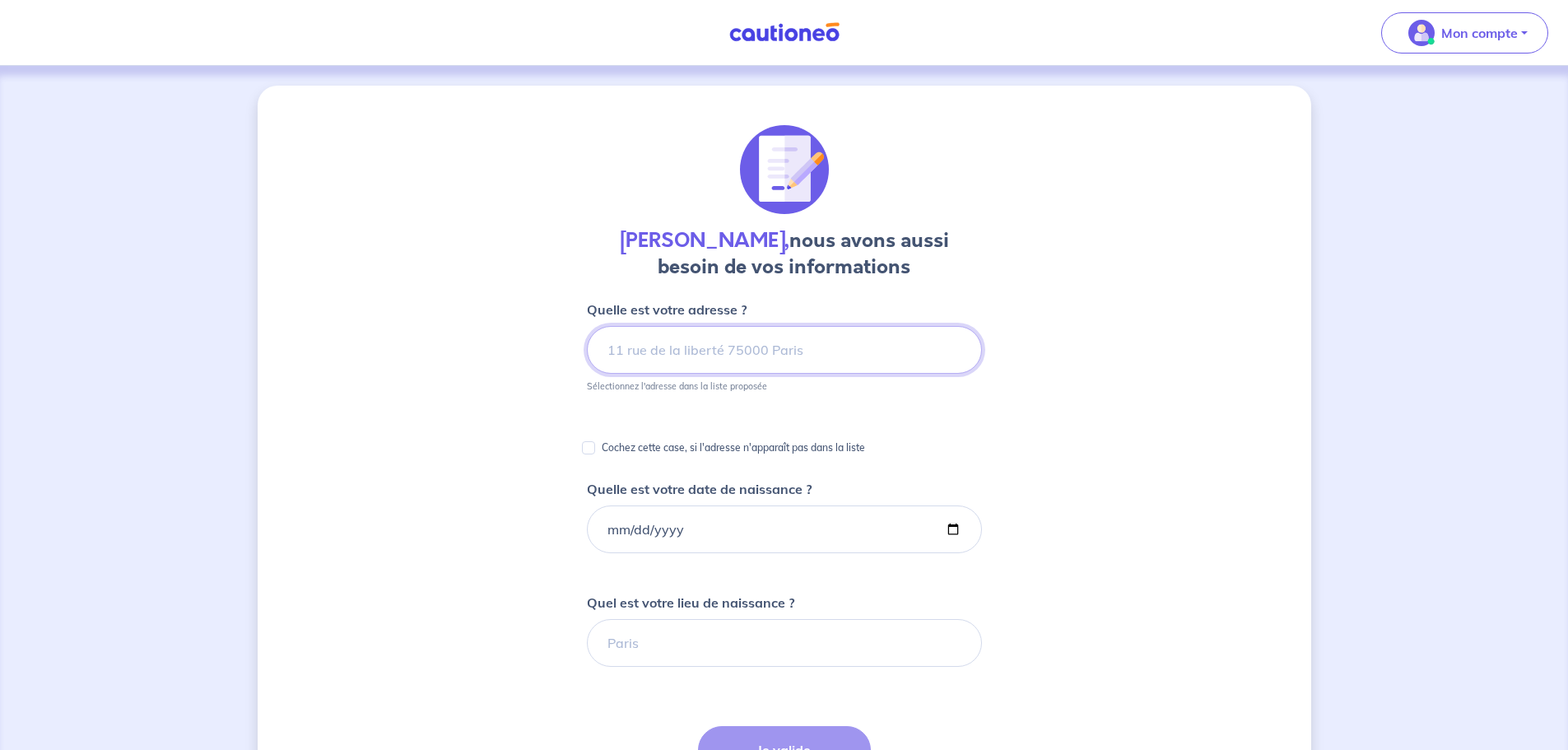
click at [773, 356] on input at bounding box center [784, 350] width 395 height 48
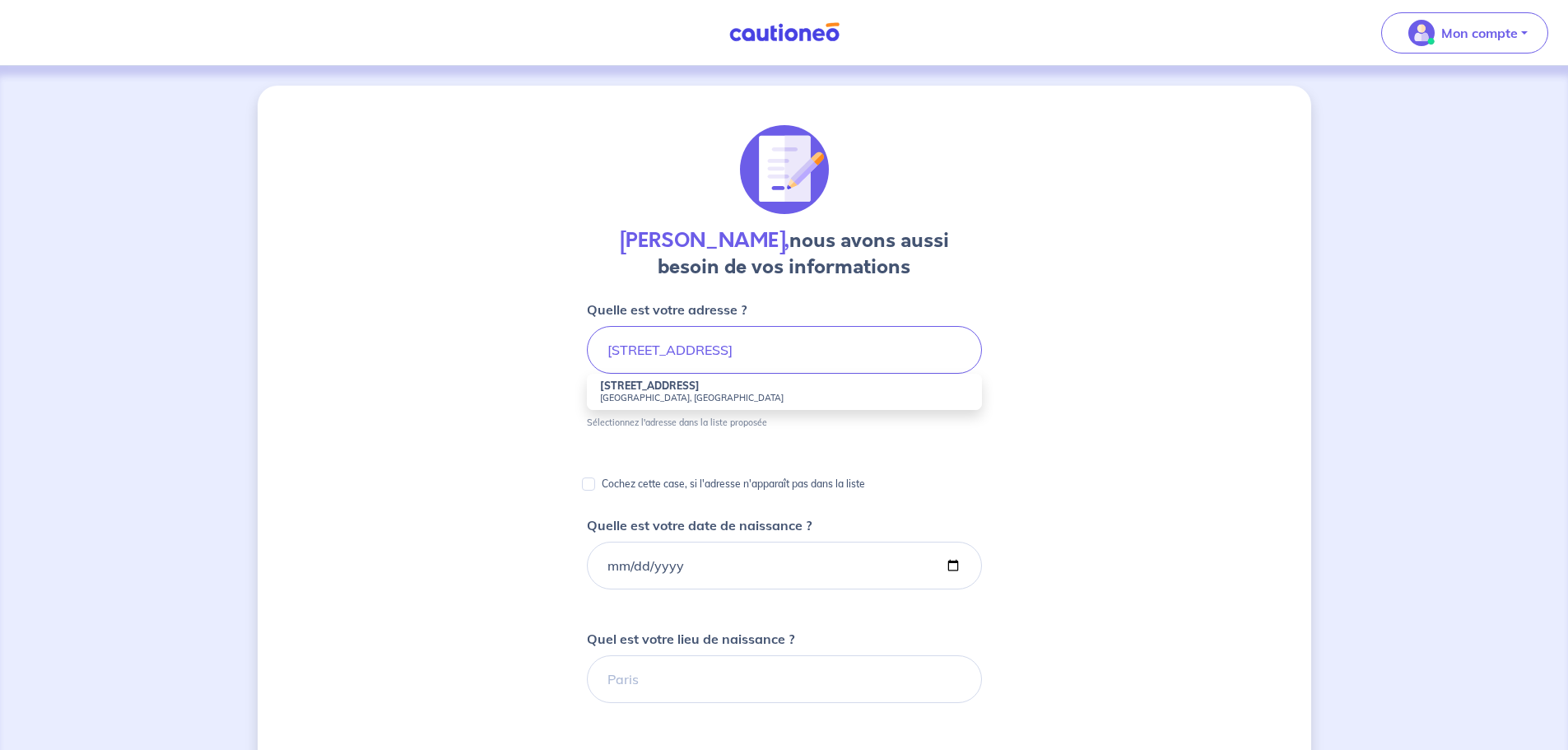
click at [675, 395] on small "[GEOGRAPHIC_DATA], [GEOGRAPHIC_DATA]" at bounding box center [784, 397] width 369 height 12
type input "[STREET_ADDRESS]"
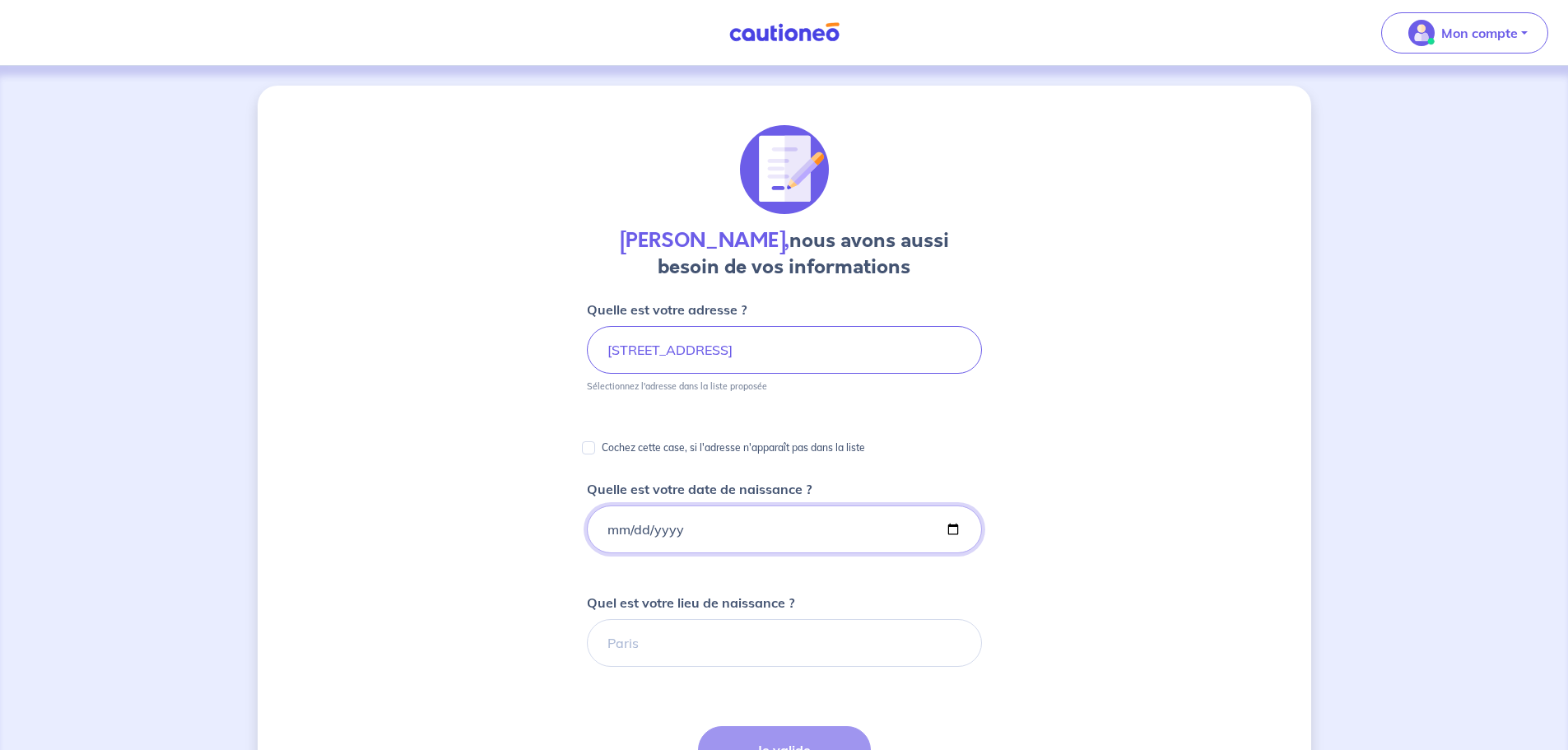
click at [699, 536] on input "Quelle est votre date de naissance ?" at bounding box center [784, 529] width 395 height 48
type input "[DATE]"
click at [679, 649] on input "Quel est votre lieu de naissance ?" at bounding box center [784, 642] width 395 height 48
type input "[GEOGRAPHIC_DATA]"
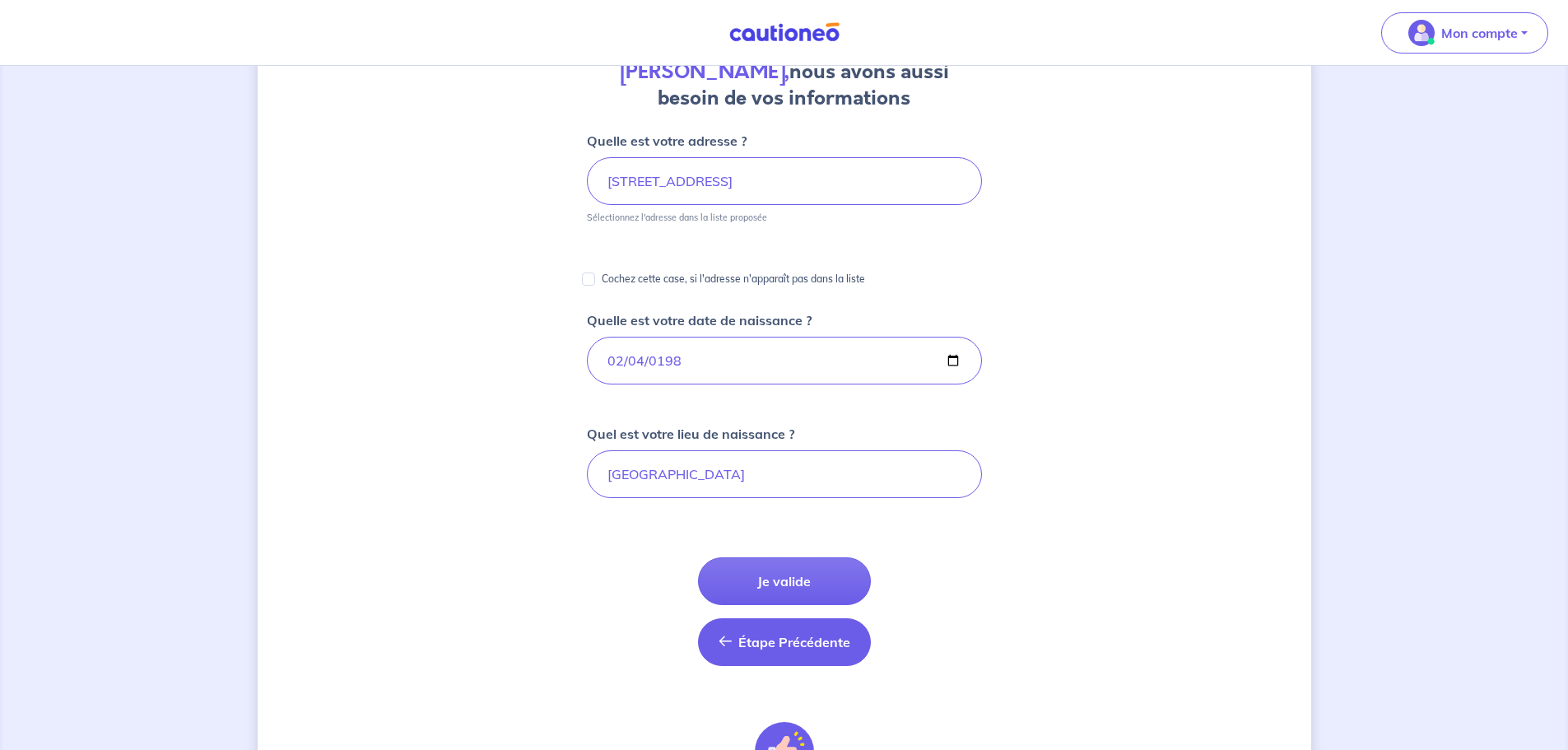
scroll to position [220, 0]
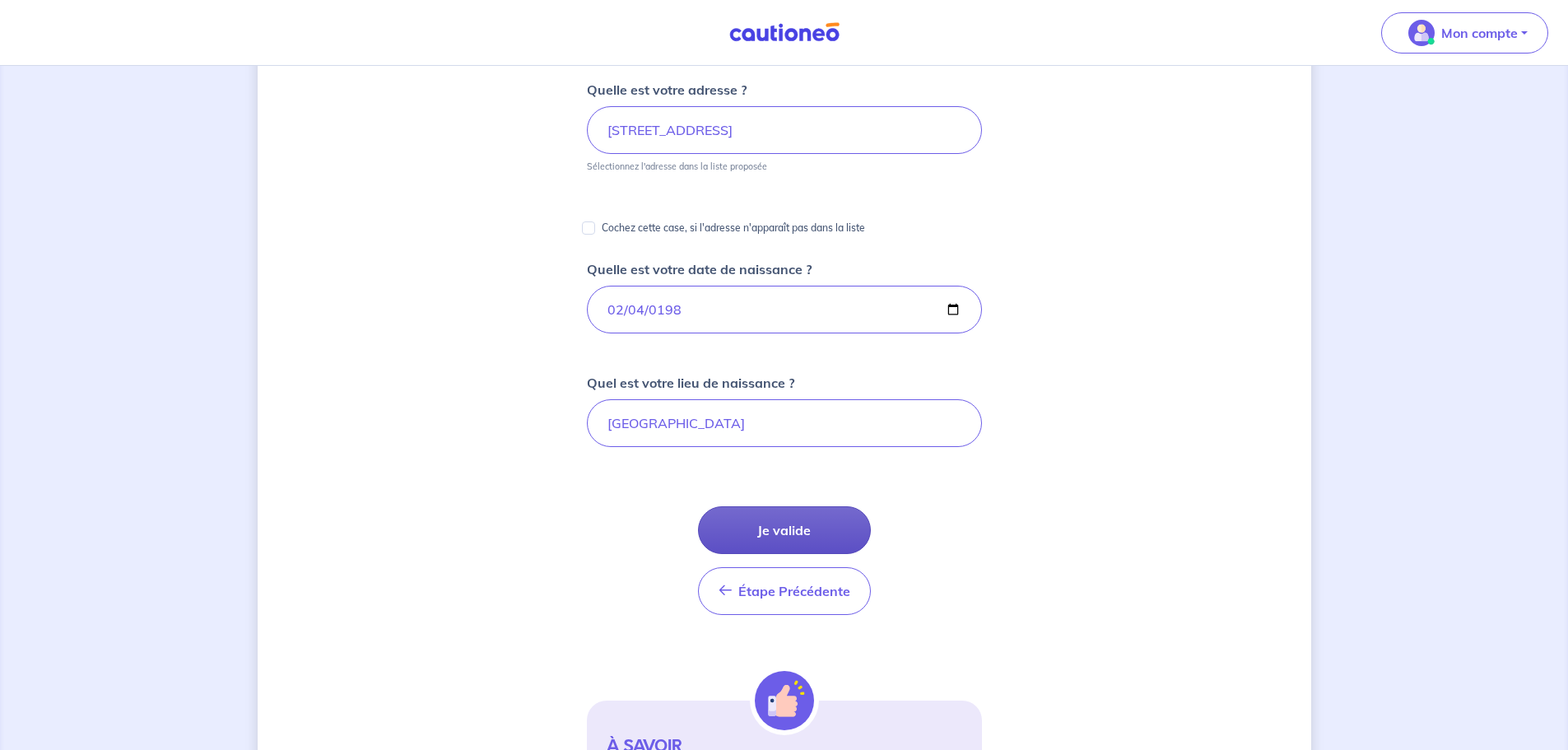
click at [774, 528] on button "Je valide" at bounding box center [784, 530] width 173 height 48
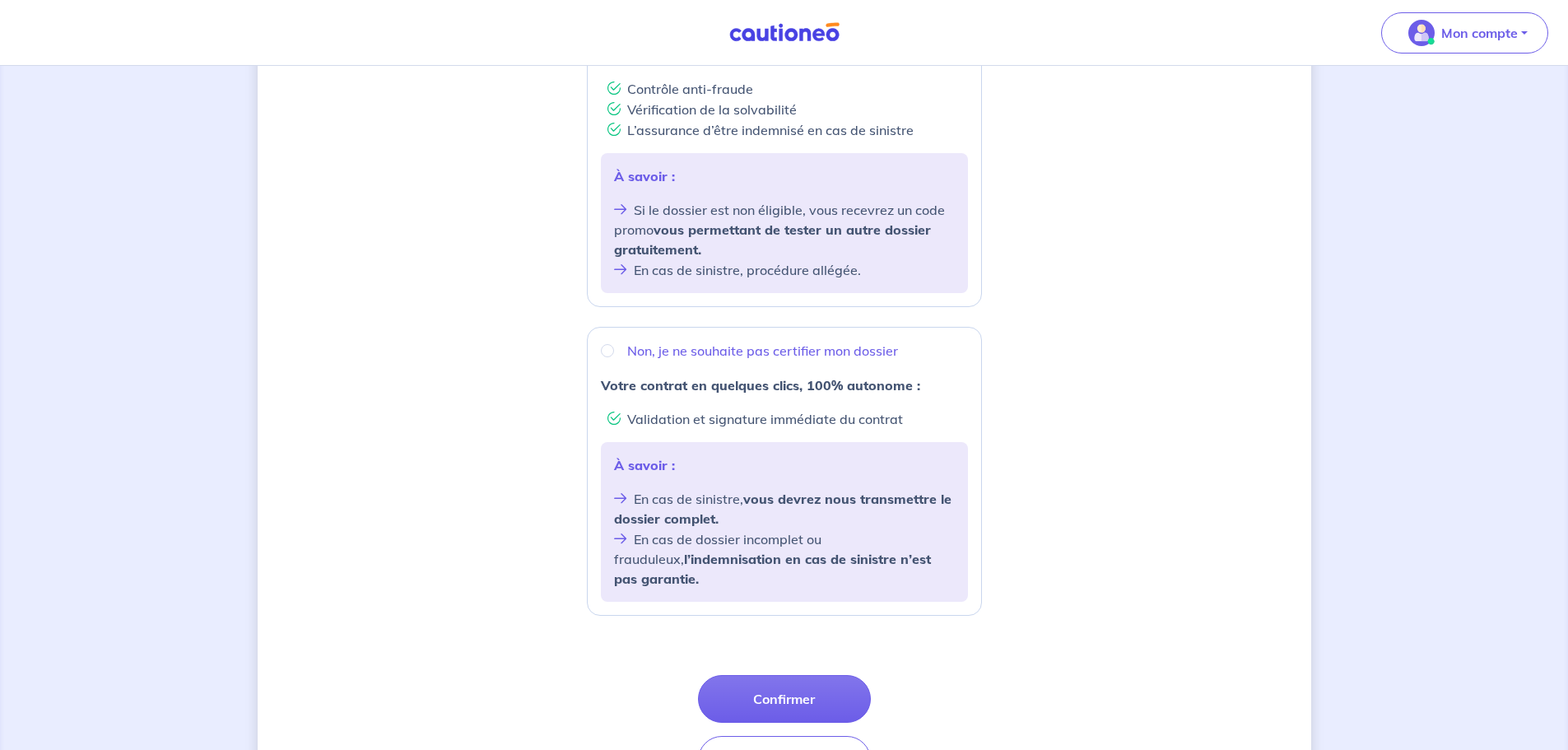
scroll to position [438, 0]
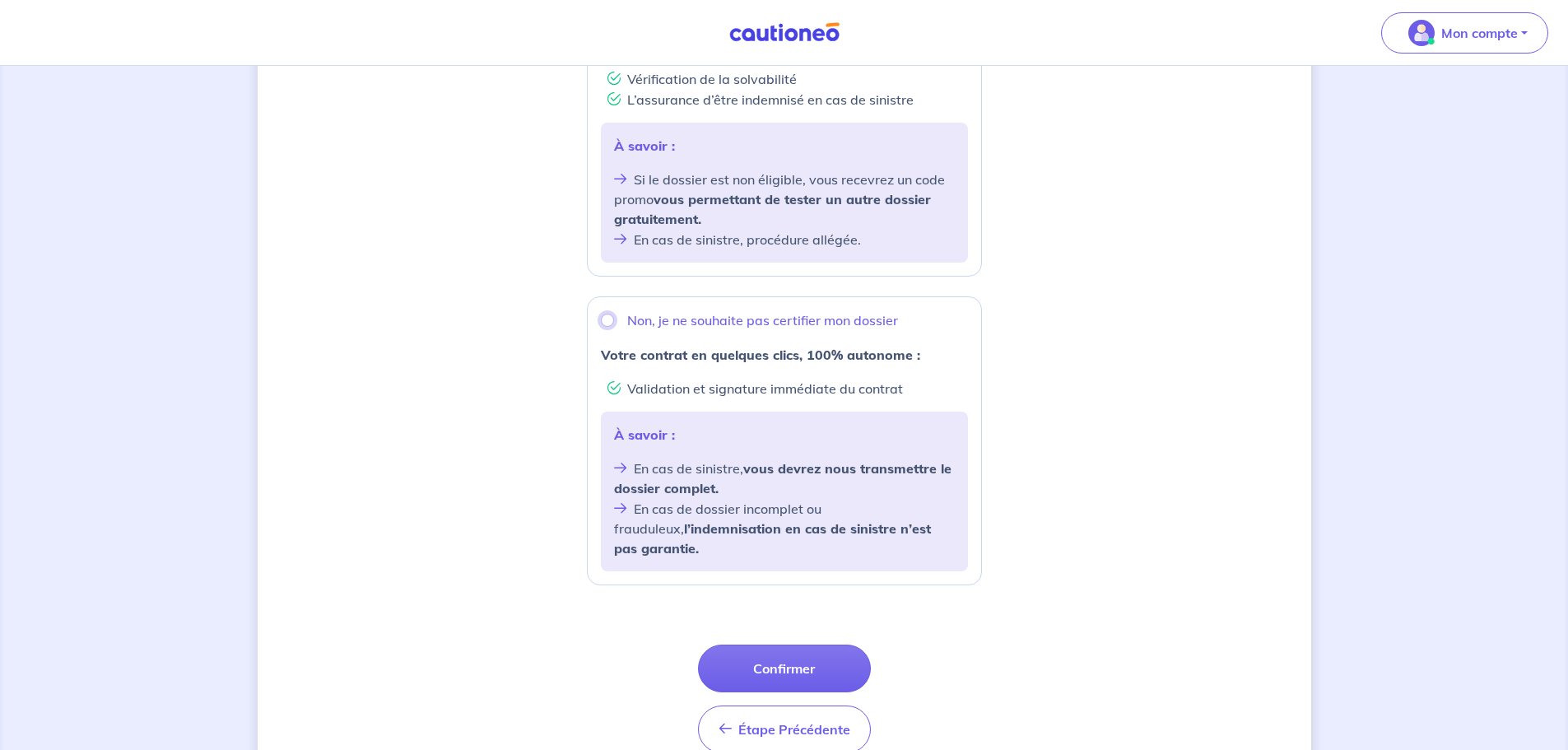
click at [611, 313] on input "Non, je ne souhaite pas certifier mon dossier" at bounding box center [608, 320] width 13 height 13
radio input "true"
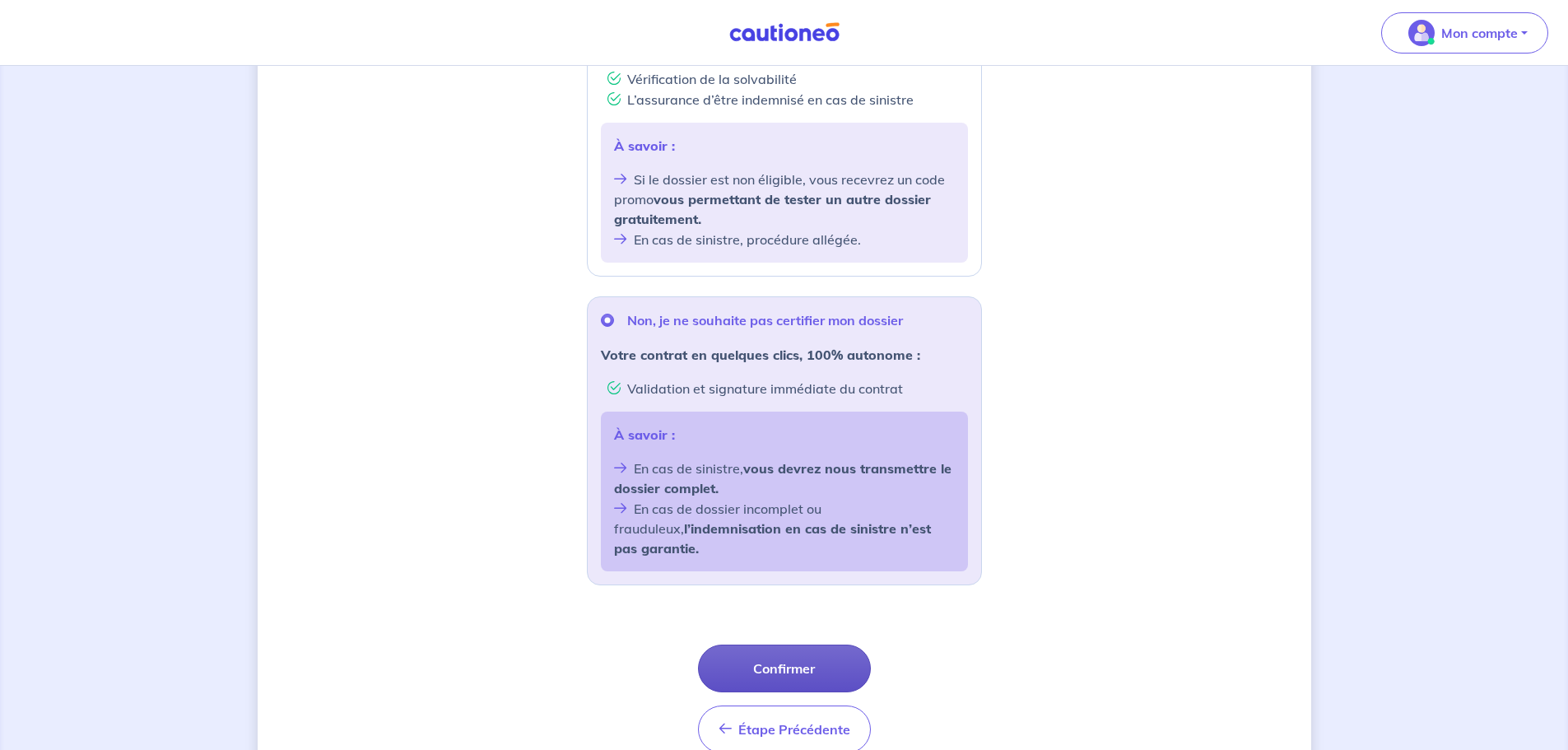
click at [783, 644] on button "Confirmer" at bounding box center [784, 668] width 173 height 48
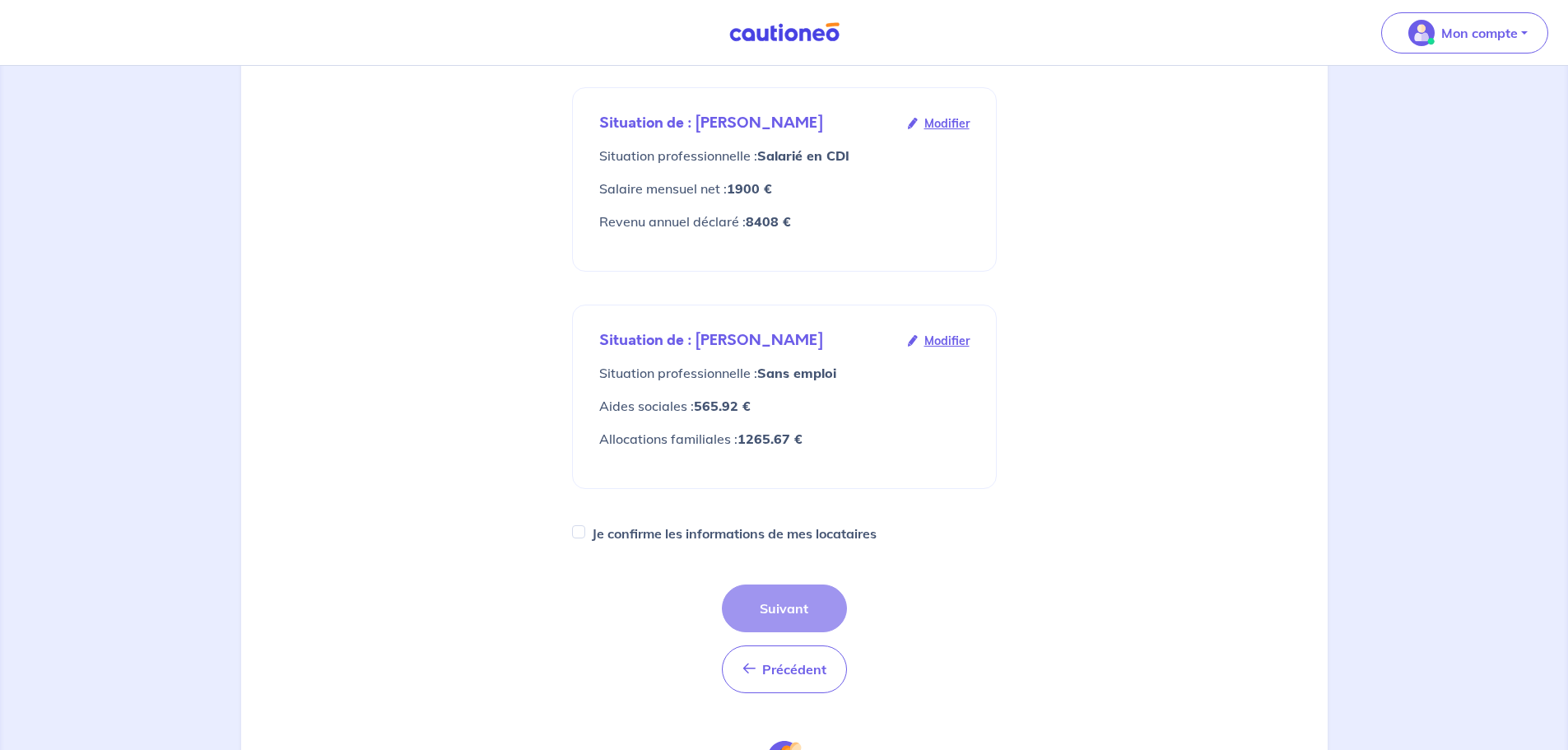
scroll to position [438, 0]
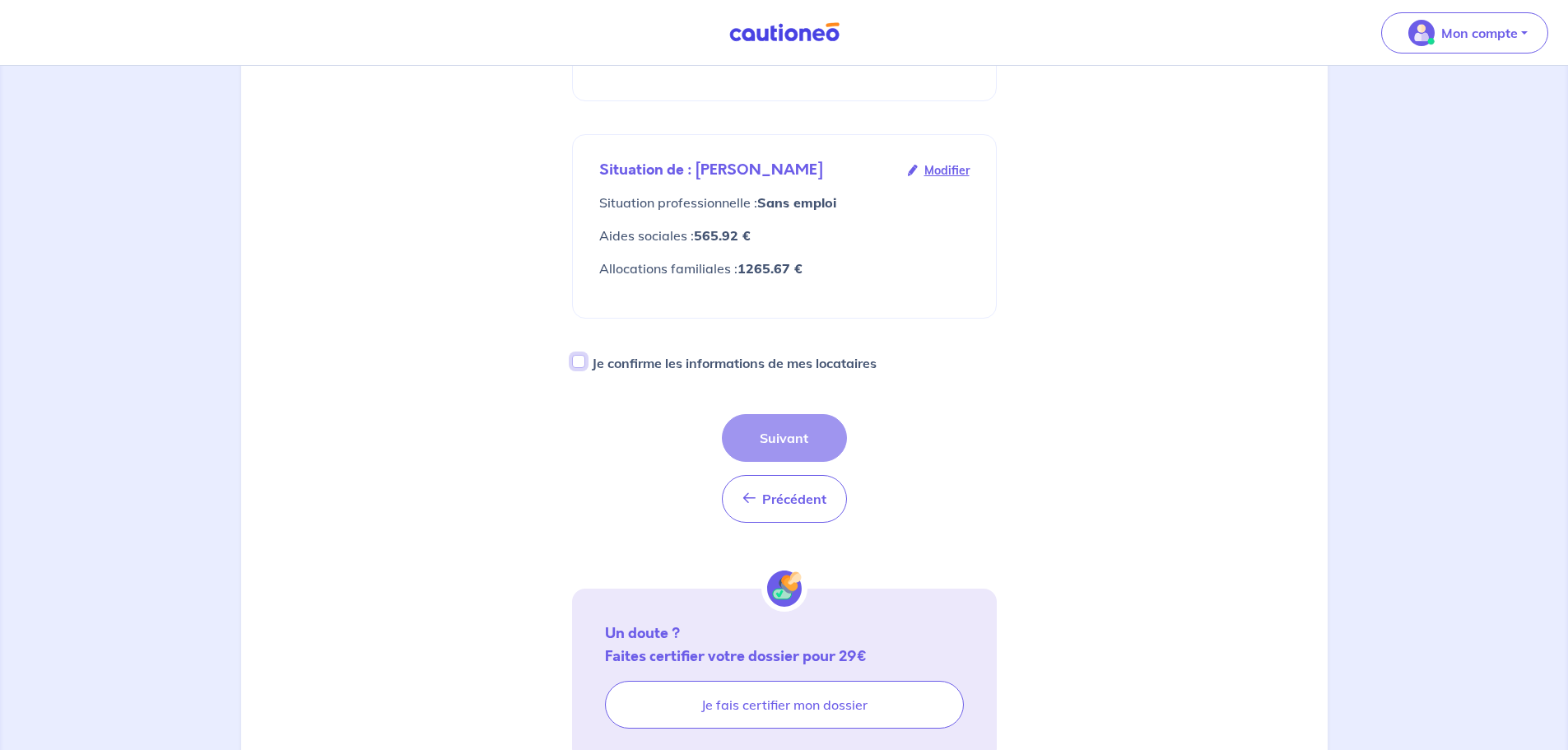
click at [579, 355] on input "Je confirme les informations de mes locataires" at bounding box center [578, 361] width 13 height 13
checkbox input "true"
click at [774, 414] on button "Suivant" at bounding box center [784, 438] width 125 height 48
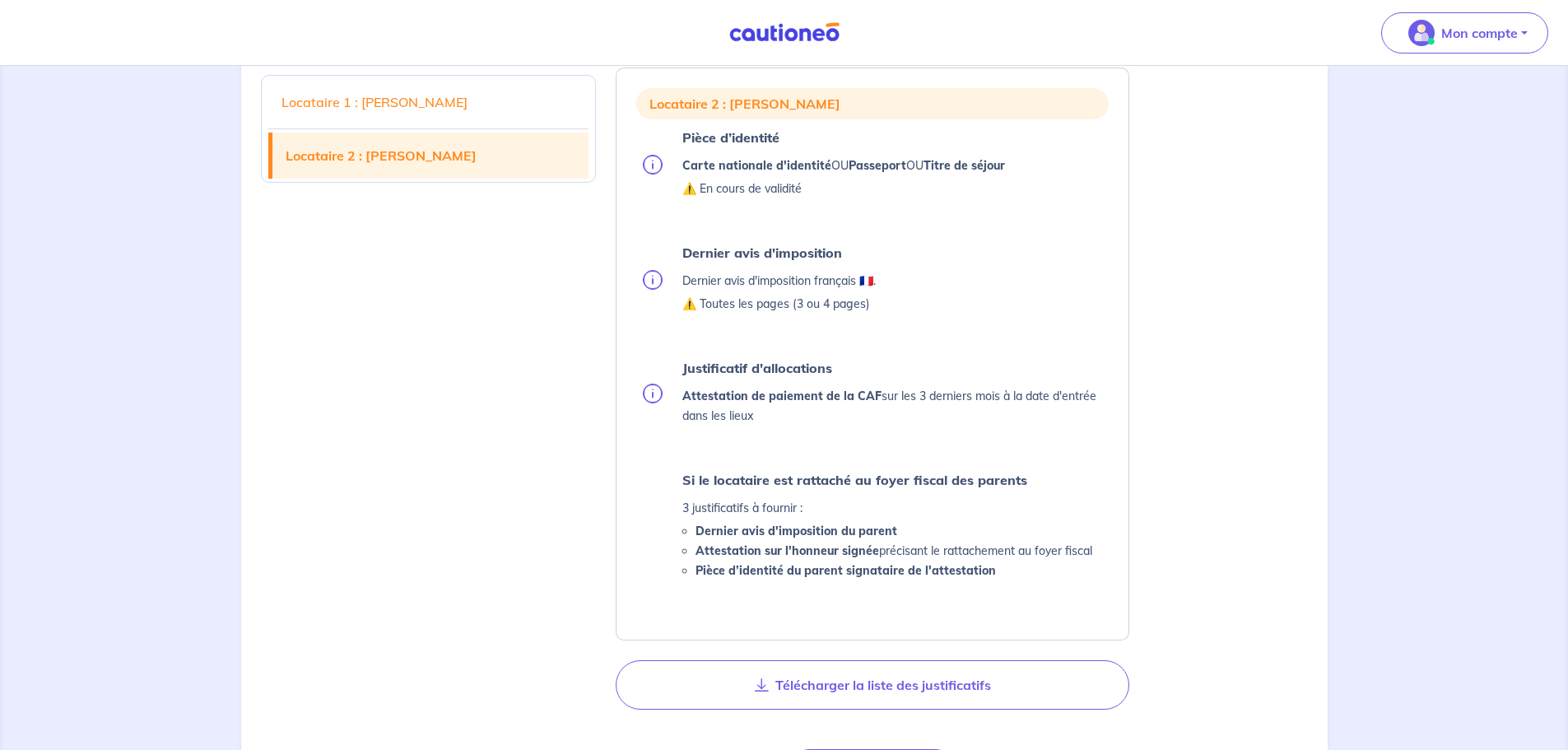
scroll to position [1316, 0]
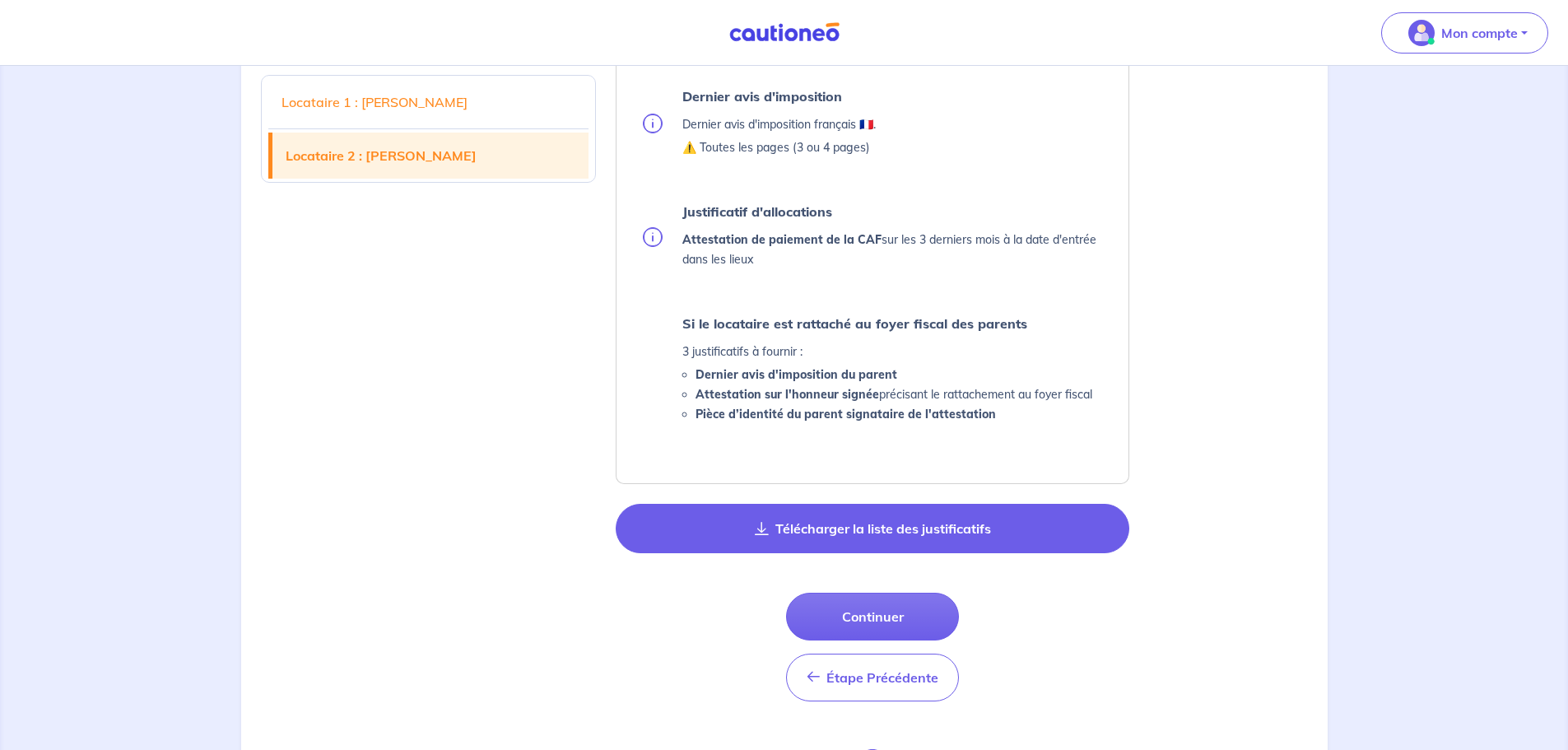
click at [782, 528] on button "Télécharger la liste des justificatifs" at bounding box center [873, 528] width 514 height 50
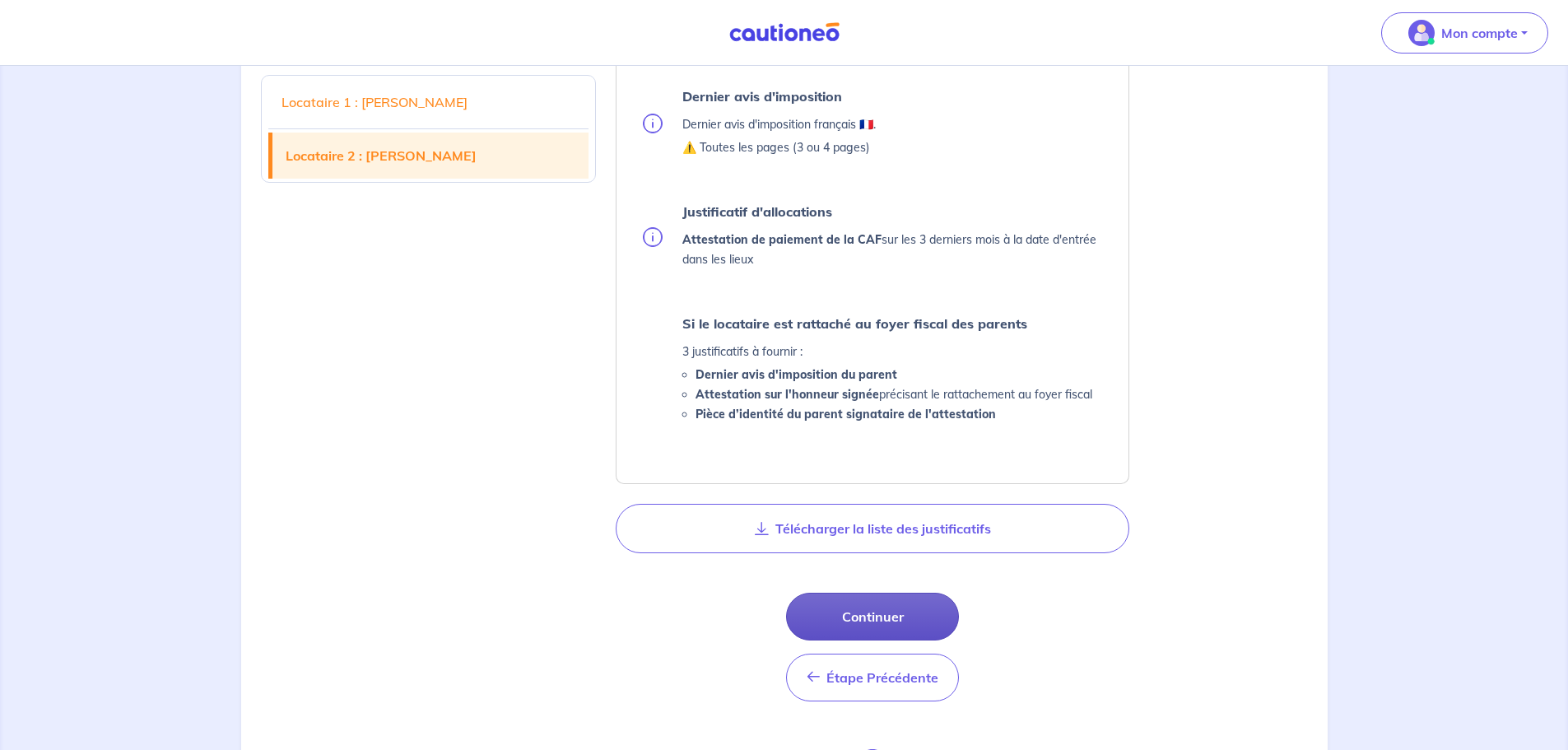
click at [862, 613] on button "Continuer" at bounding box center [873, 617] width 173 height 48
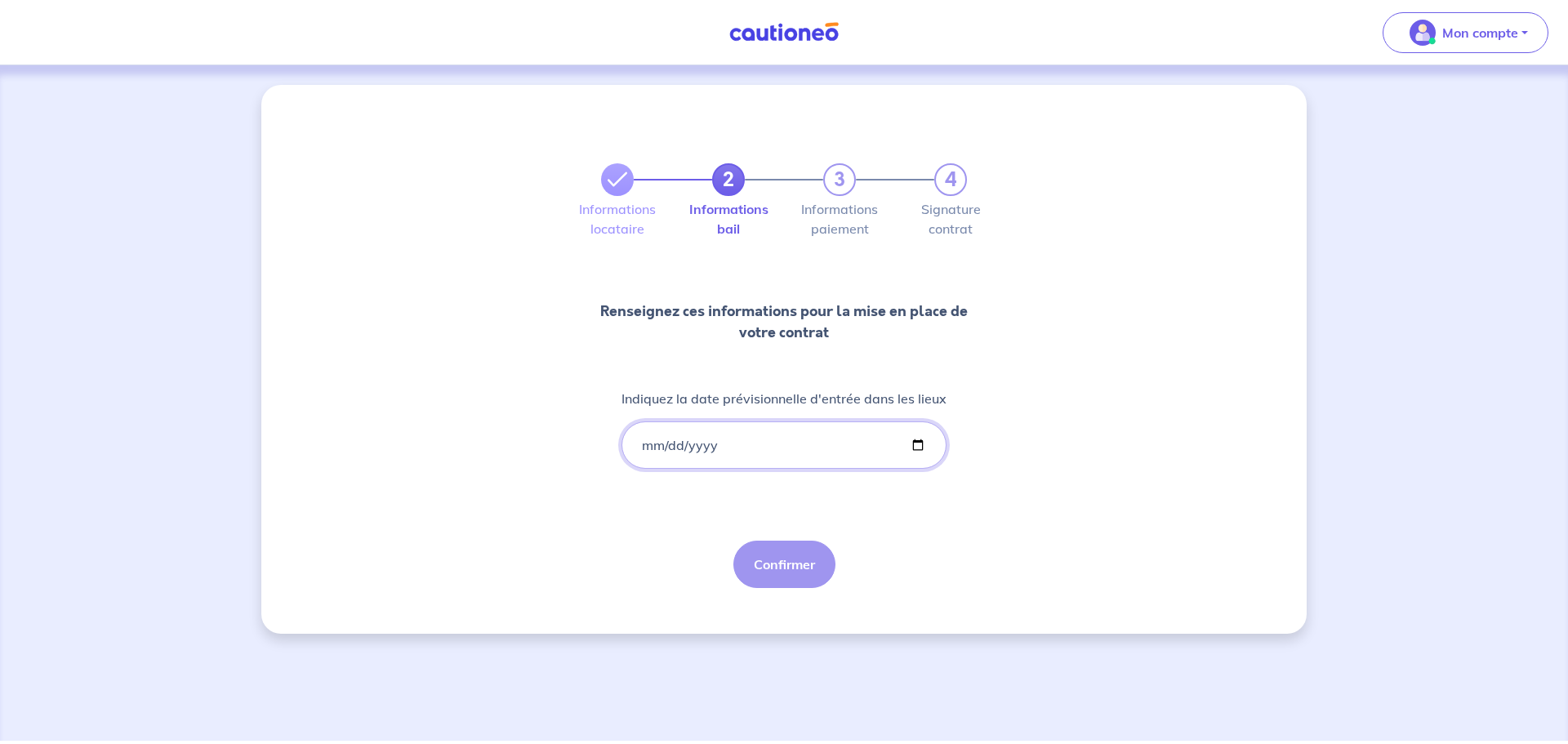
click at [665, 442] on input "Indiquez la date prévisionnelle d'entrée dans les lieux" at bounding box center [784, 445] width 325 height 47
click at [651, 443] on input "Indiquez la date prévisionnelle d'entrée dans les lieux" at bounding box center [784, 445] width 325 height 47
click at [646, 446] on input "Indiquez la date prévisionnelle d'entrée dans les lieux" at bounding box center [784, 445] width 325 height 47
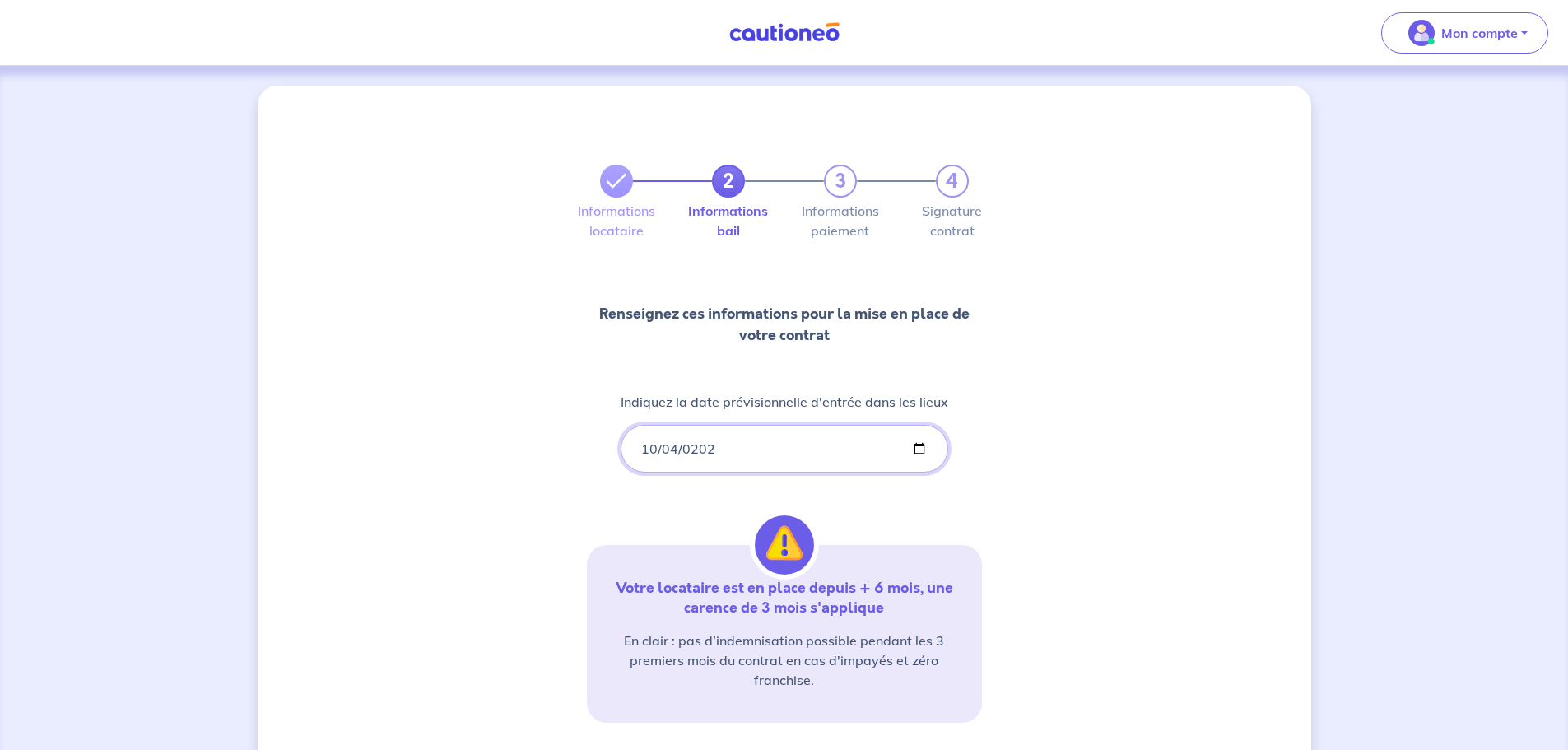
type input "[DATE]"
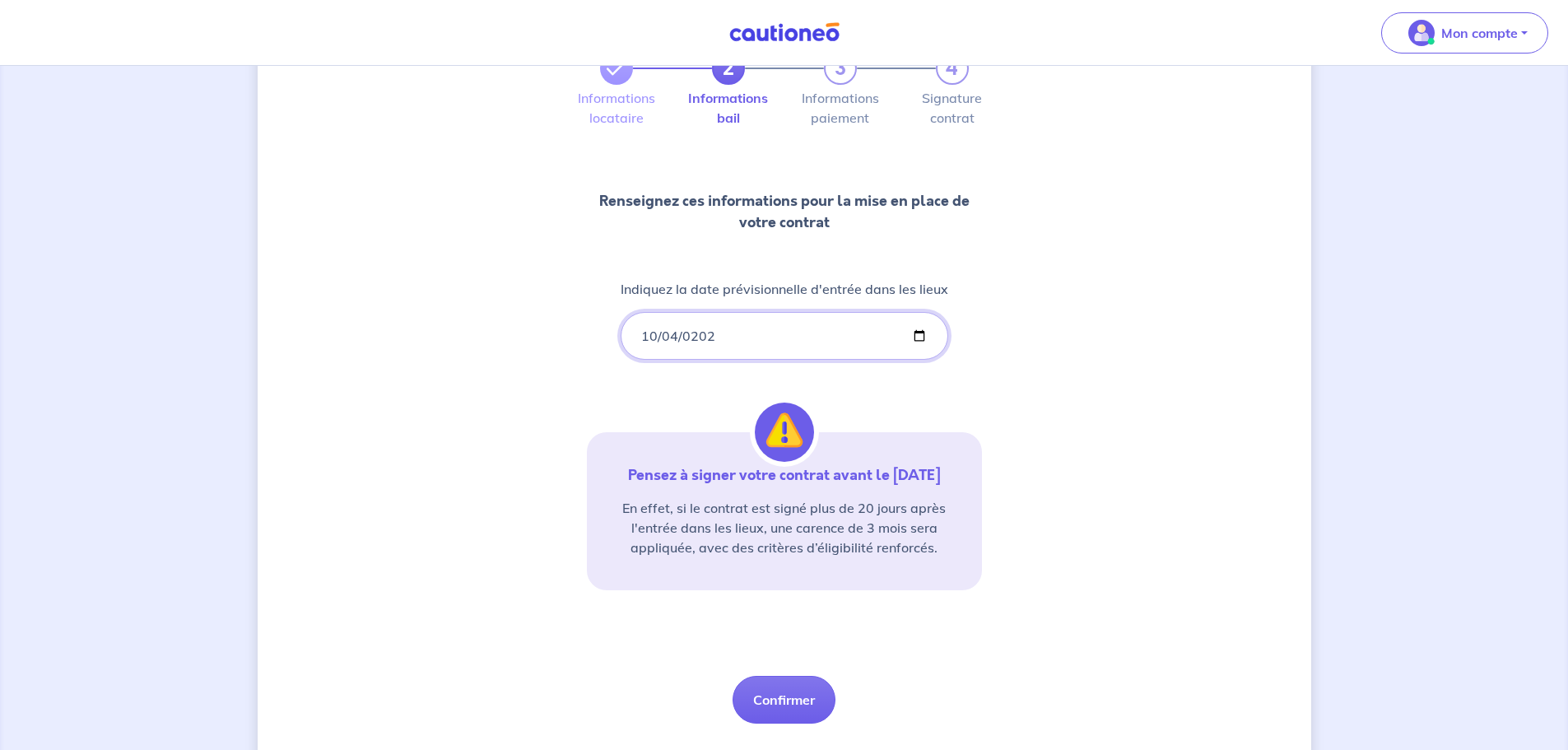
scroll to position [153, 0]
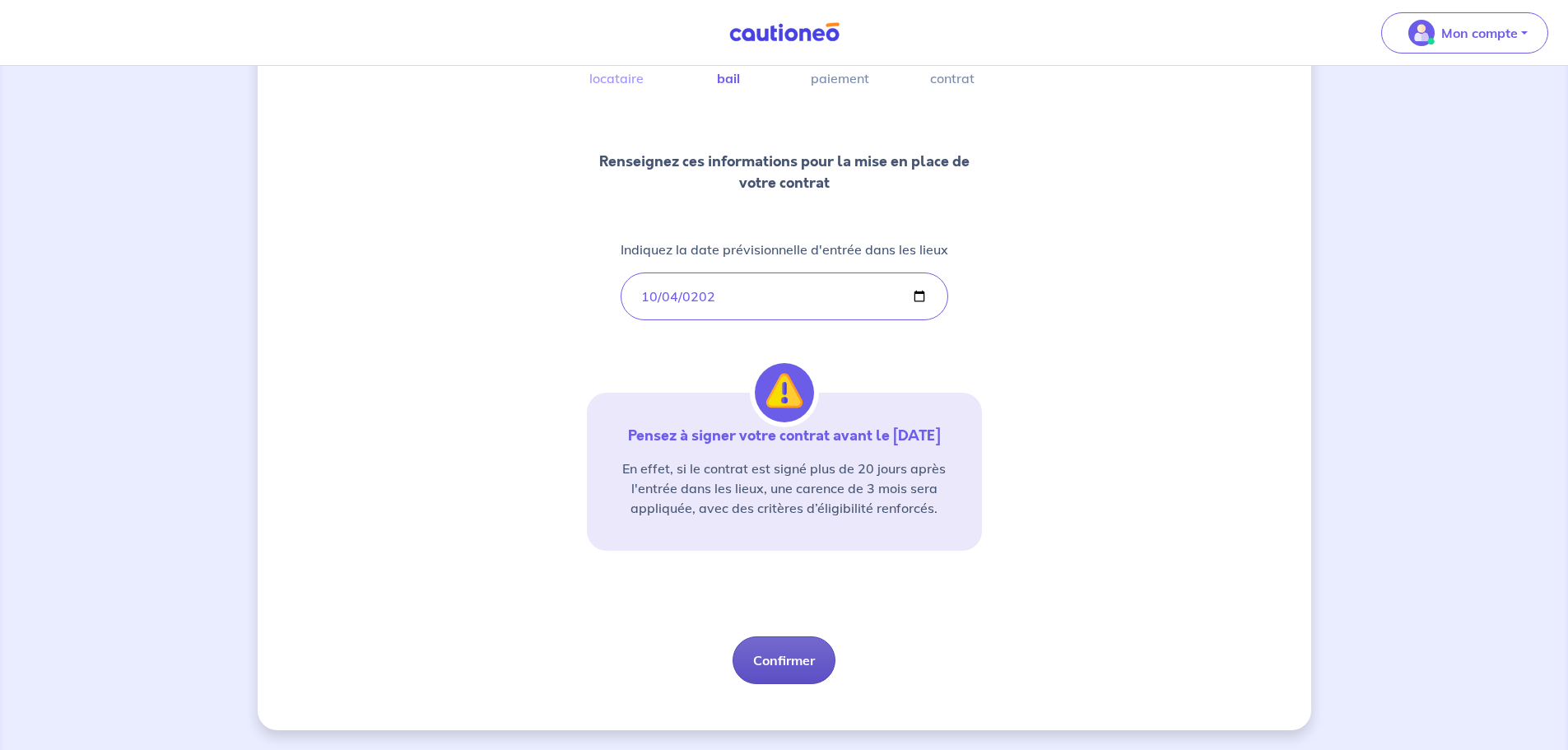
click at [780, 656] on button "Confirmer" at bounding box center [784, 660] width 103 height 48
select select "FR"
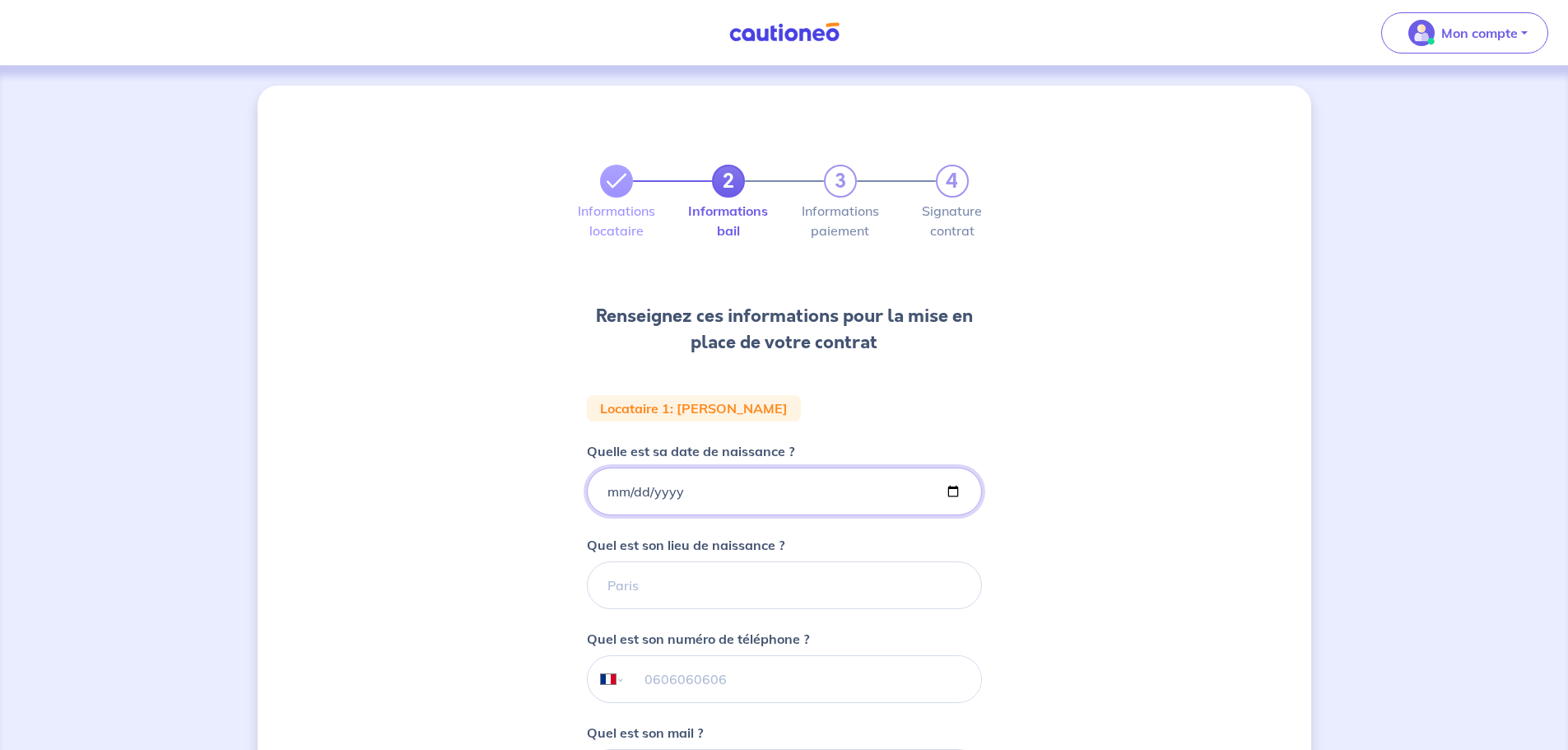
click at [622, 489] on input "Quelle est sa date de naissance ?" at bounding box center [784, 492] width 395 height 48
click at [613, 491] on input "Quelle est sa date de naissance ?" at bounding box center [784, 492] width 395 height 48
click at [606, 491] on input "Quelle est sa date de naissance ?" at bounding box center [784, 492] width 395 height 48
click at [691, 490] on input "Quelle est sa date de naissance ?" at bounding box center [784, 492] width 395 height 48
click at [613, 487] on input "Quelle est sa date de naissance ?" at bounding box center [784, 492] width 395 height 48
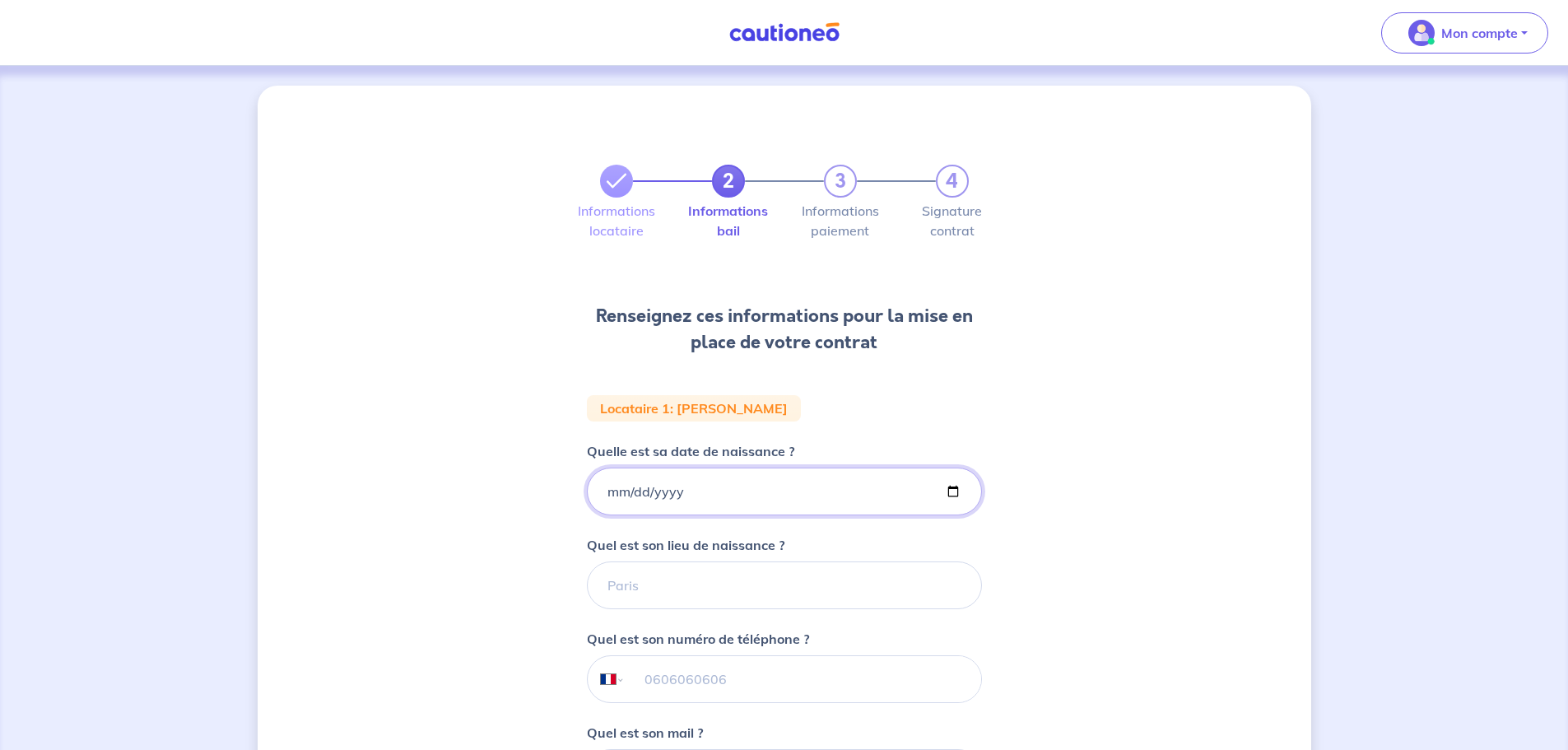
click at [610, 493] on input "Quelle est sa date de naissance ?" at bounding box center [784, 492] width 395 height 48
type input "[DATE]"
click at [625, 591] on input "Quel est son lieu de naissance ?" at bounding box center [784, 585] width 395 height 48
type input "MACON"
click at [648, 687] on input "tel" at bounding box center [802, 679] width 356 height 46
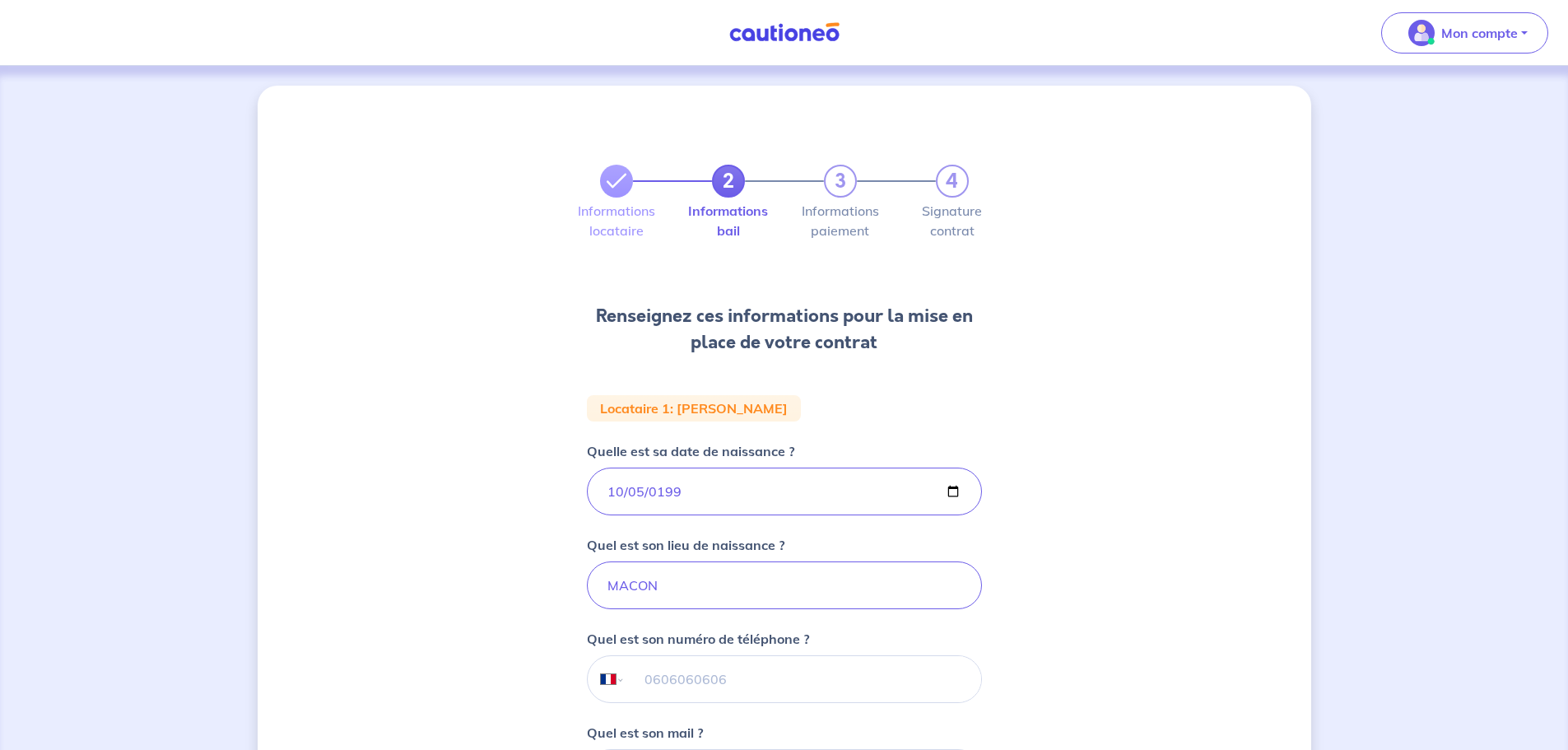
scroll to position [294, 0]
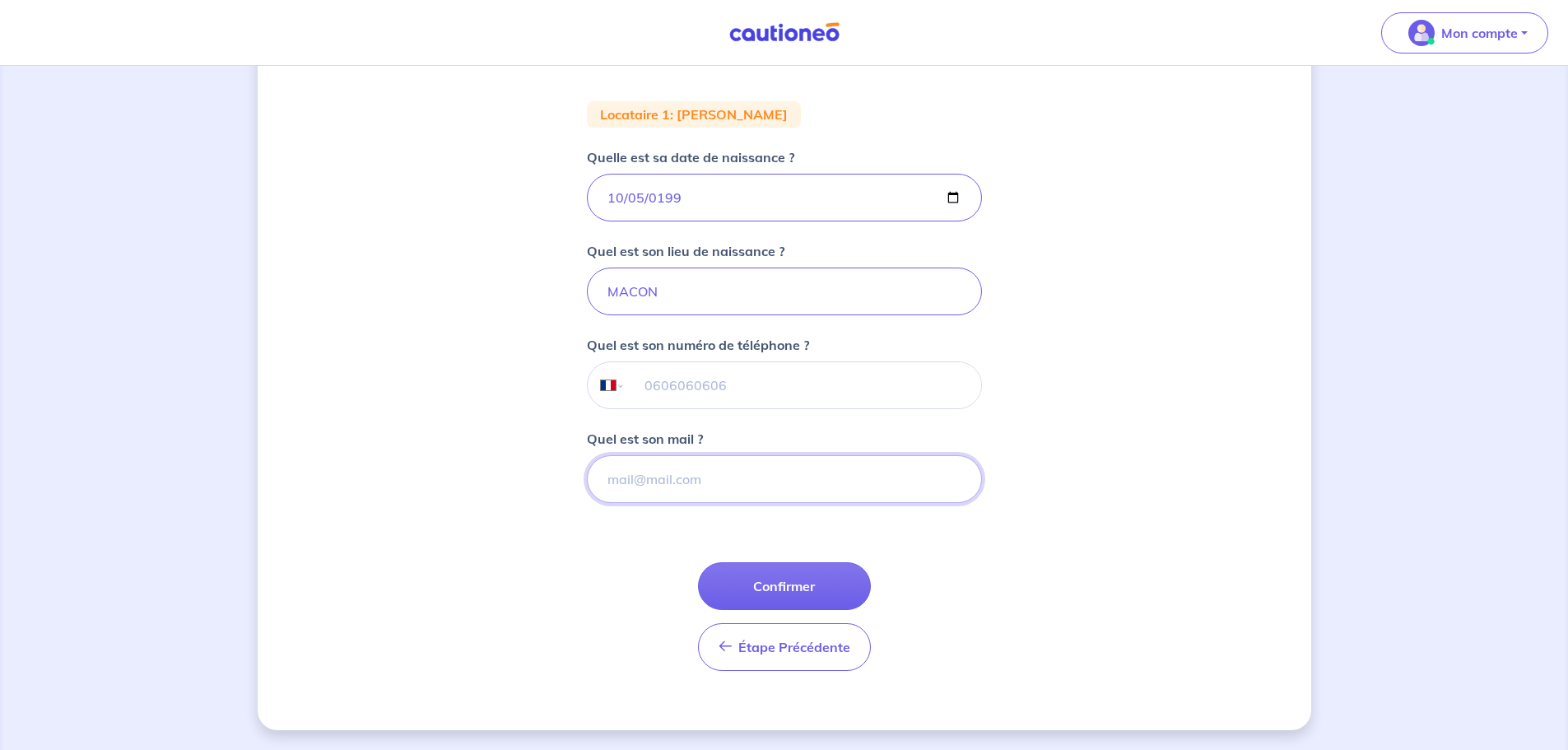
click at [650, 475] on input "Quel est son mail ?" at bounding box center [784, 479] width 395 height 48
type input "[EMAIL_ADDRESS][DOMAIN_NAME]"
click at [658, 389] on input "tel" at bounding box center [802, 385] width 356 height 46
type input "07 51 46 97 00"
click at [774, 585] on button "Confirmer" at bounding box center [784, 585] width 173 height 48
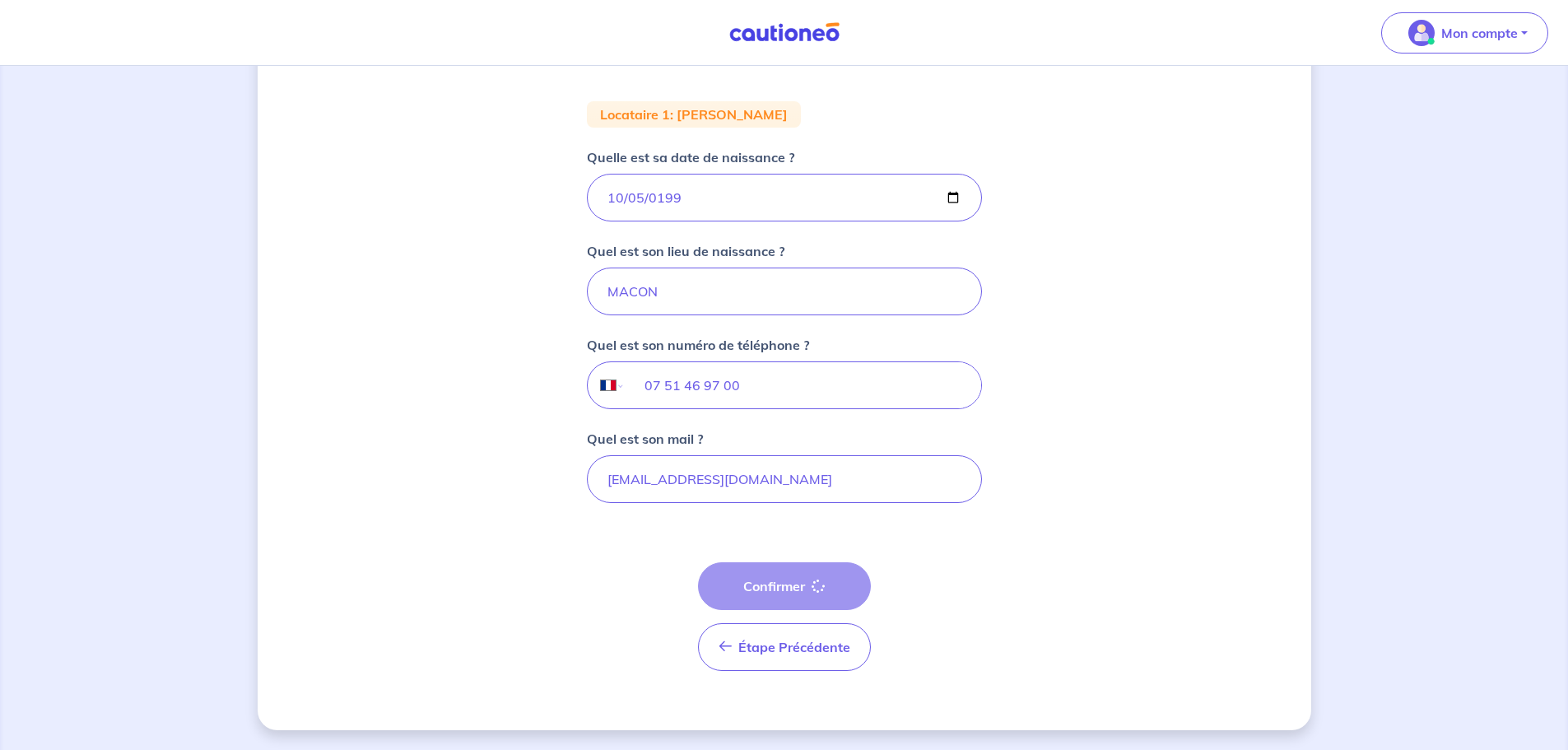
select select "FR"
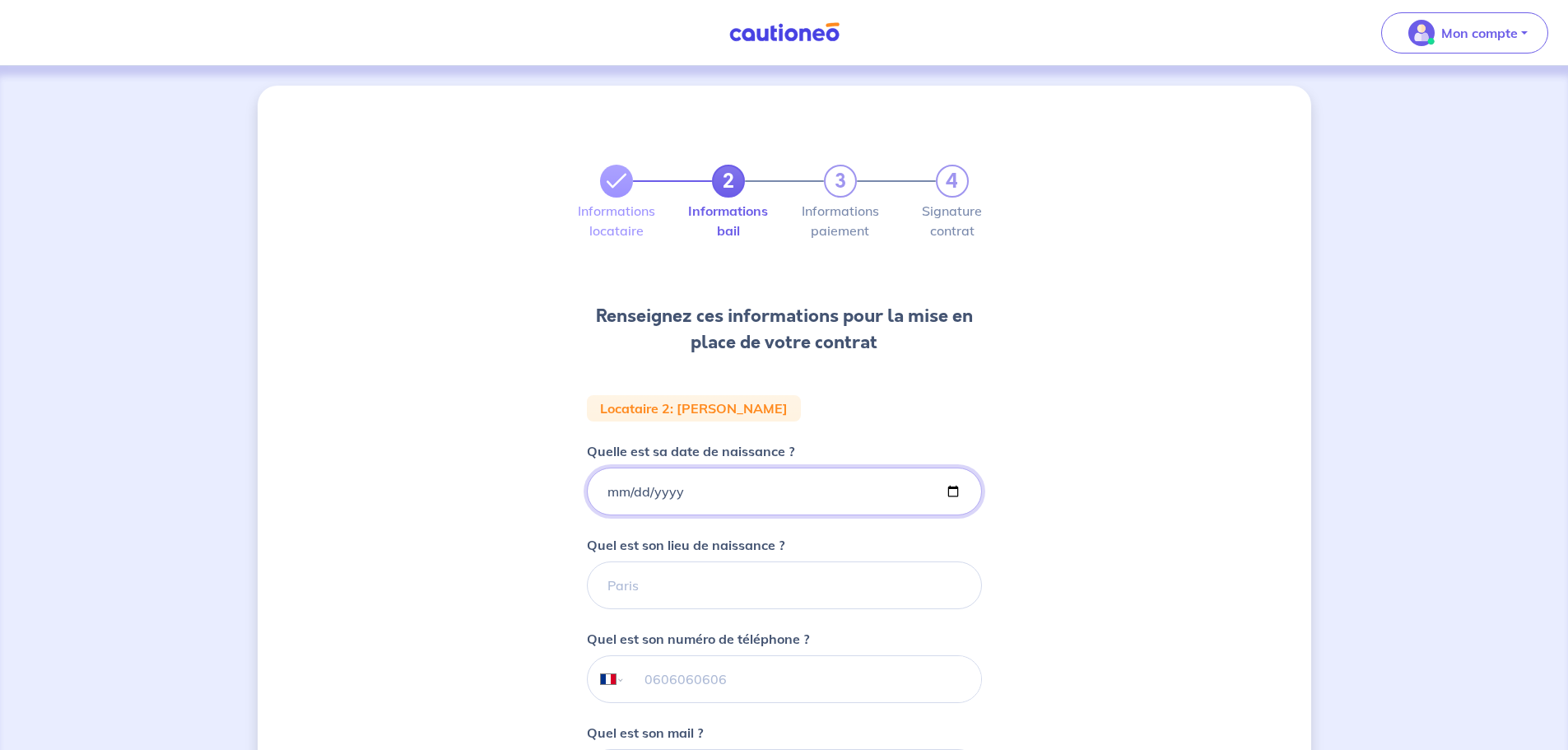
click at [669, 489] on input "Quelle est sa date de naissance ?" at bounding box center [784, 492] width 395 height 48
click at [608, 491] on input "Quelle est sa date de naissance ?" at bounding box center [784, 492] width 395 height 48
type input "[DATE]"
click at [640, 594] on input "Quel est son lieu de naissance ?" at bounding box center [784, 585] width 395 height 48
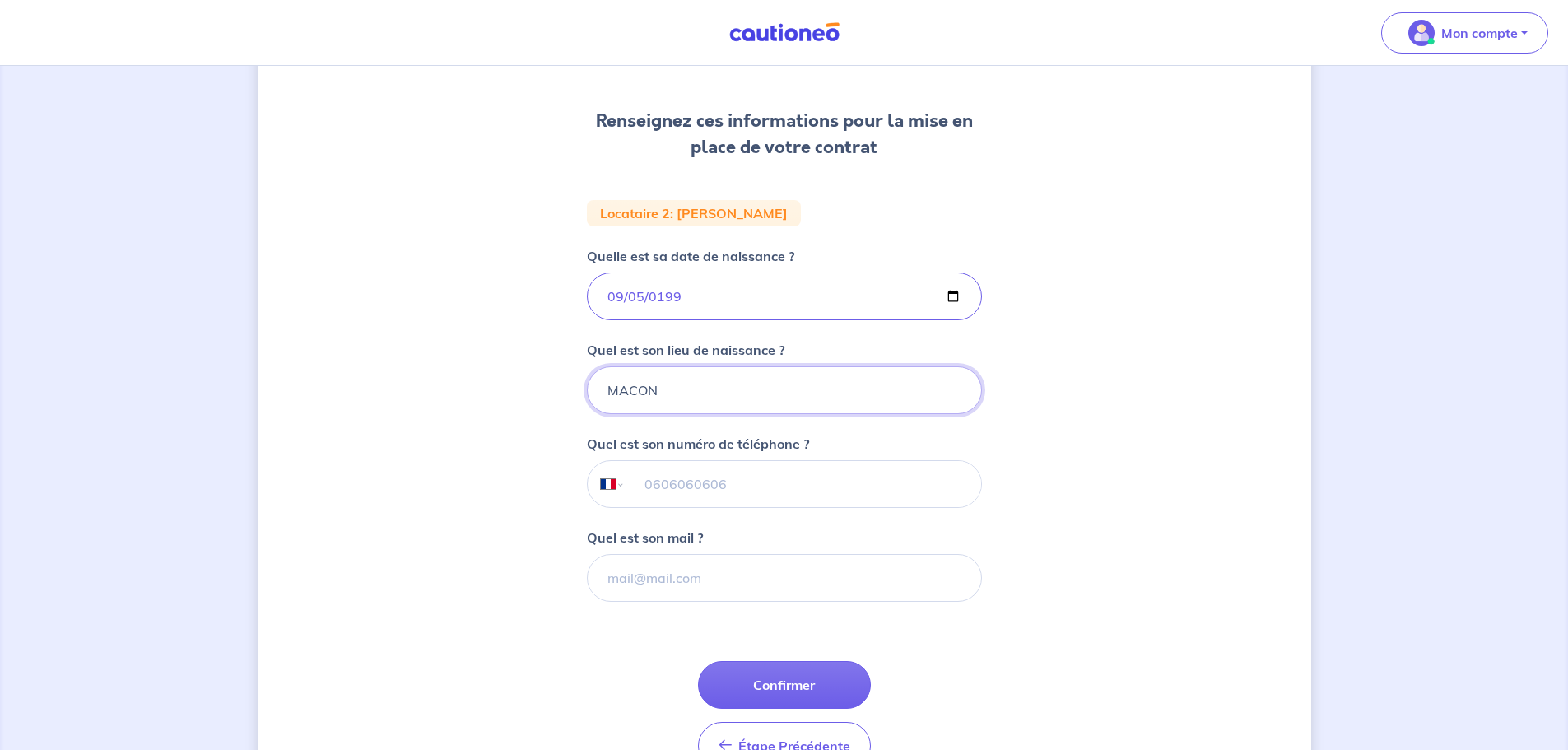
scroll to position [220, 0]
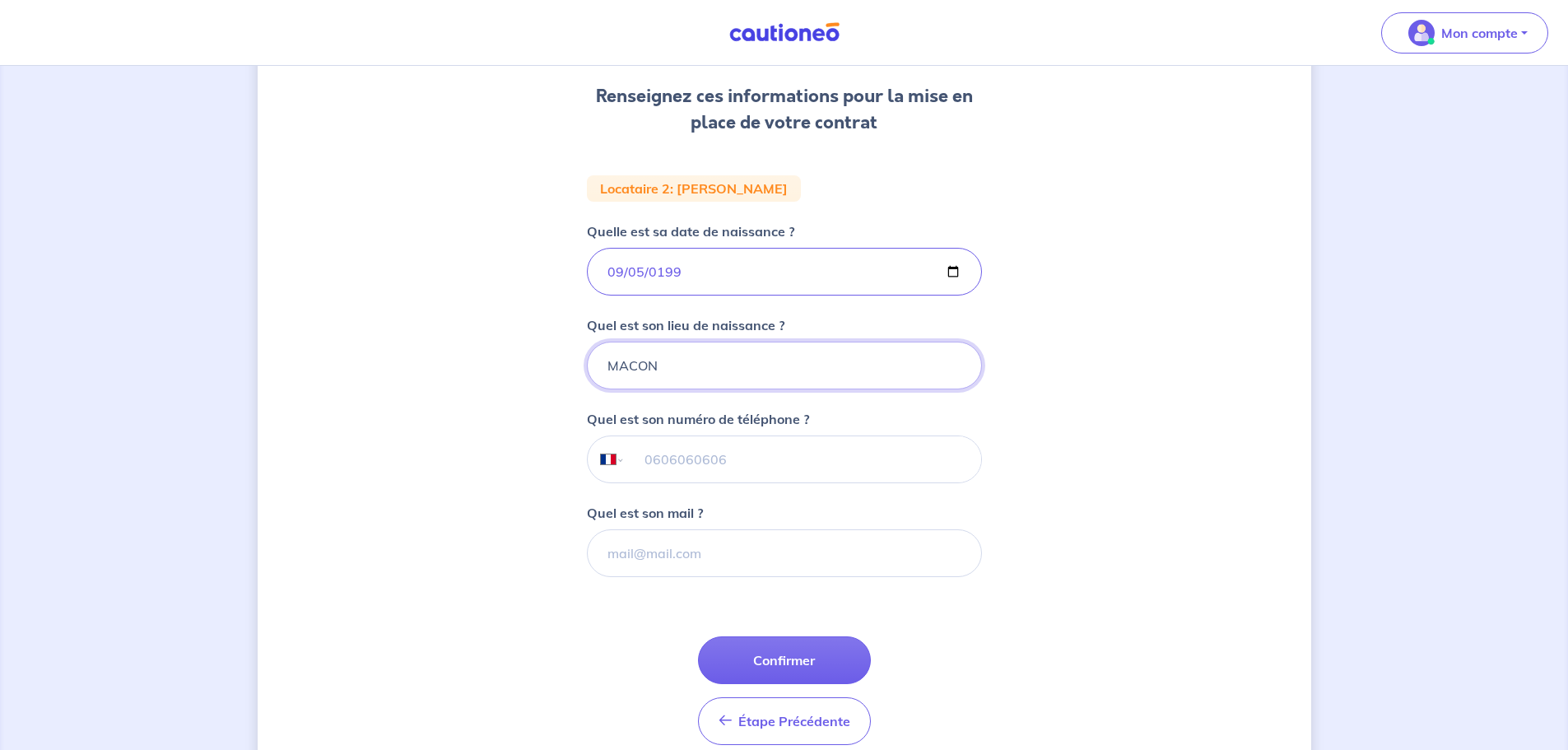
type input "MACON"
click at [665, 460] on input "tel" at bounding box center [802, 459] width 356 height 46
type input "06 68 45 05 41"
click at [633, 546] on input "Quel est son mail ?" at bounding box center [784, 553] width 395 height 48
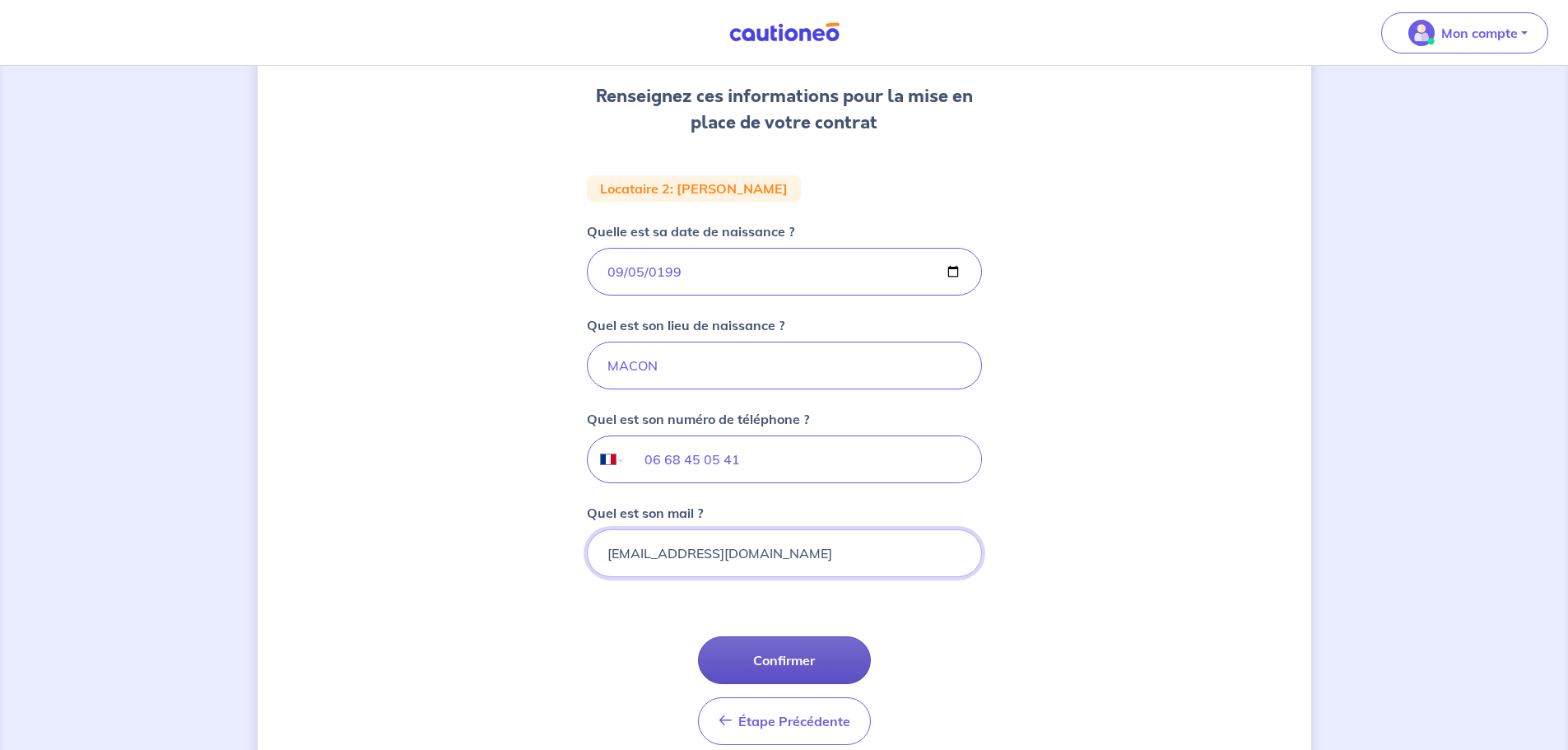
type input "[EMAIL_ADDRESS][DOMAIN_NAME]"
click at [783, 657] on button "Confirmer" at bounding box center [784, 660] width 173 height 48
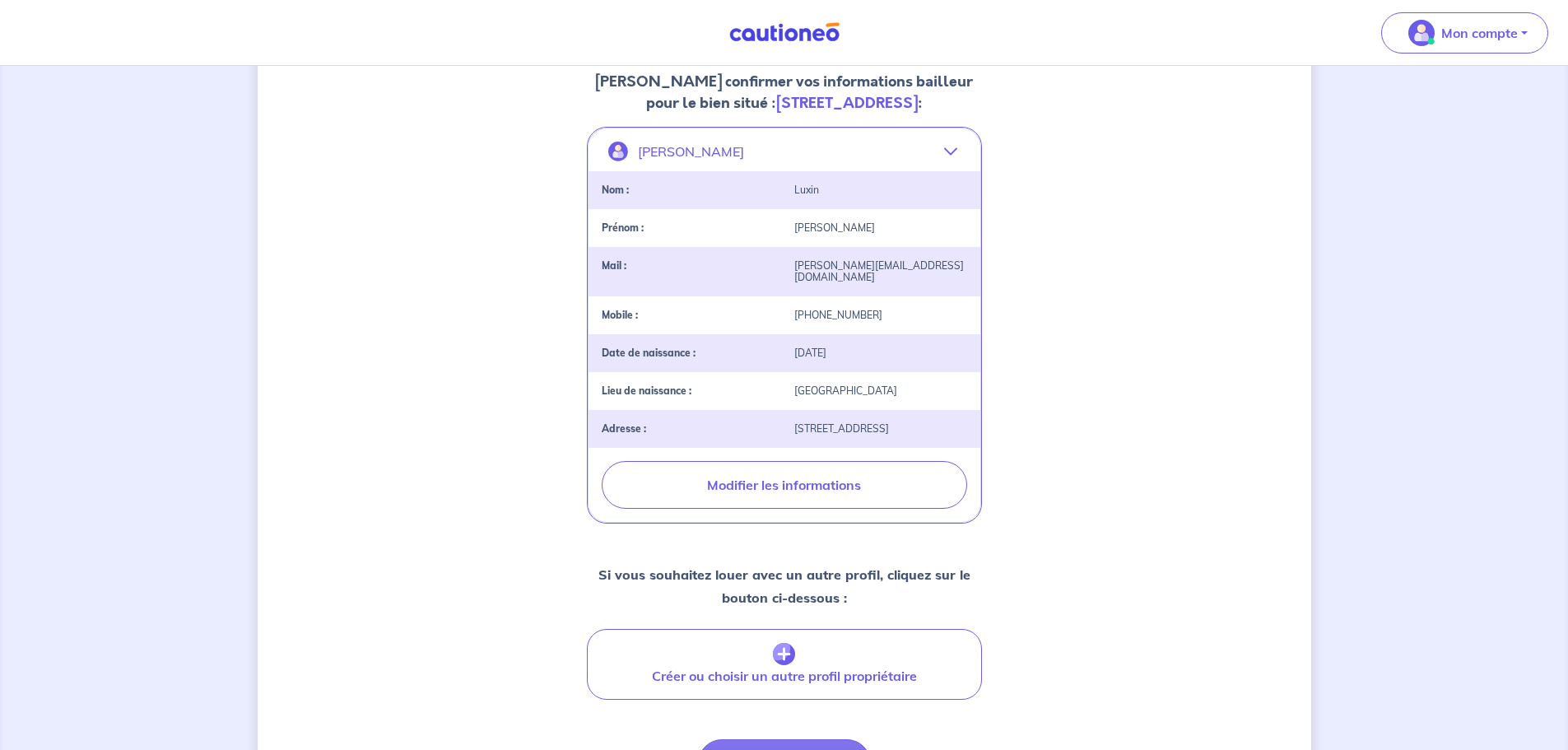
scroll to position [438, 0]
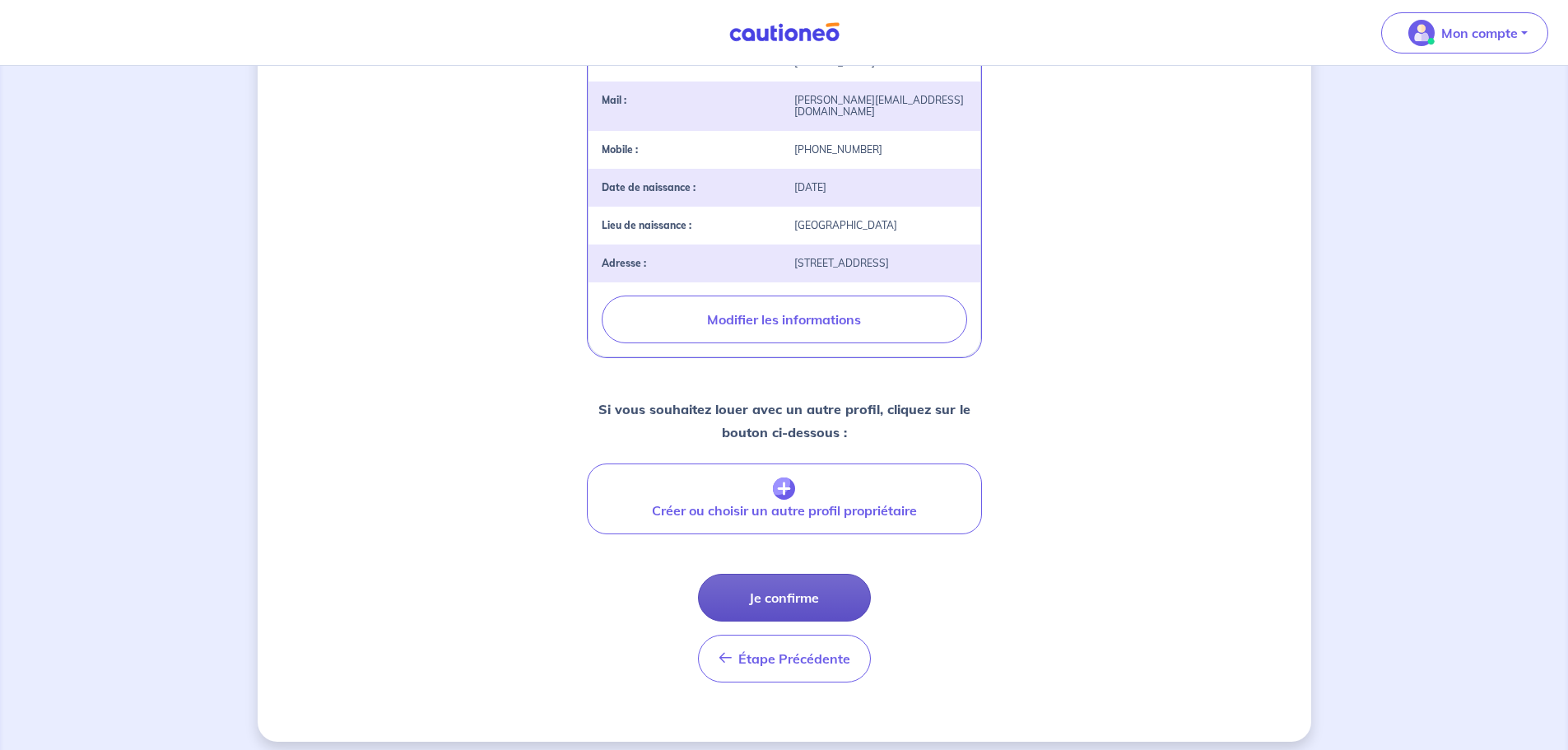
click at [794, 593] on button "Je confirme" at bounding box center [784, 597] width 173 height 48
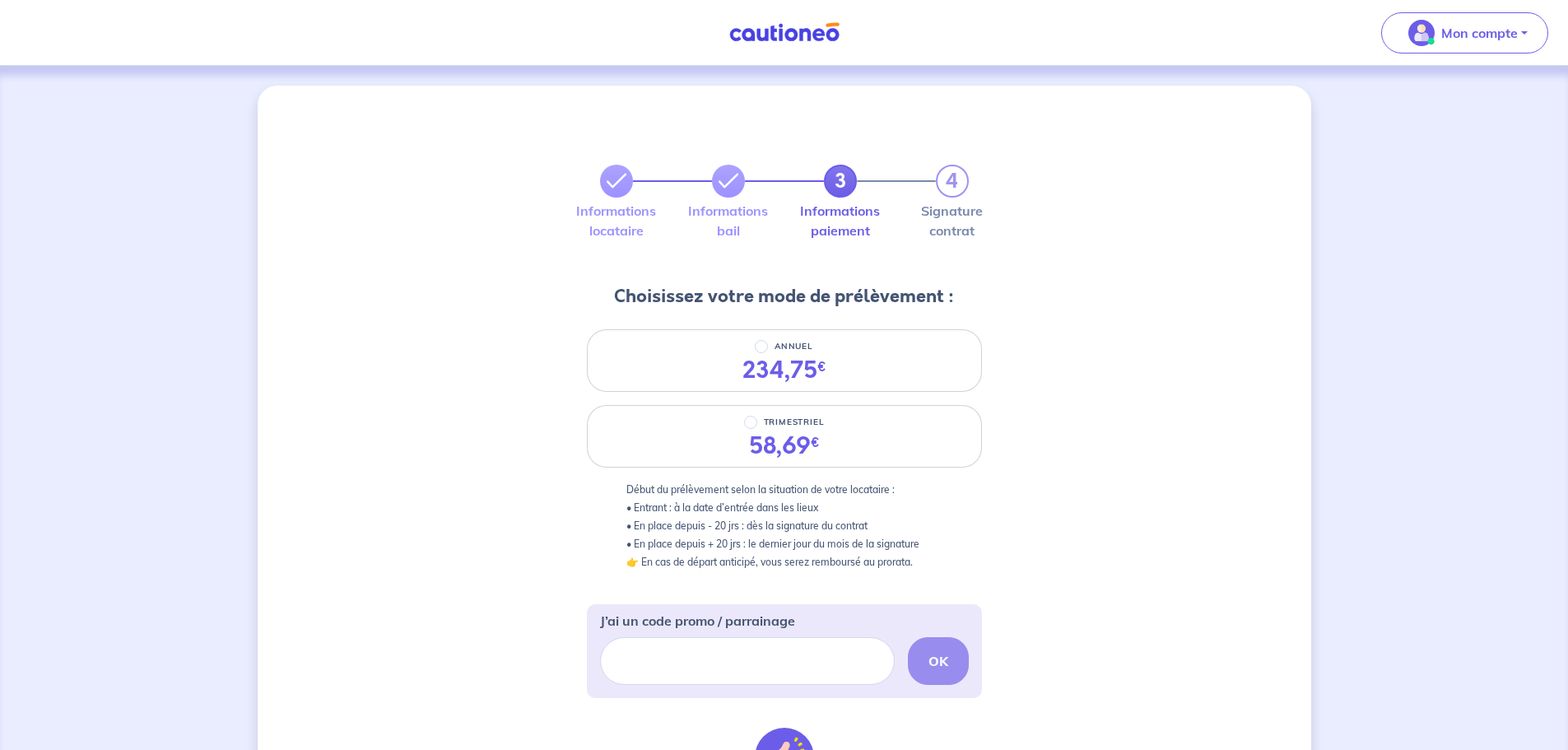
scroll to position [220, 0]
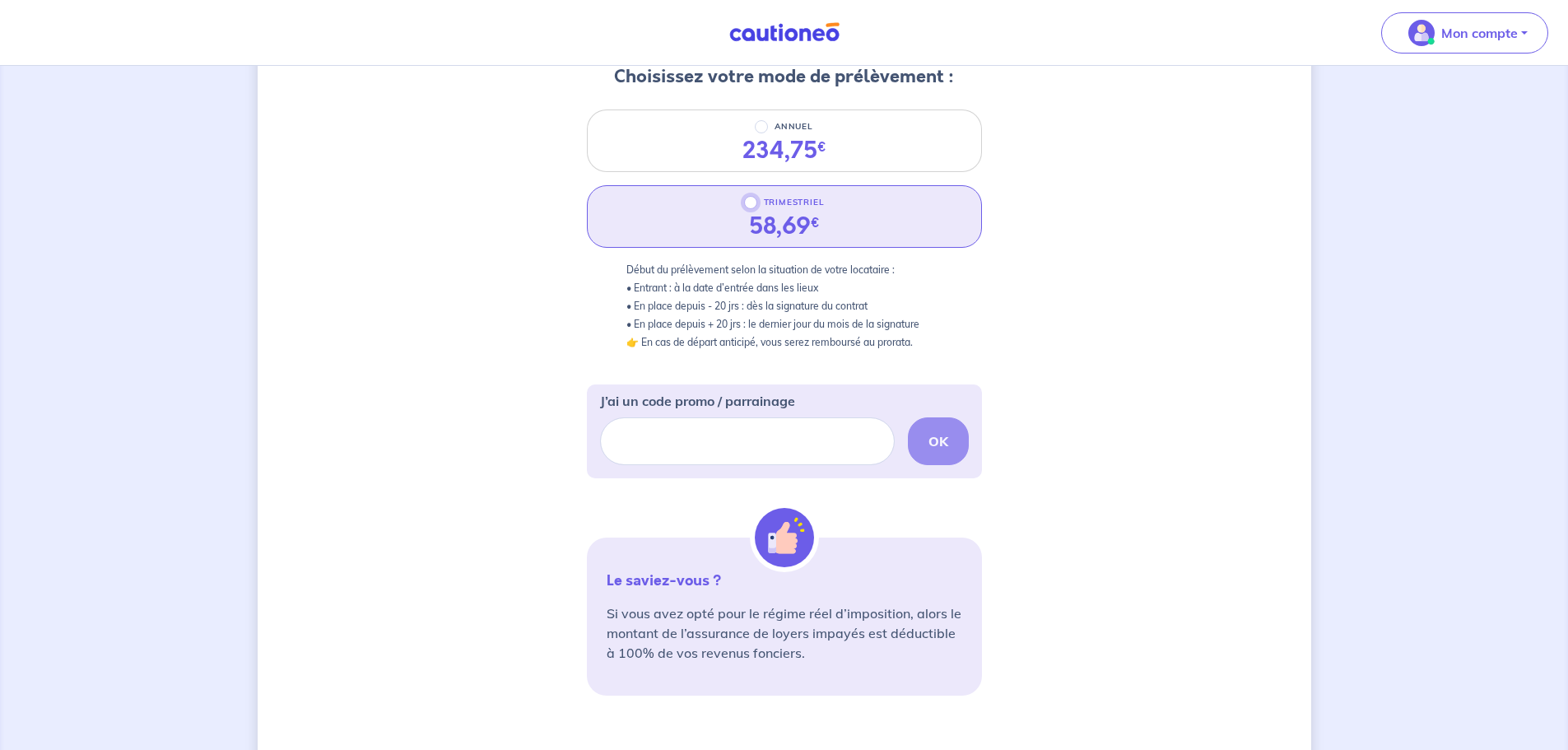
click at [747, 206] on input "TRIMESTRIEL" at bounding box center [750, 202] width 13 height 13
radio input "true"
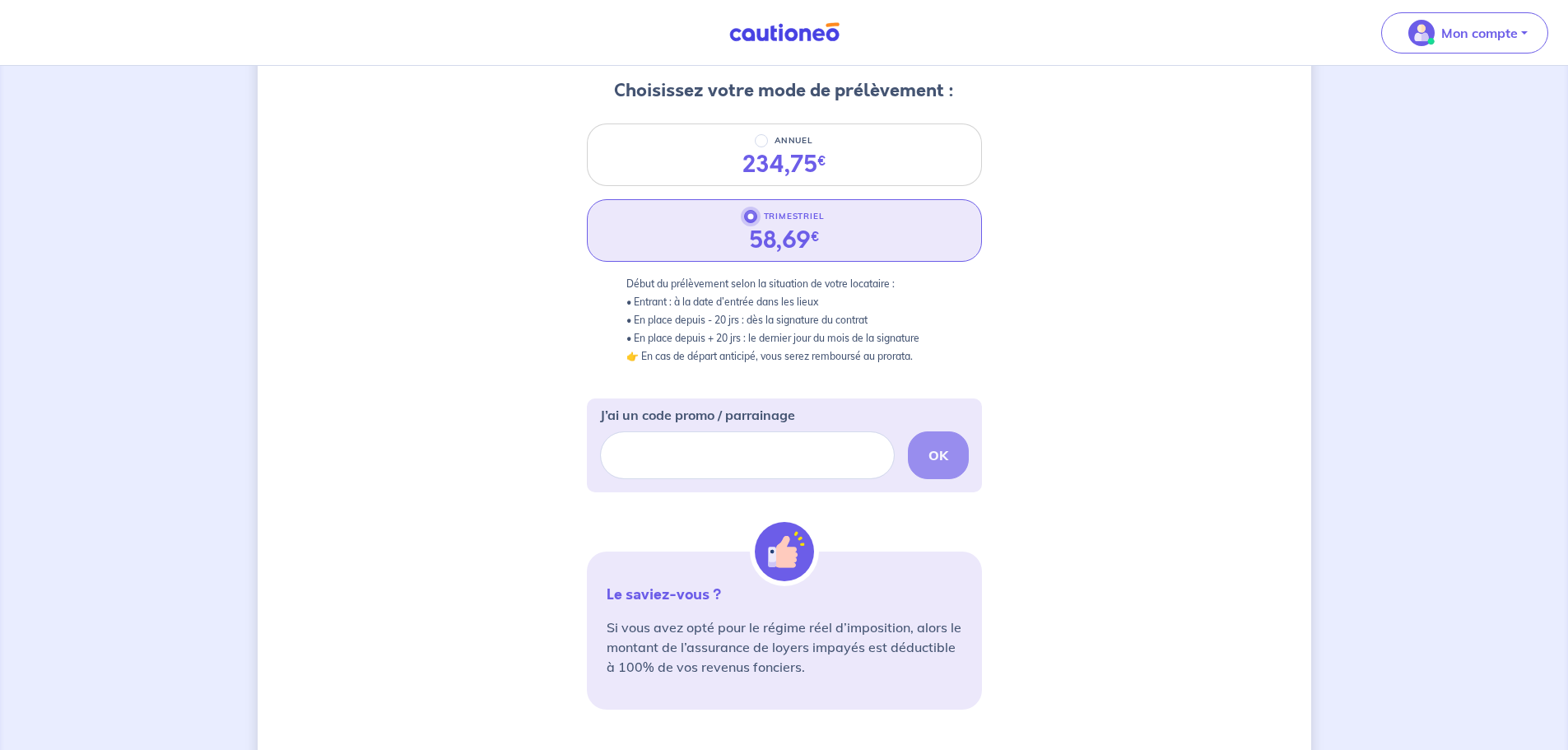
scroll to position [426, 0]
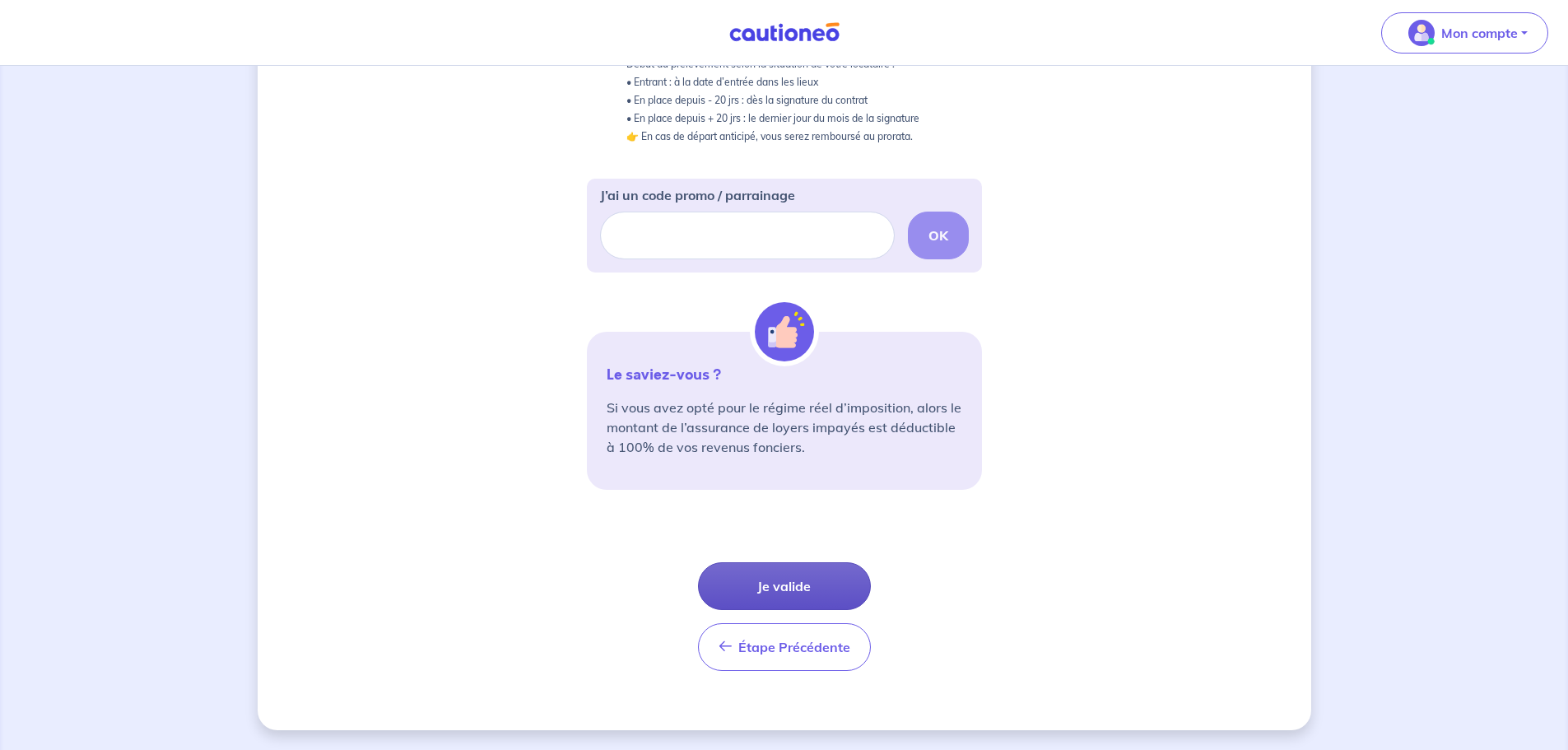
click at [800, 579] on button "Je valide" at bounding box center [784, 585] width 173 height 48
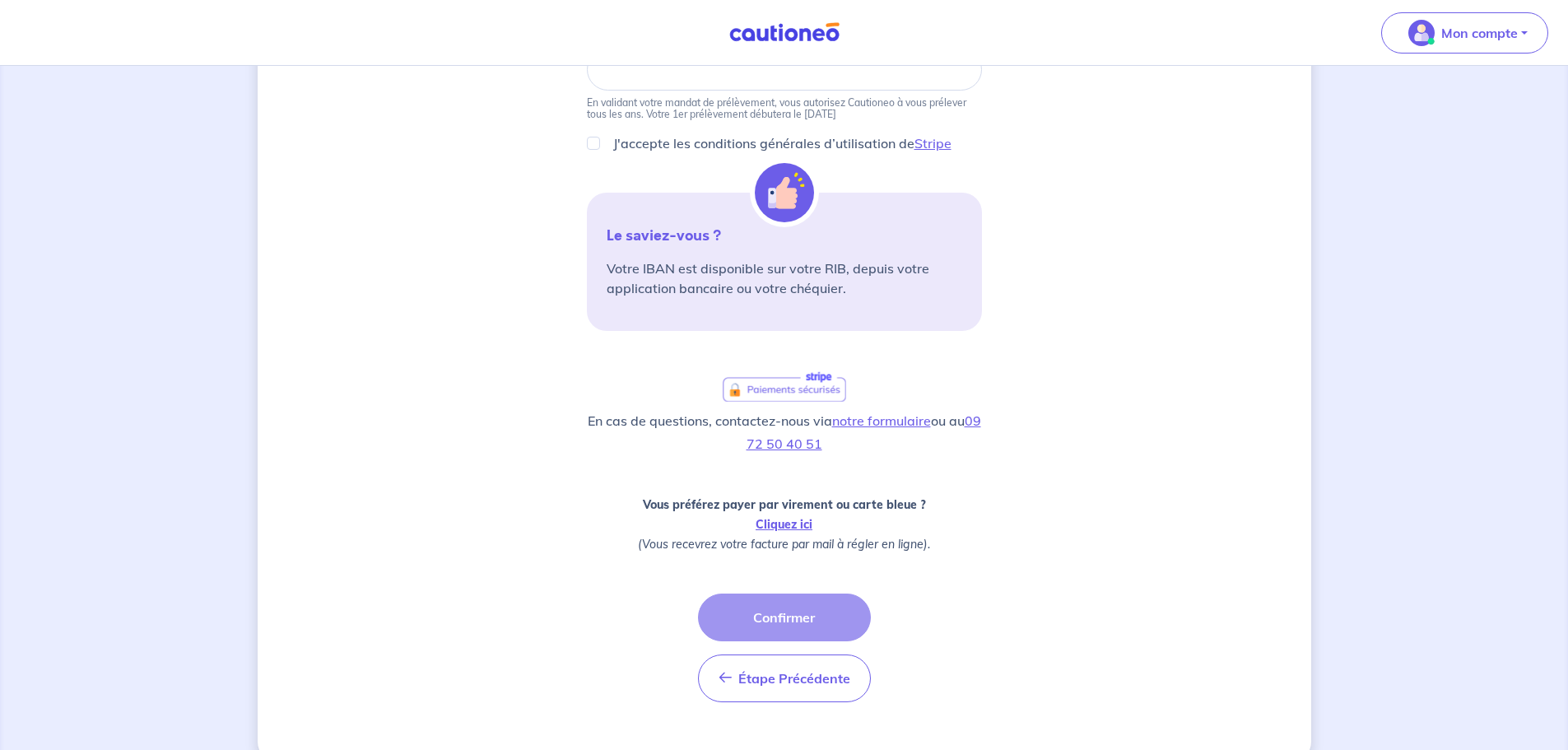
scroll to position [299, 0]
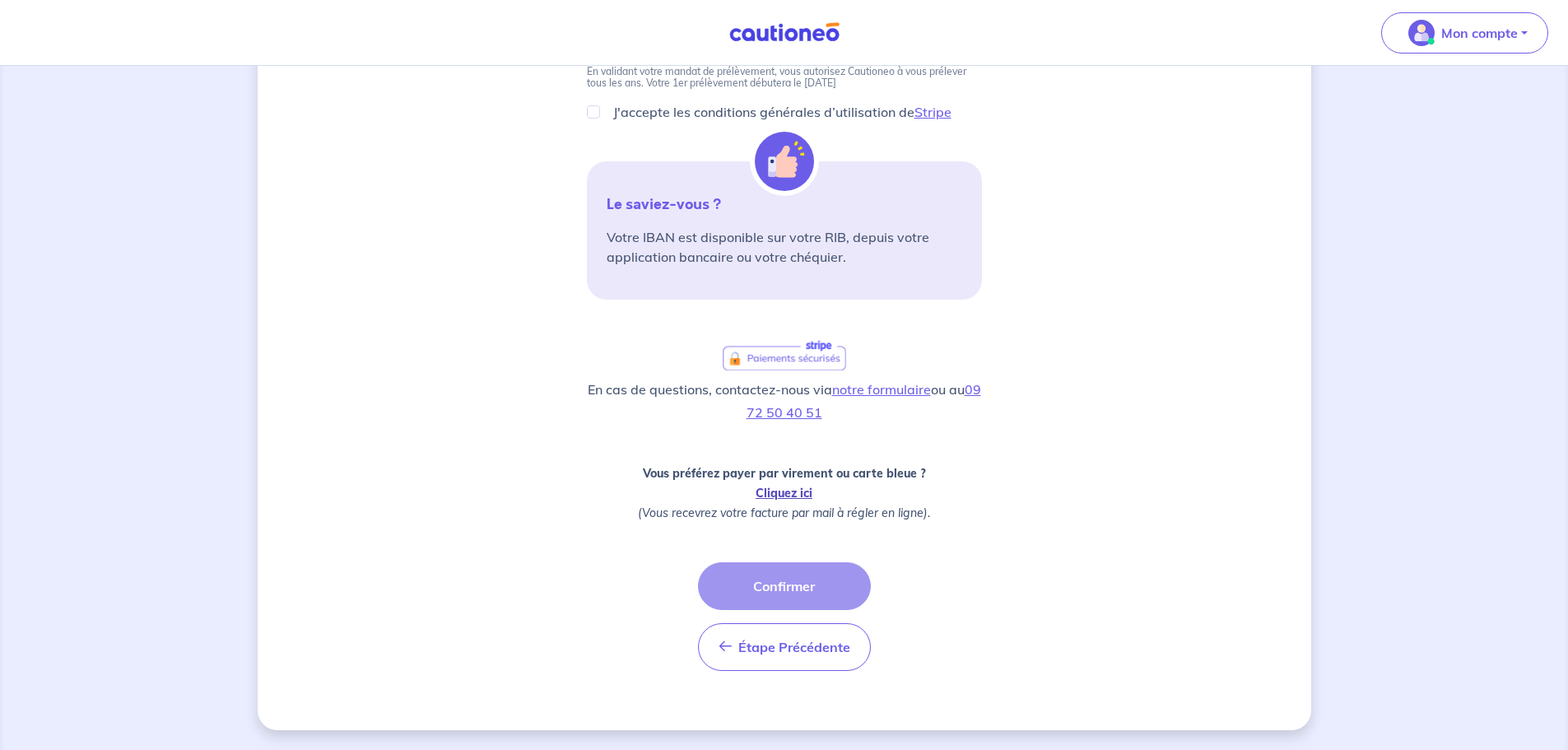
click at [790, 491] on link "Cliquez ici" at bounding box center [784, 493] width 57 height 15
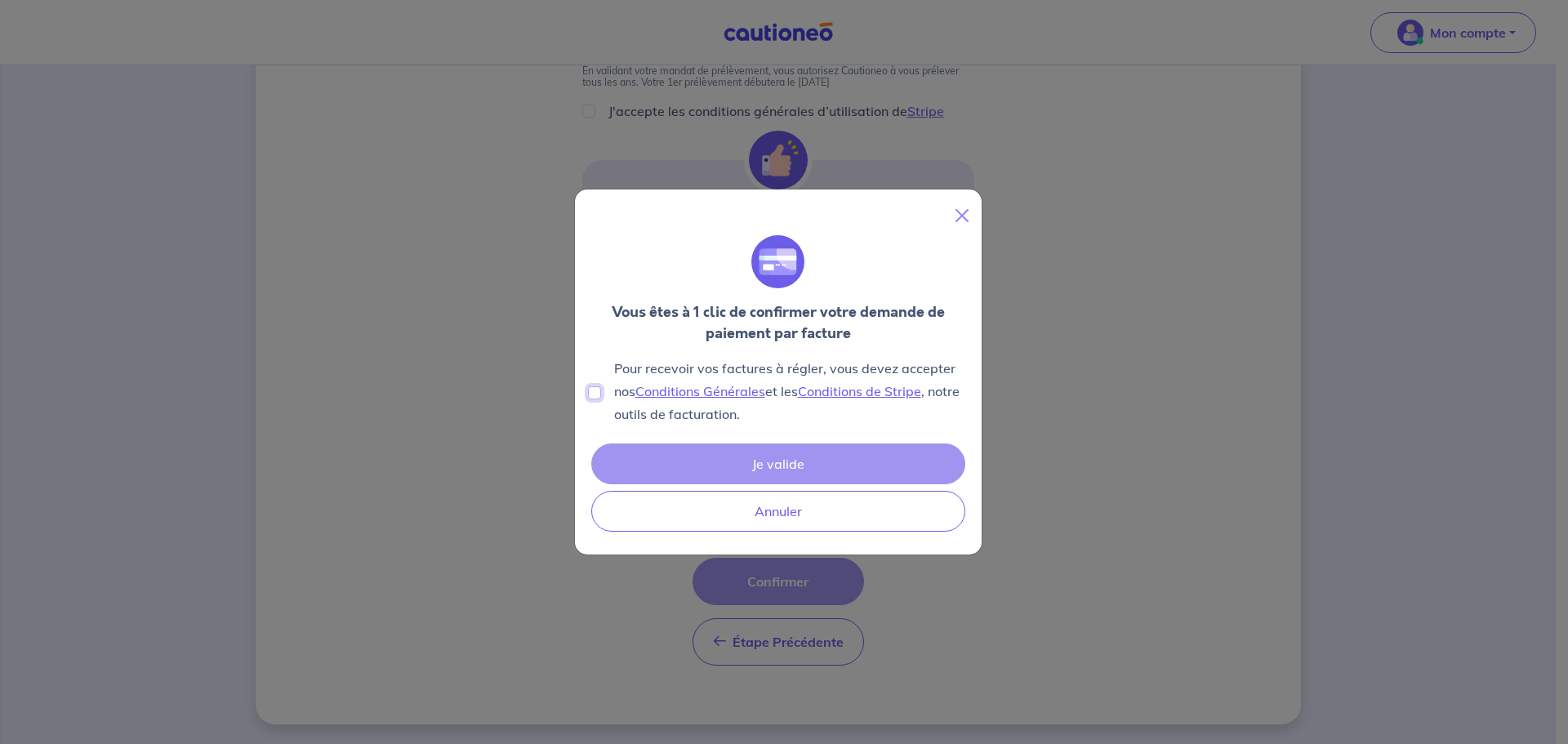
click at [595, 388] on input "Pour recevoir vos factures à régler, vous devez accepter nos Conditions Général…" at bounding box center [595, 392] width 13 height 13
checkbox input "true"
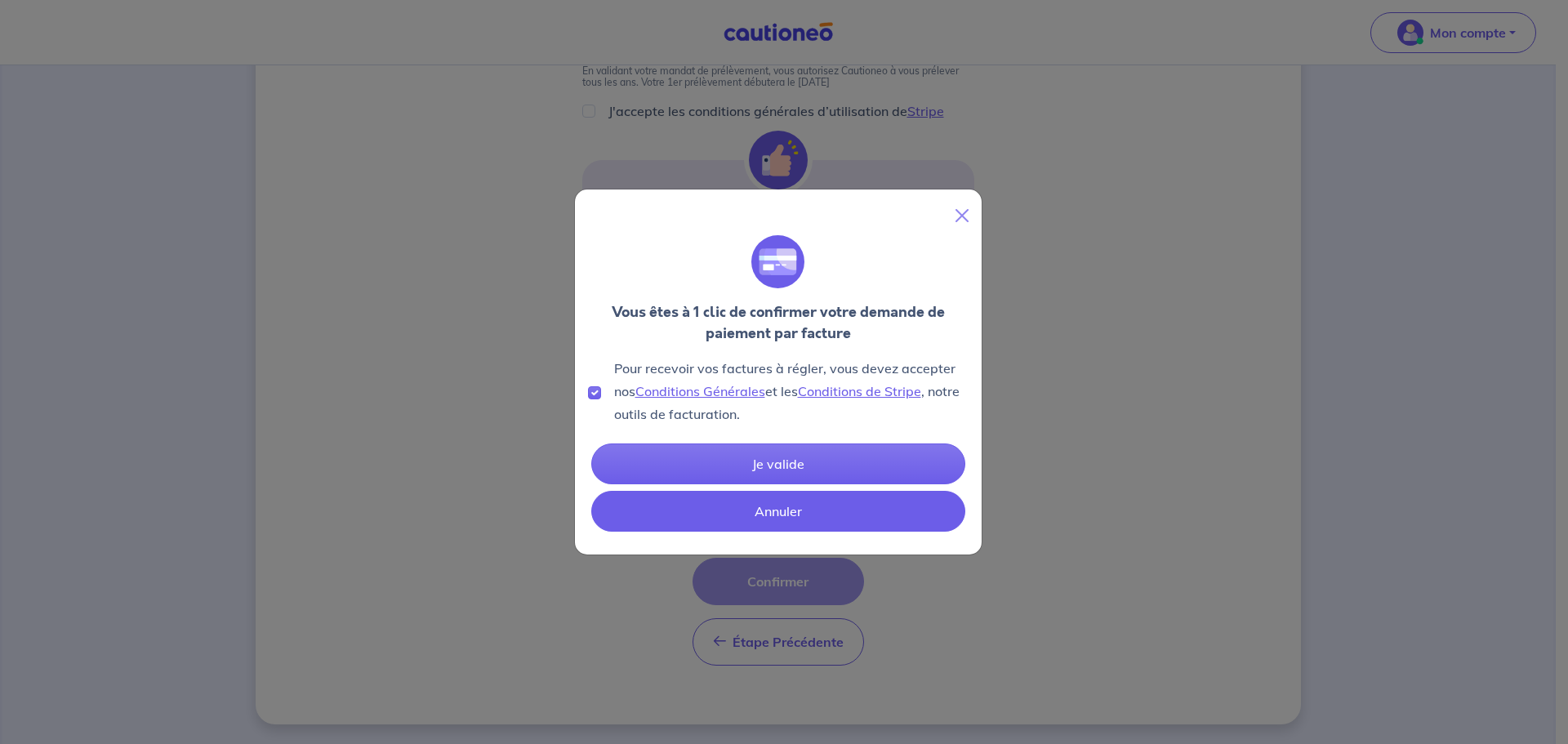
click at [795, 506] on button "Annuler" at bounding box center [778, 511] width 374 height 41
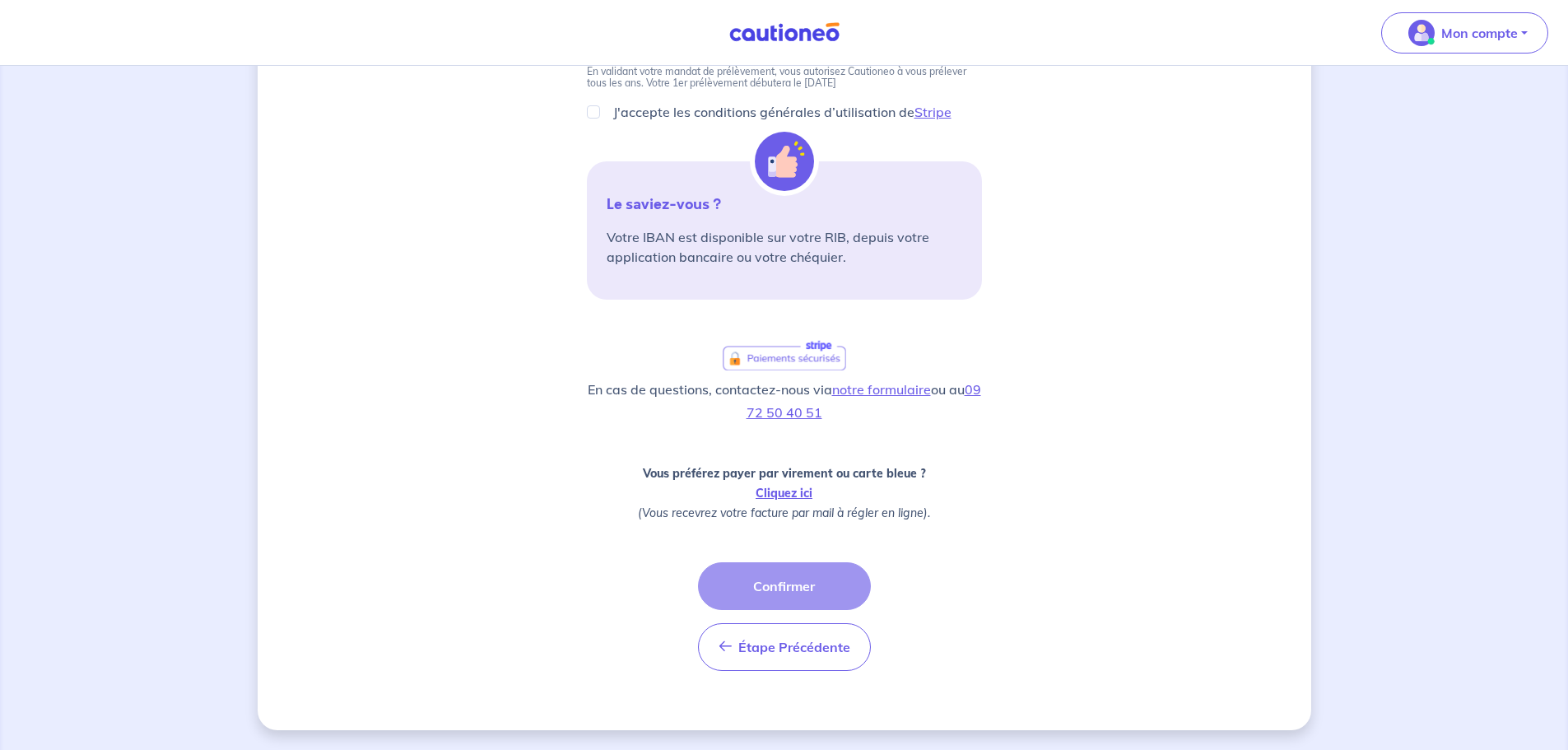
scroll to position [0, 0]
